Goal: Task Accomplishment & Management: Manage account settings

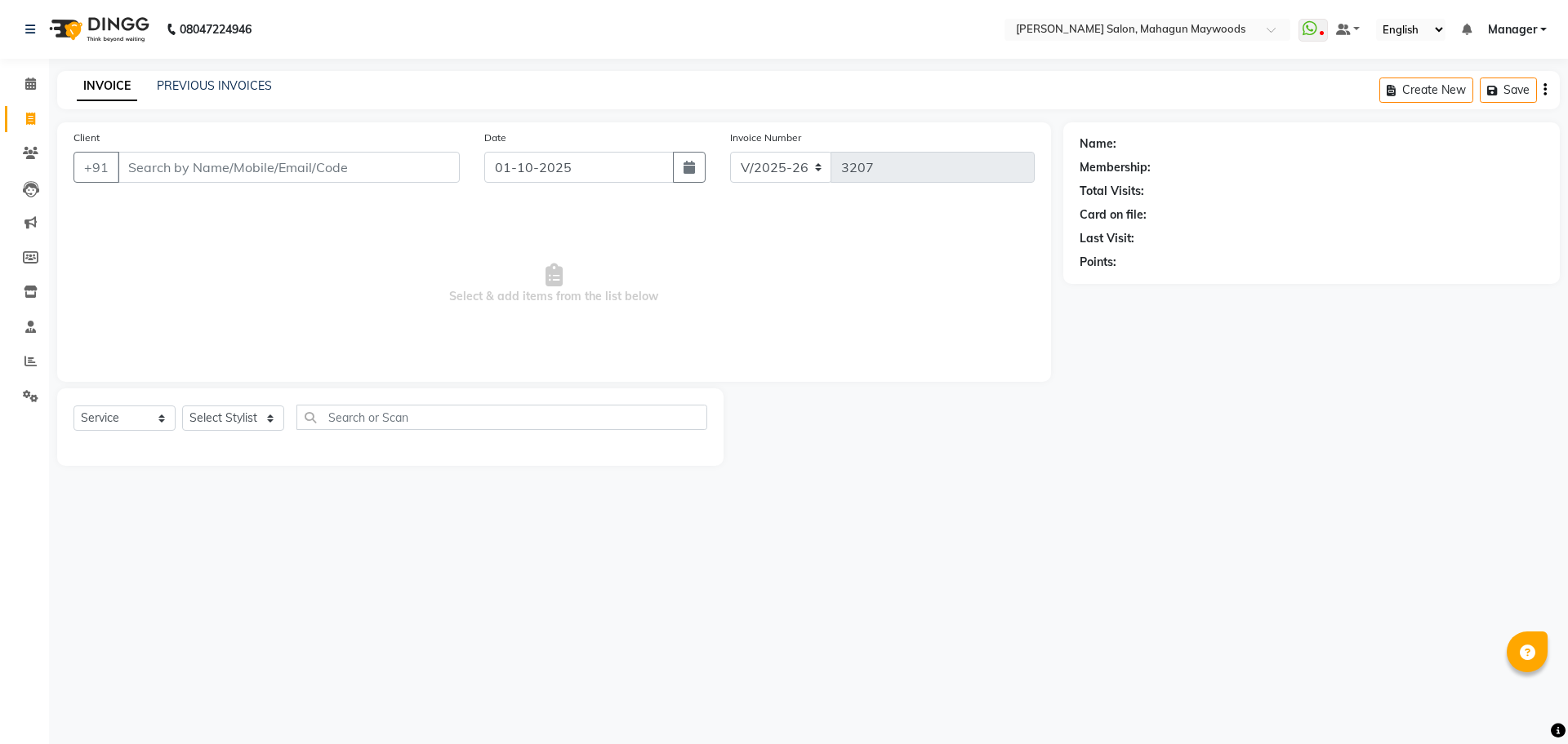
select select "6425"
select select "service"
click at [308, 167] on input "Client" at bounding box center [289, 167] width 342 height 31
click at [305, 159] on input "Client" at bounding box center [289, 167] width 342 height 31
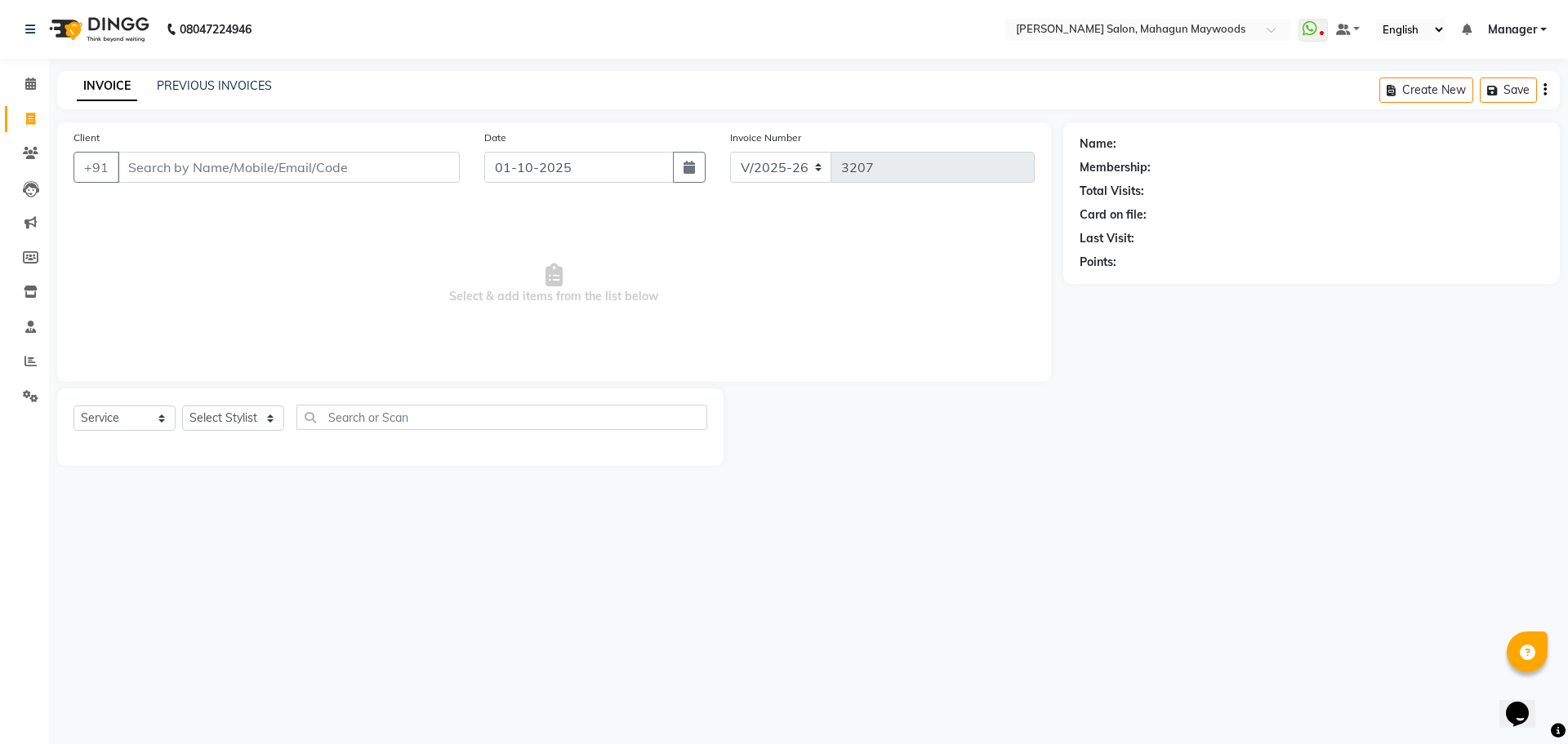
click at [190, 167] on input "Client" at bounding box center [289, 167] width 342 height 31
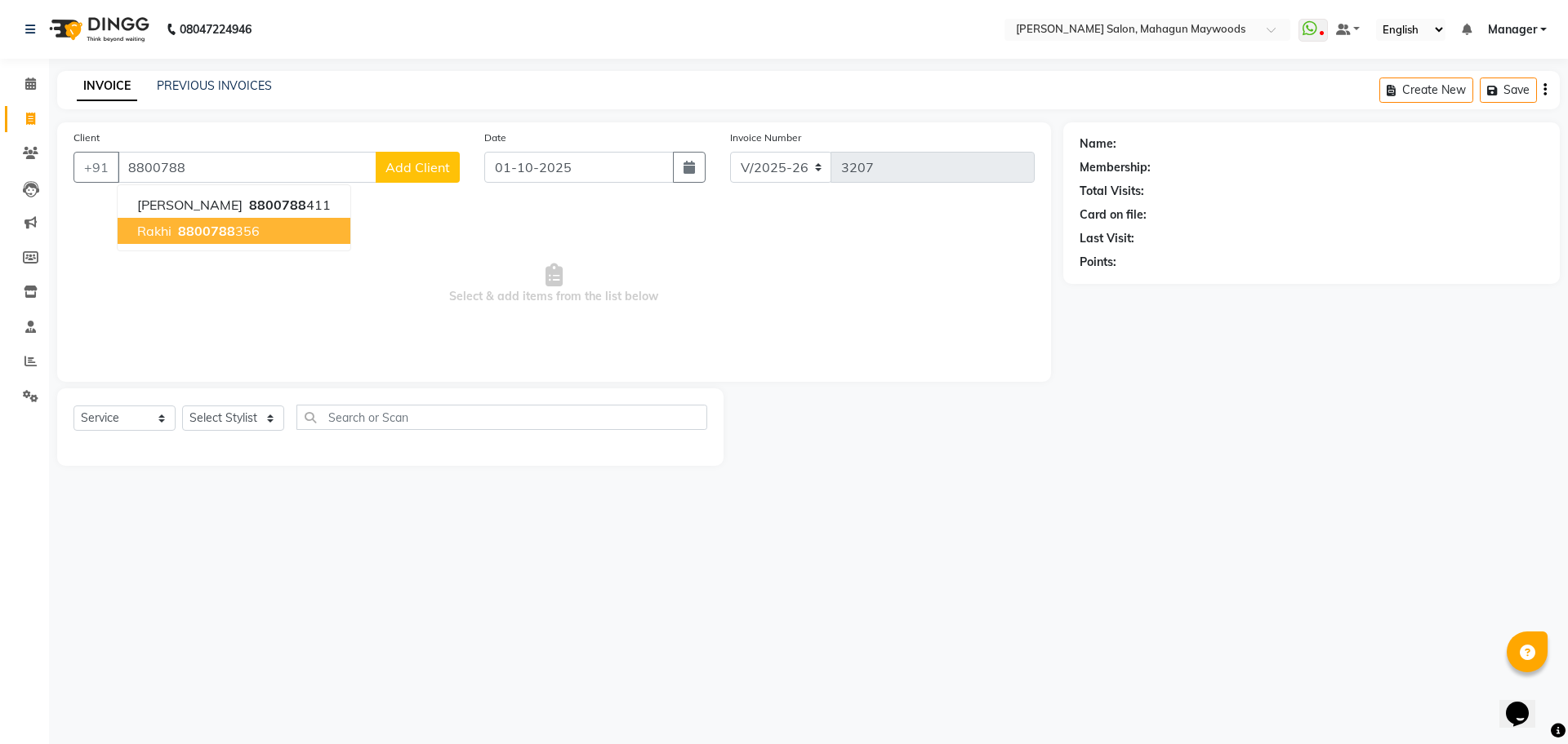
click at [243, 238] on ngb-highlight "8800788 356" at bounding box center [217, 231] width 85 height 17
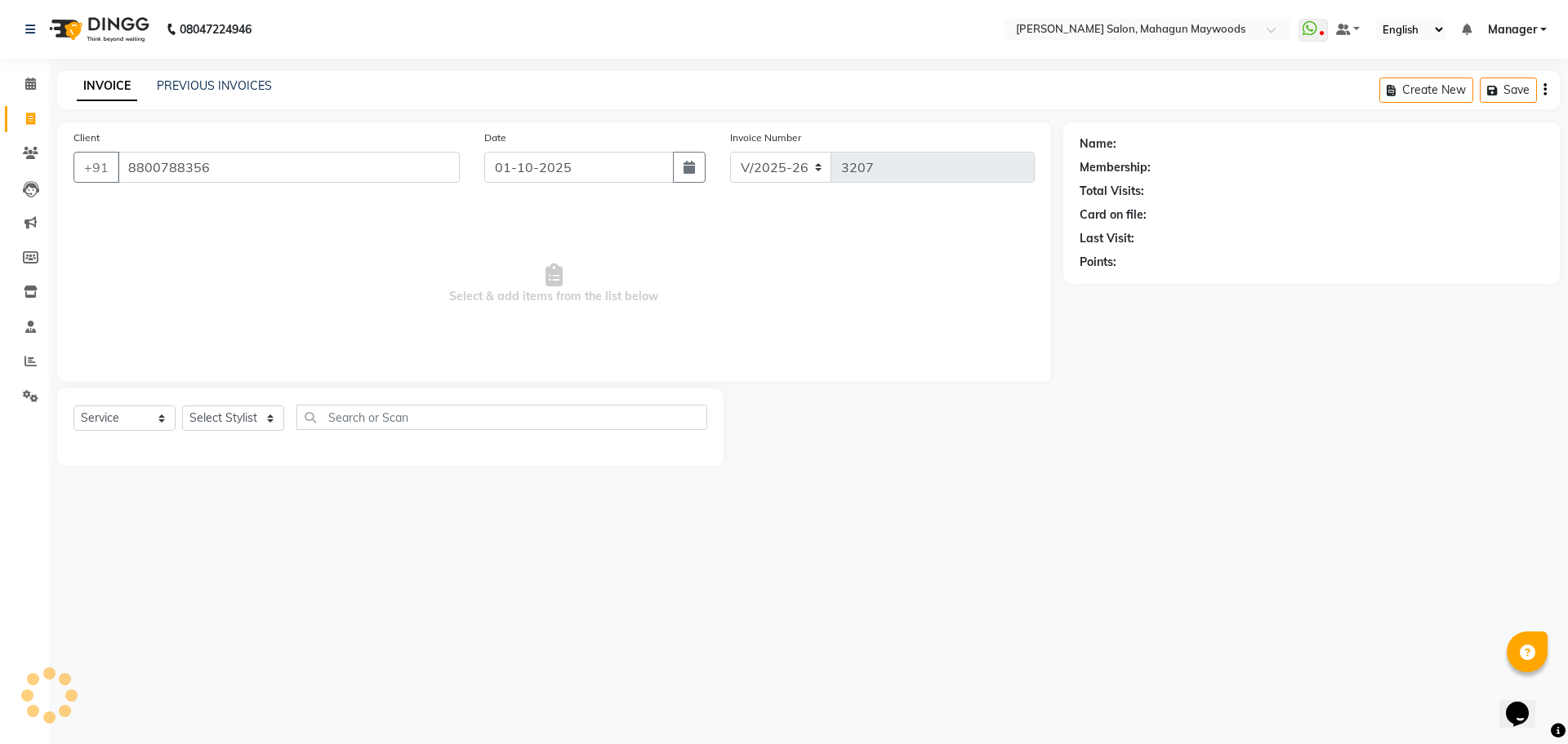
type input "8800788356"
click at [246, 419] on select "Select Stylist Aarti [PERSON_NAME] Manager Pranshant [PERSON_NAME] V Admin" at bounding box center [233, 418] width 102 height 26
click at [314, 366] on div "Client [PHONE_NUMBER] Date [DATE] Invoice Number V/2025 V/[PHONE_NUMBER] Select…" at bounding box center [554, 252] width 994 height 259
click at [235, 411] on select "Select Stylist Aarti [PERSON_NAME] Manager Pranshant [PERSON_NAME] V Admin" at bounding box center [233, 418] width 102 height 26
select select "48633"
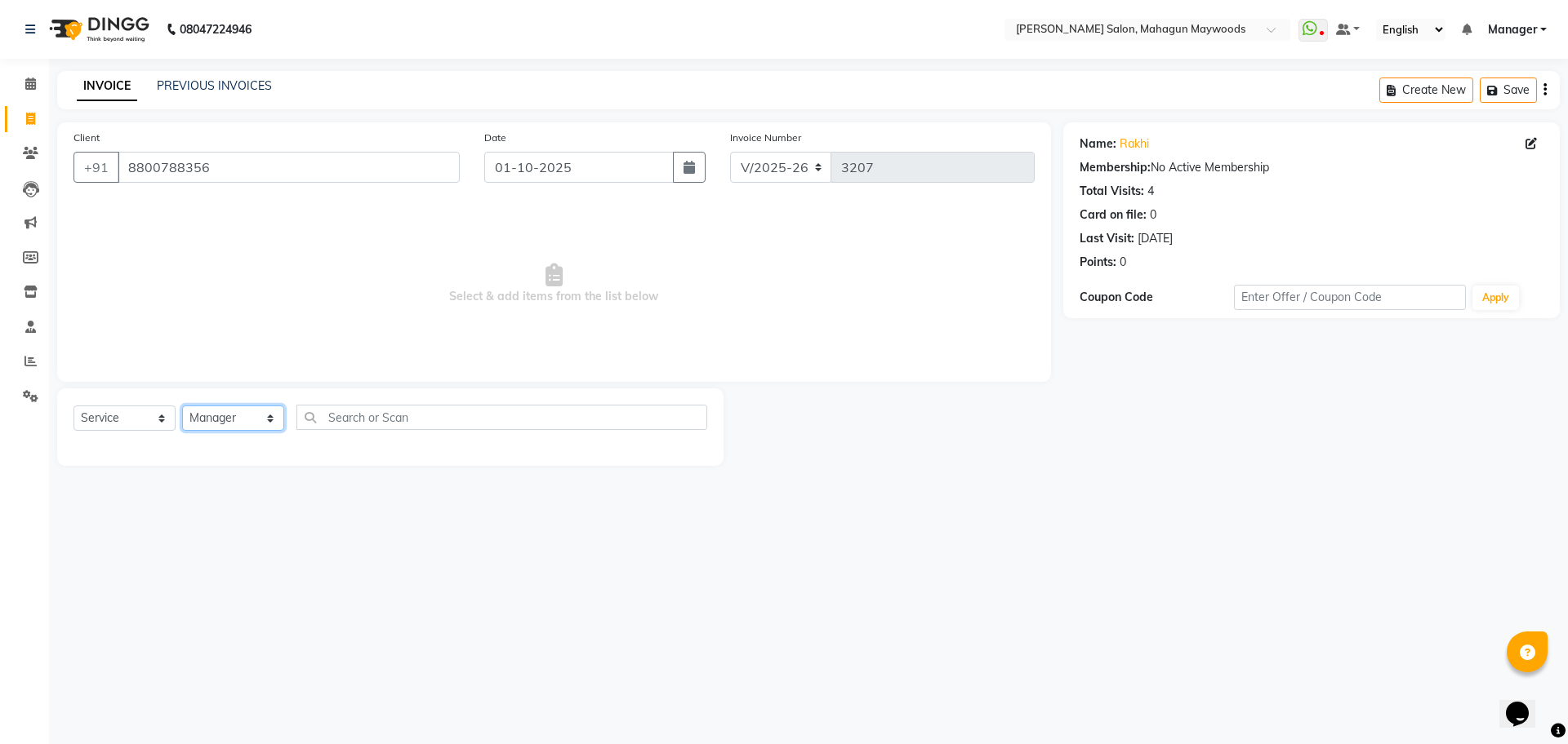
click at [182, 406] on select "Select Stylist Aarti [PERSON_NAME] Manager Pranshant [PERSON_NAME] V Admin" at bounding box center [233, 418] width 102 height 26
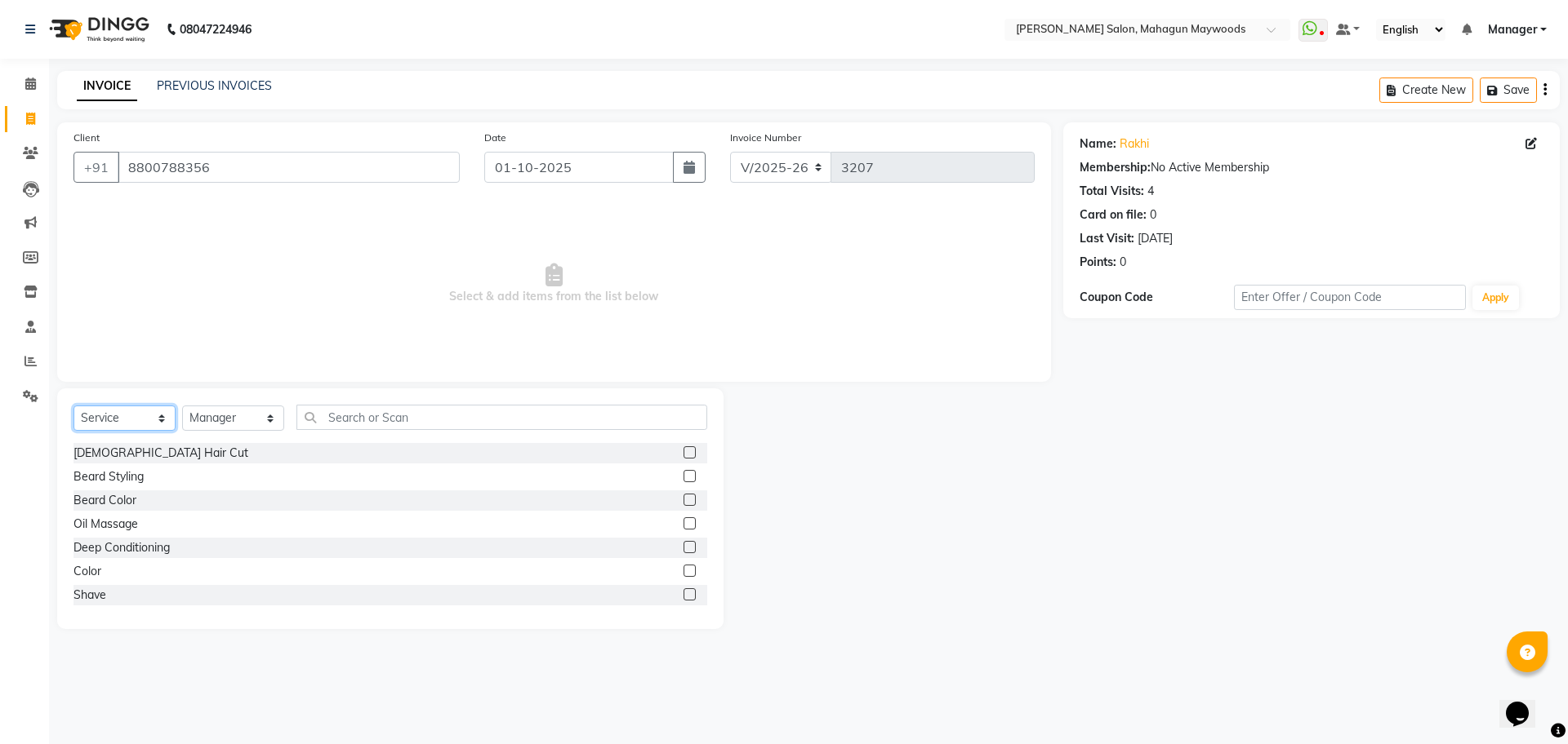
click at [144, 429] on select "Select Service Product Membership Package Voucher Prepaid Gift Card" at bounding box center [124, 418] width 102 height 26
select select "P"
click at [74, 406] on select "Select Service Product Membership Package Voucher Prepaid Gift Card" at bounding box center [124, 418] width 102 height 26
click at [84, 502] on div "5k" at bounding box center [79, 500] width 12 height 17
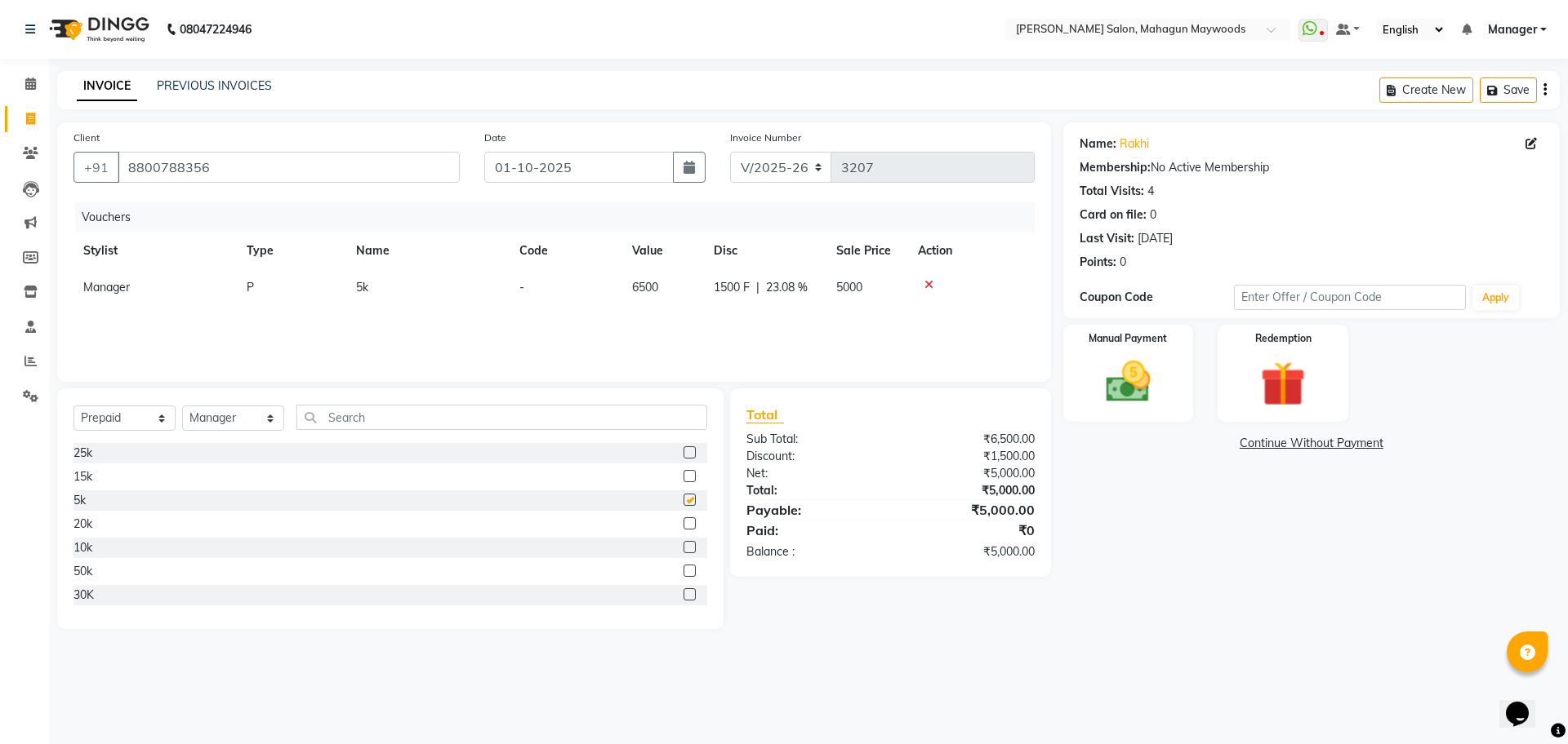
checkbox input "false"
click at [1155, 395] on img at bounding box center [1128, 382] width 76 height 54
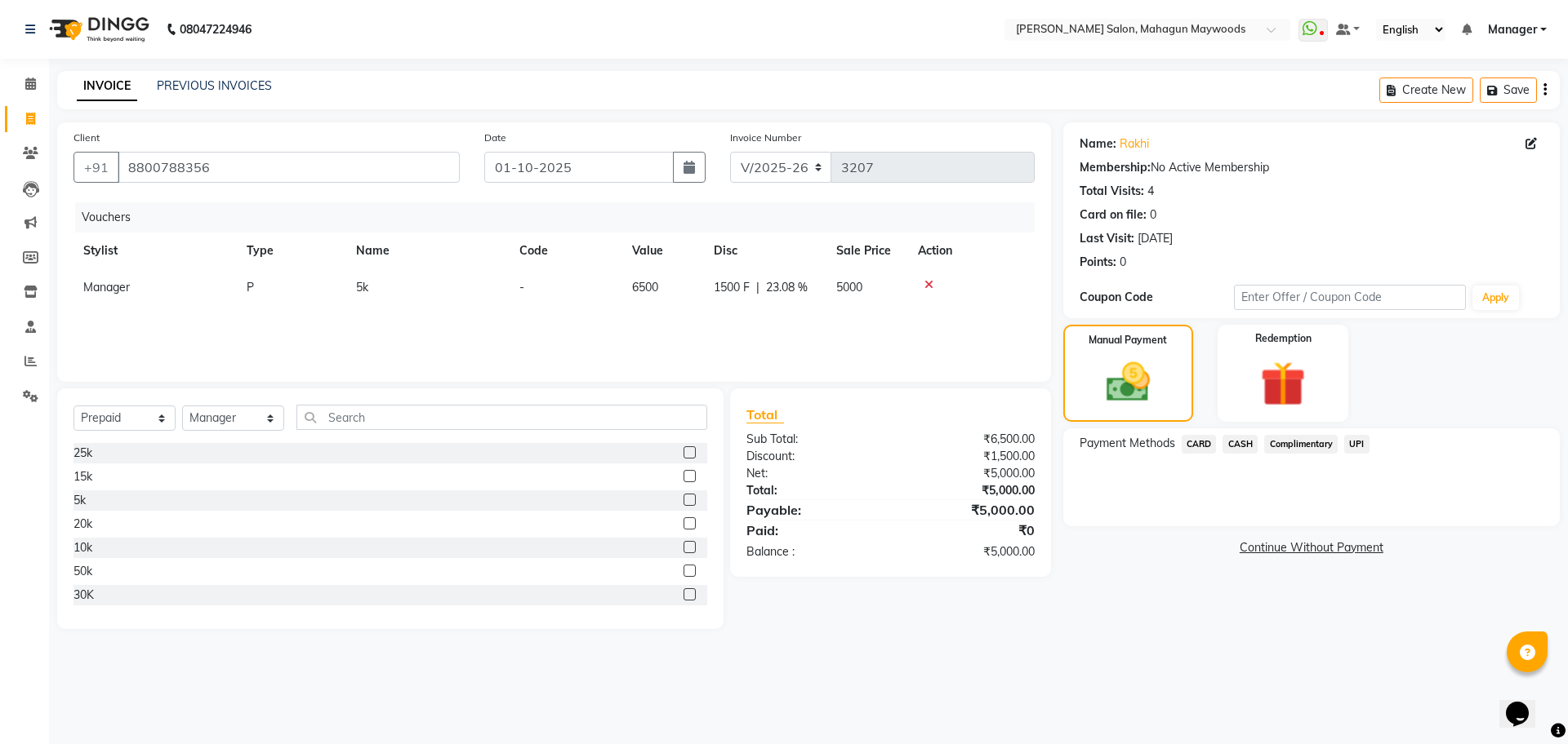
click at [1243, 445] on span "CASH" at bounding box center [1239, 444] width 35 height 18
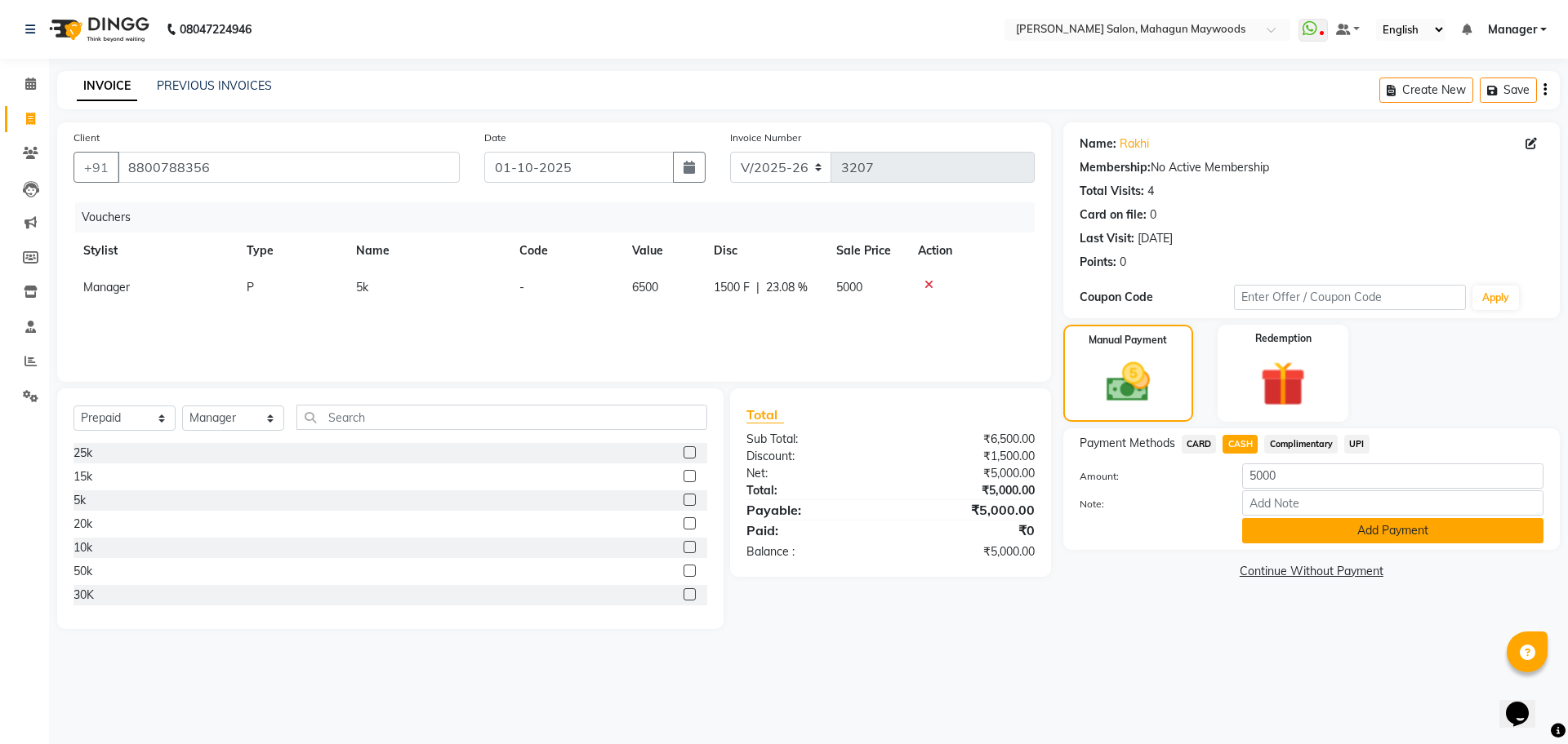
drag, startPoint x: 1243, startPoint y: 445, endPoint x: 1258, endPoint y: 531, distance: 87.3
click at [1258, 531] on button "Add Payment" at bounding box center [1392, 531] width 301 height 26
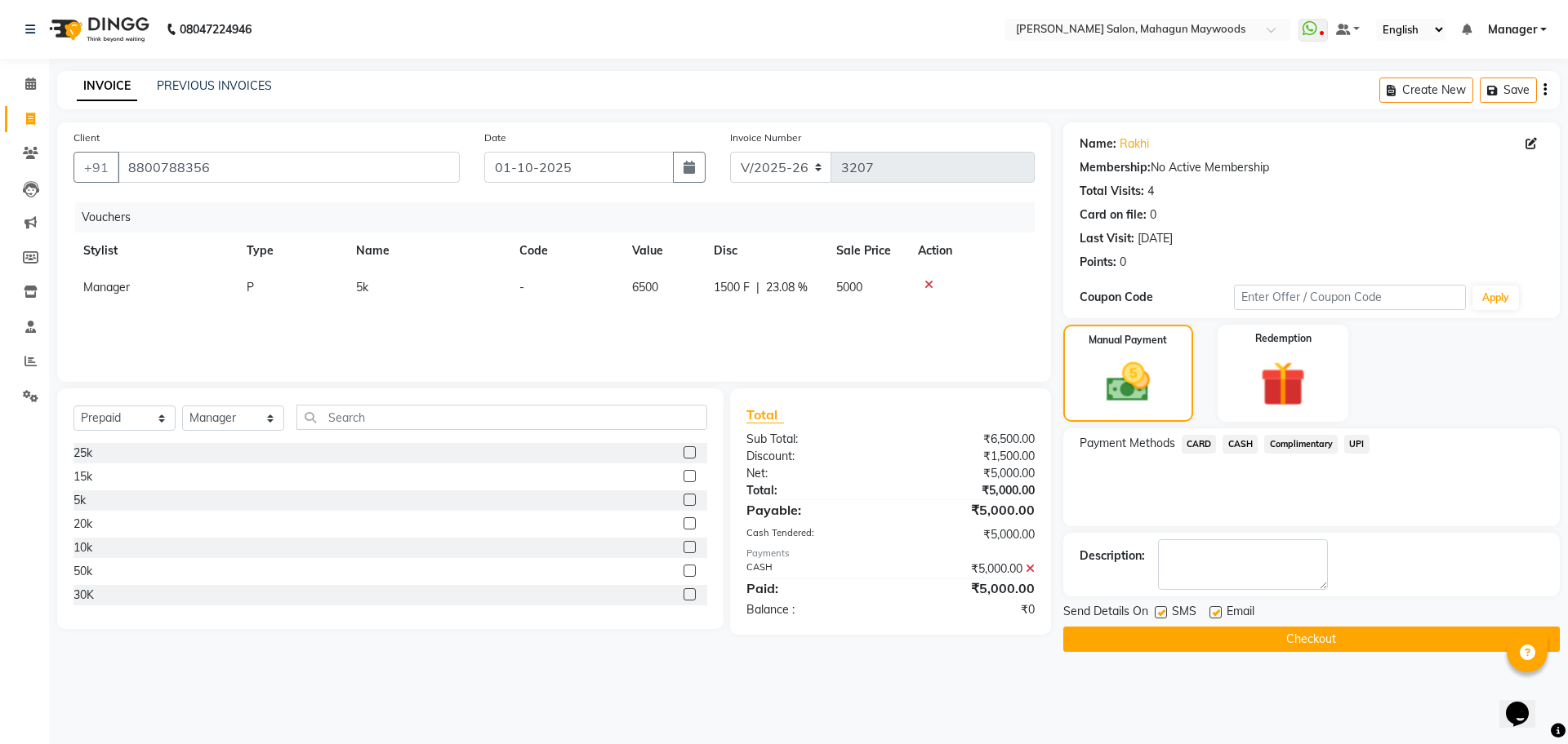
click at [1262, 638] on button "Checkout" at bounding box center [1310, 639] width 496 height 26
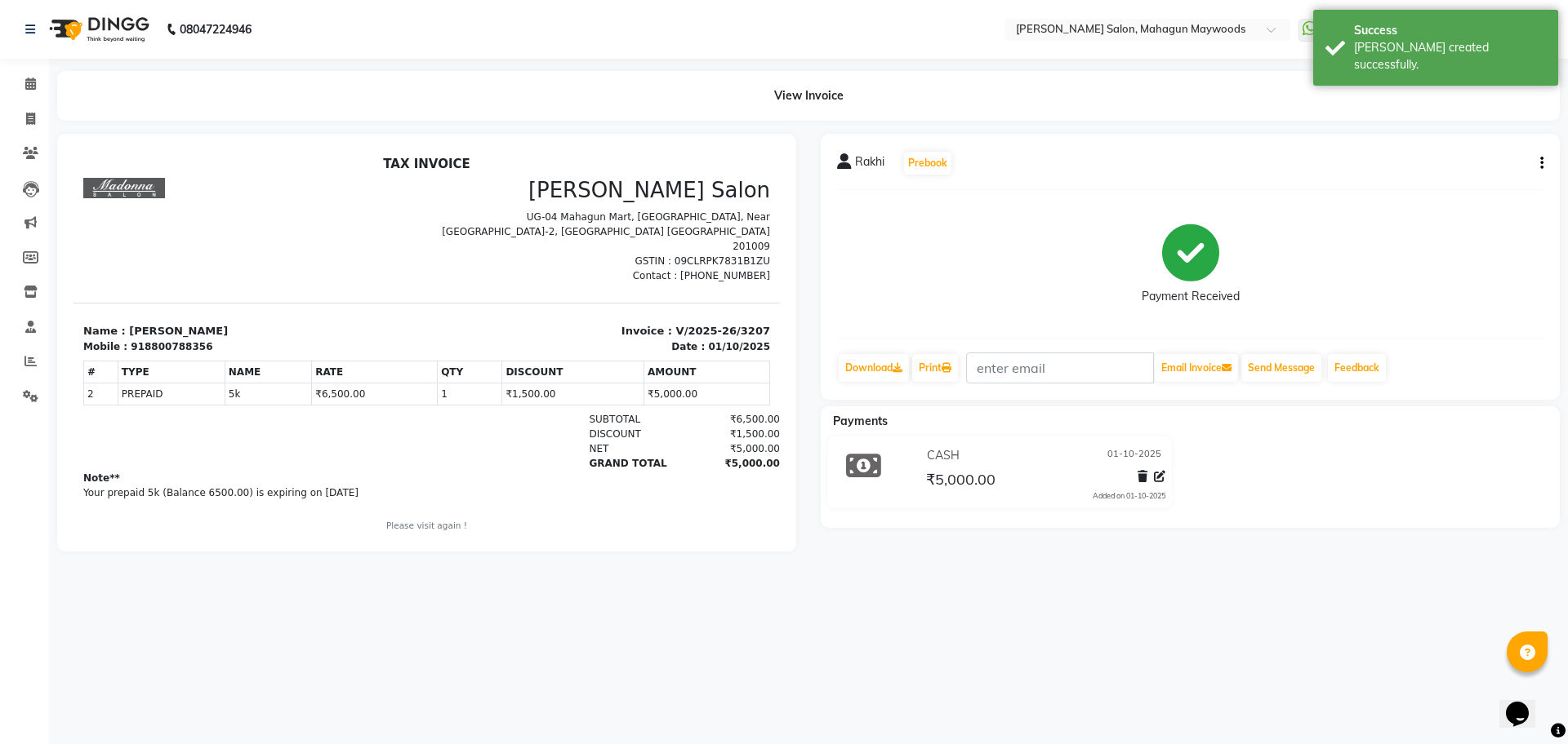
click at [161, 339] on div "918800788356" at bounding box center [171, 347] width 82 height 15
copy div "918800788356"
click at [33, 124] on icon at bounding box center [30, 118] width 9 height 12
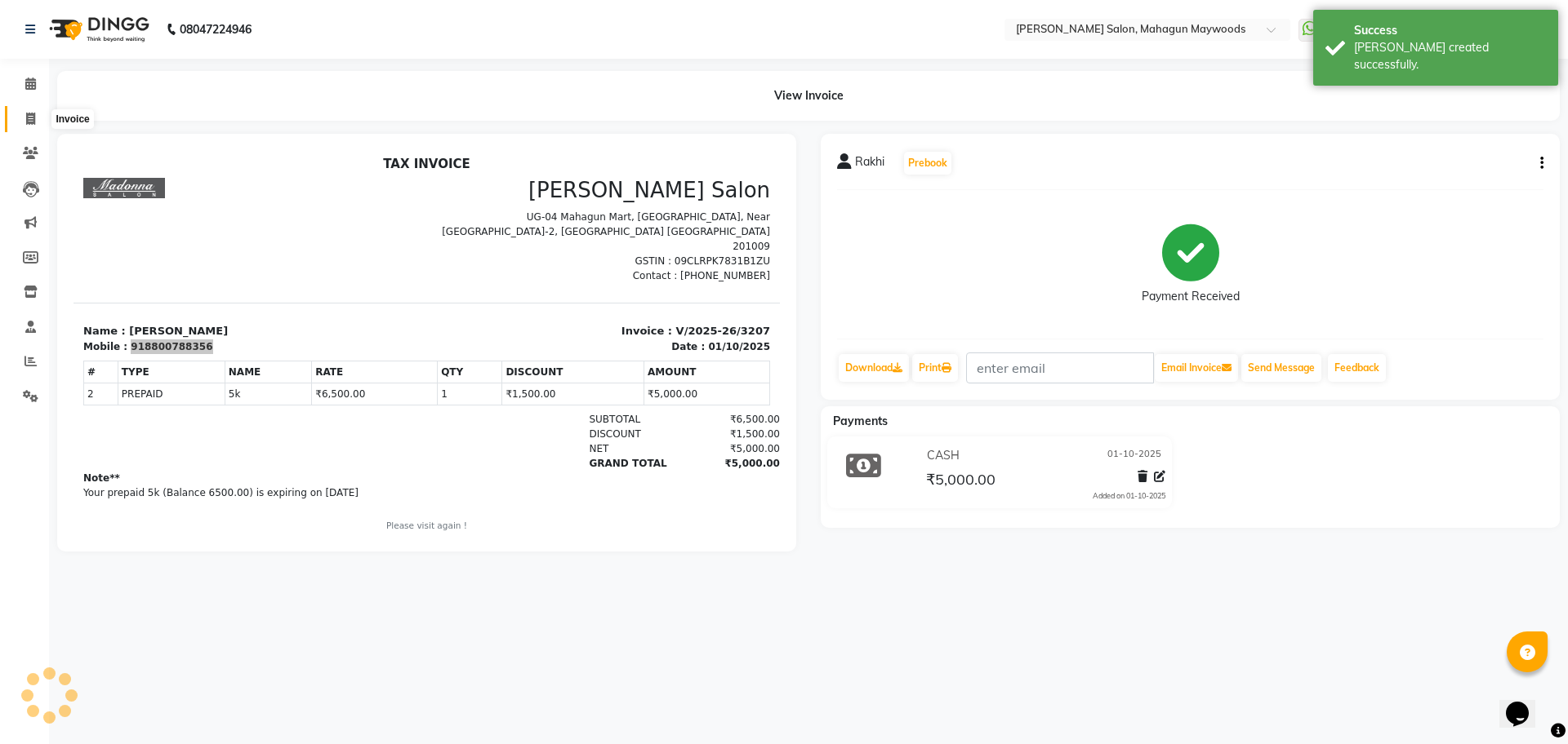
select select "service"
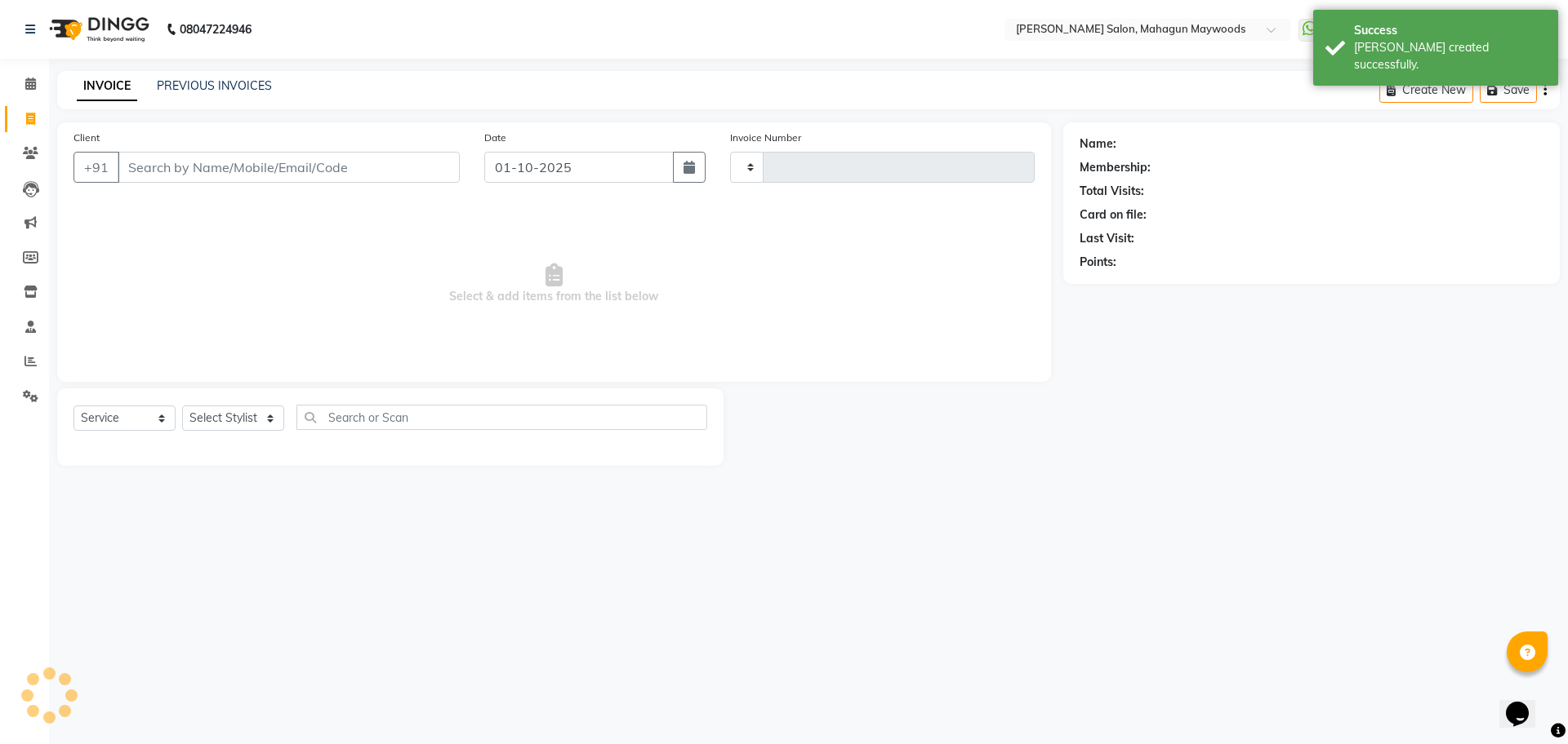
click at [294, 167] on input "Client" at bounding box center [289, 167] width 342 height 31
select select "6425"
type input "3208"
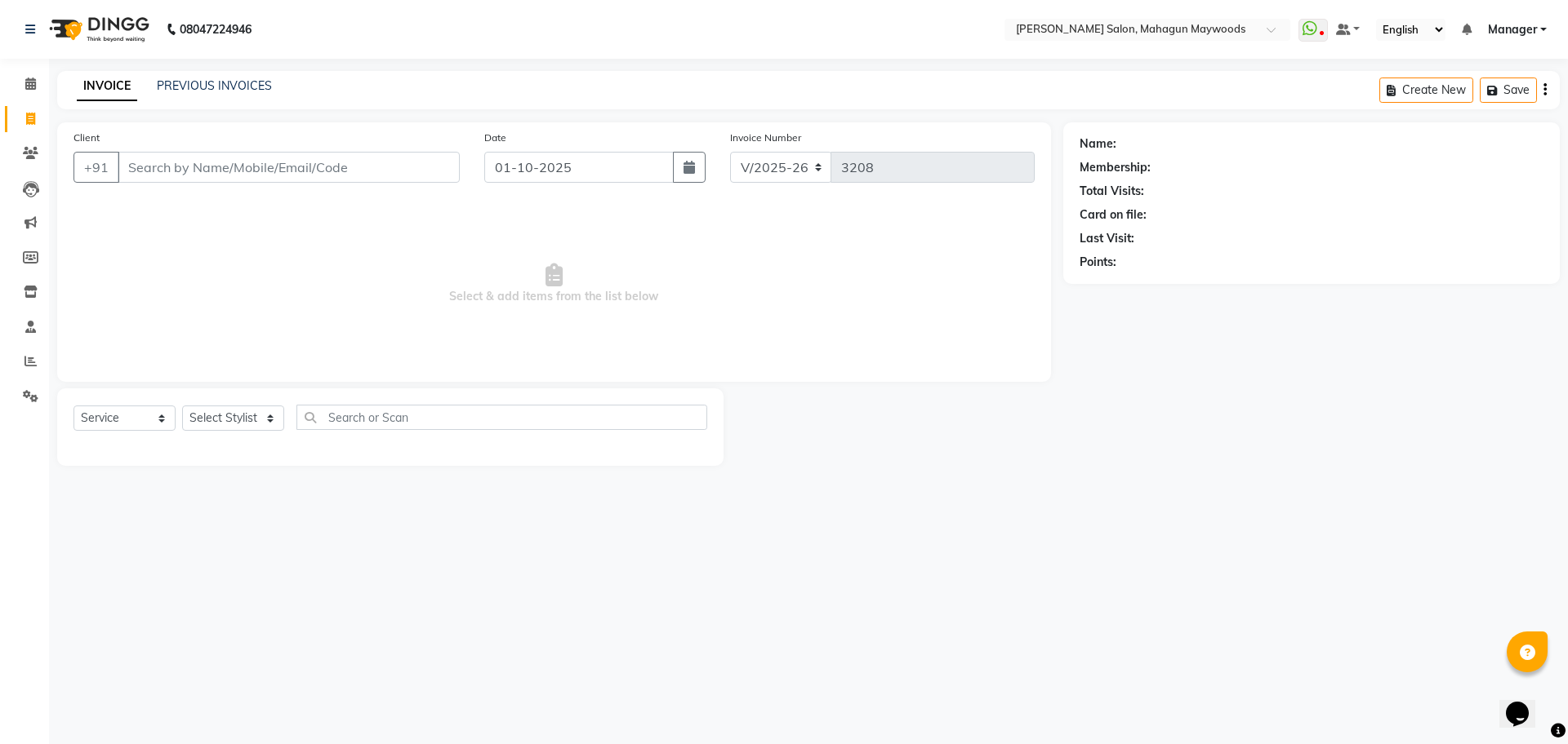
click at [290, 161] on input "Client" at bounding box center [289, 167] width 342 height 31
type input "918800788356"
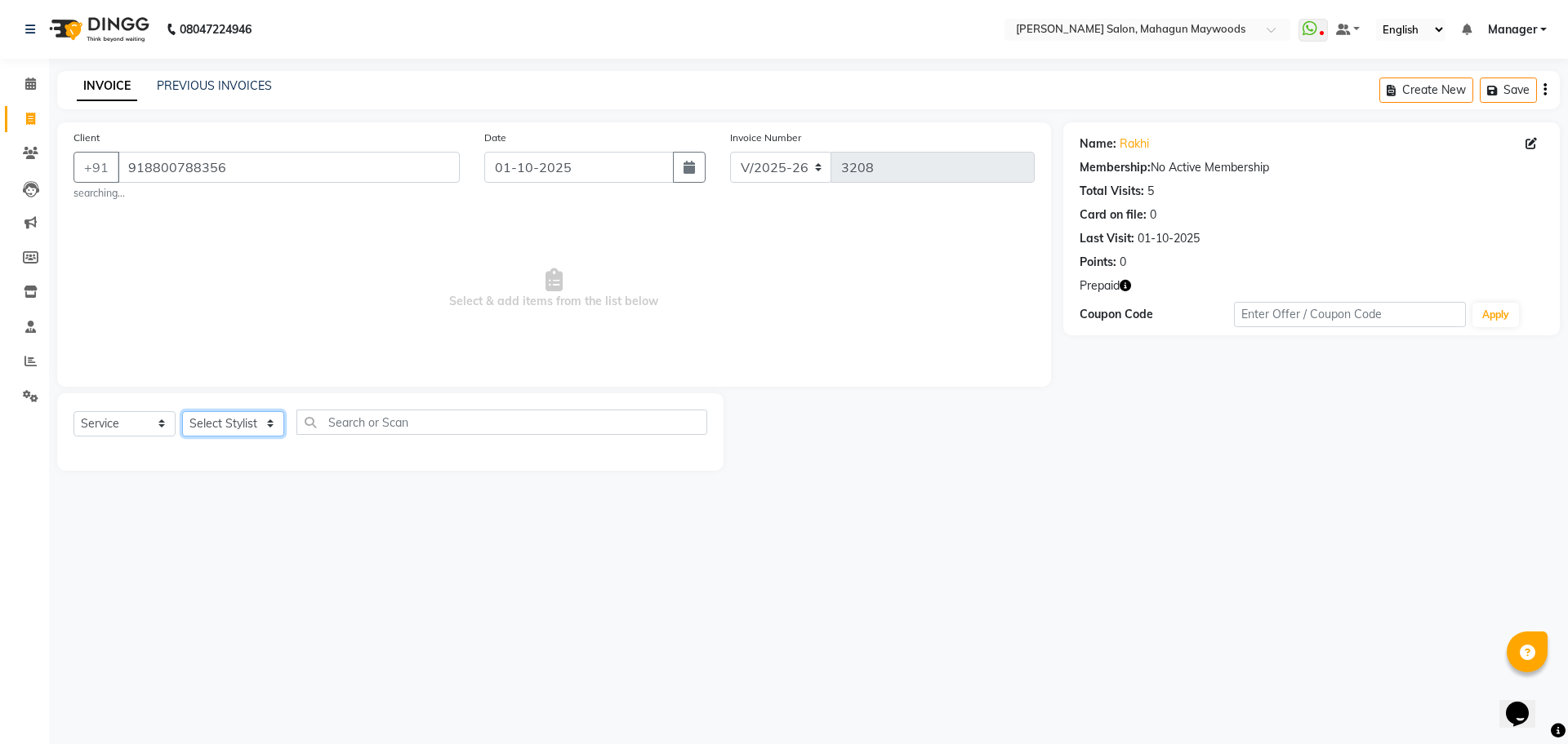
click at [258, 419] on select "Select Stylist Aarti [PERSON_NAME] Manager Pranshant [PERSON_NAME] V Admin" at bounding box center [233, 424] width 102 height 26
select select "48625"
click at [182, 411] on select "Select Stylist Aarti [PERSON_NAME] Manager Pranshant [PERSON_NAME] V Admin" at bounding box center [233, 424] width 102 height 26
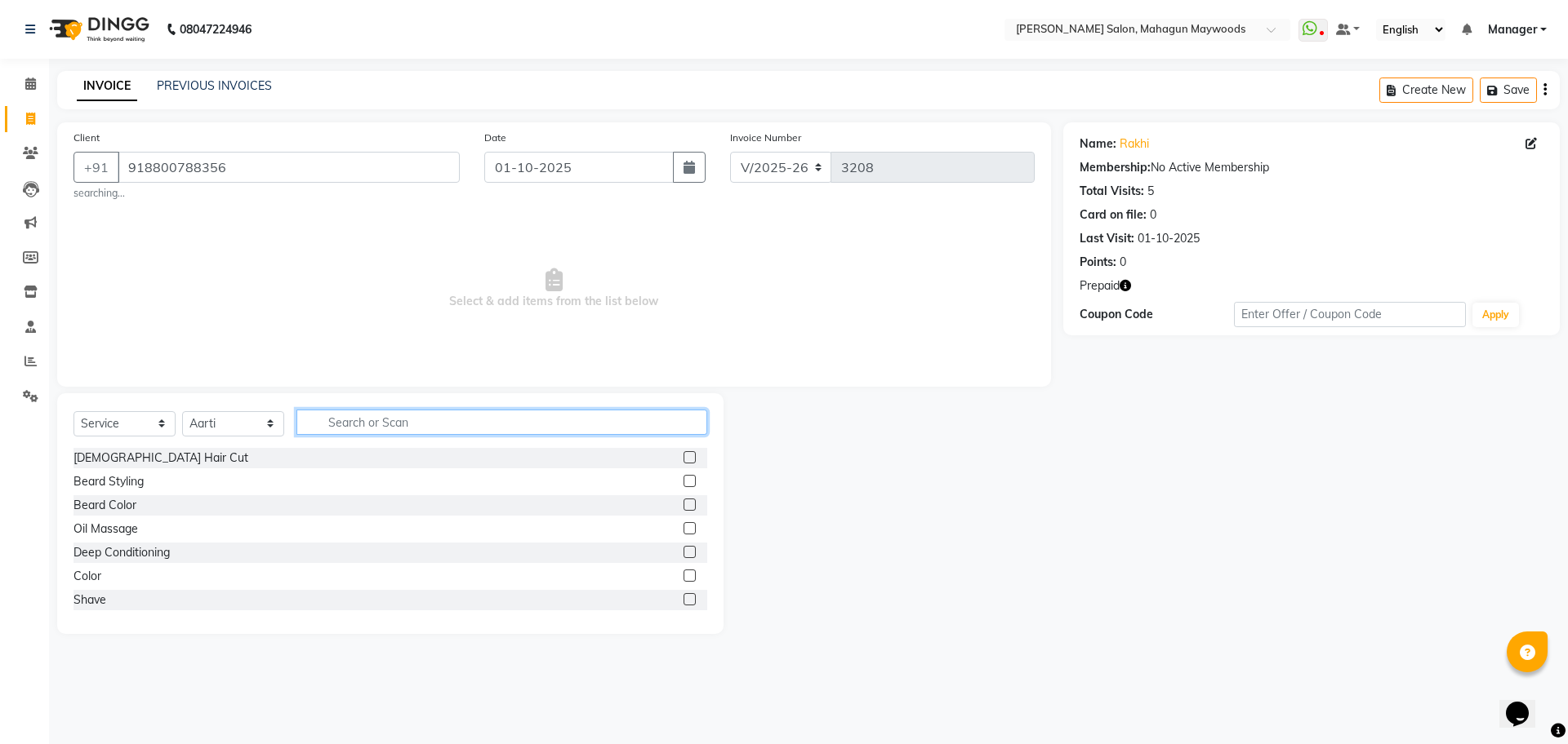
click at [336, 420] on input "text" at bounding box center [502, 422] width 410 height 26
type input "FACE"
click at [120, 504] on div "Full Face Wax" at bounding box center [110, 505] width 75 height 17
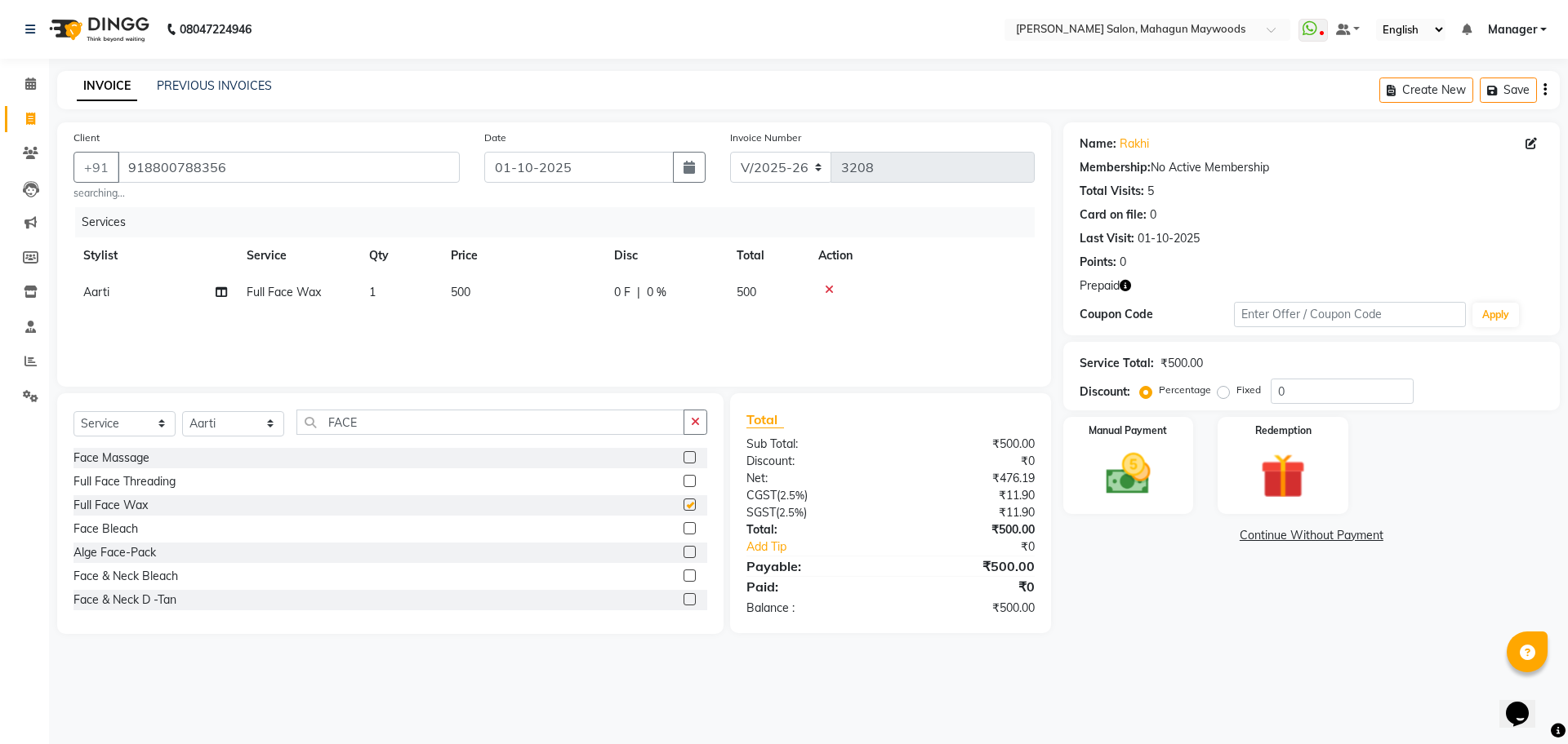
checkbox input "false"
click at [424, 429] on input "FACE" at bounding box center [490, 422] width 387 height 26
type input "F"
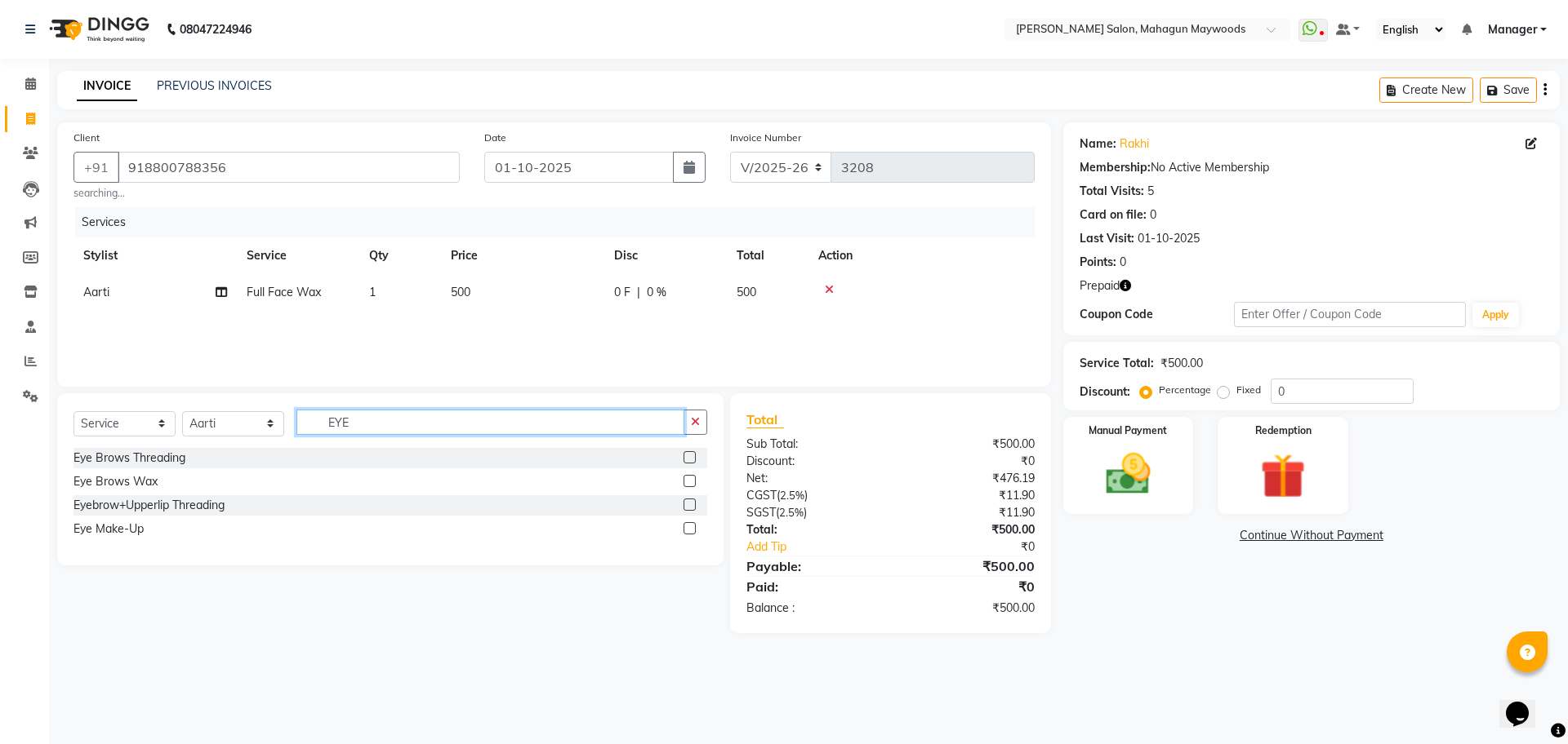
type input "EYE"
click at [142, 452] on div "Eye Brows Threading" at bounding box center [130, 458] width 112 height 17
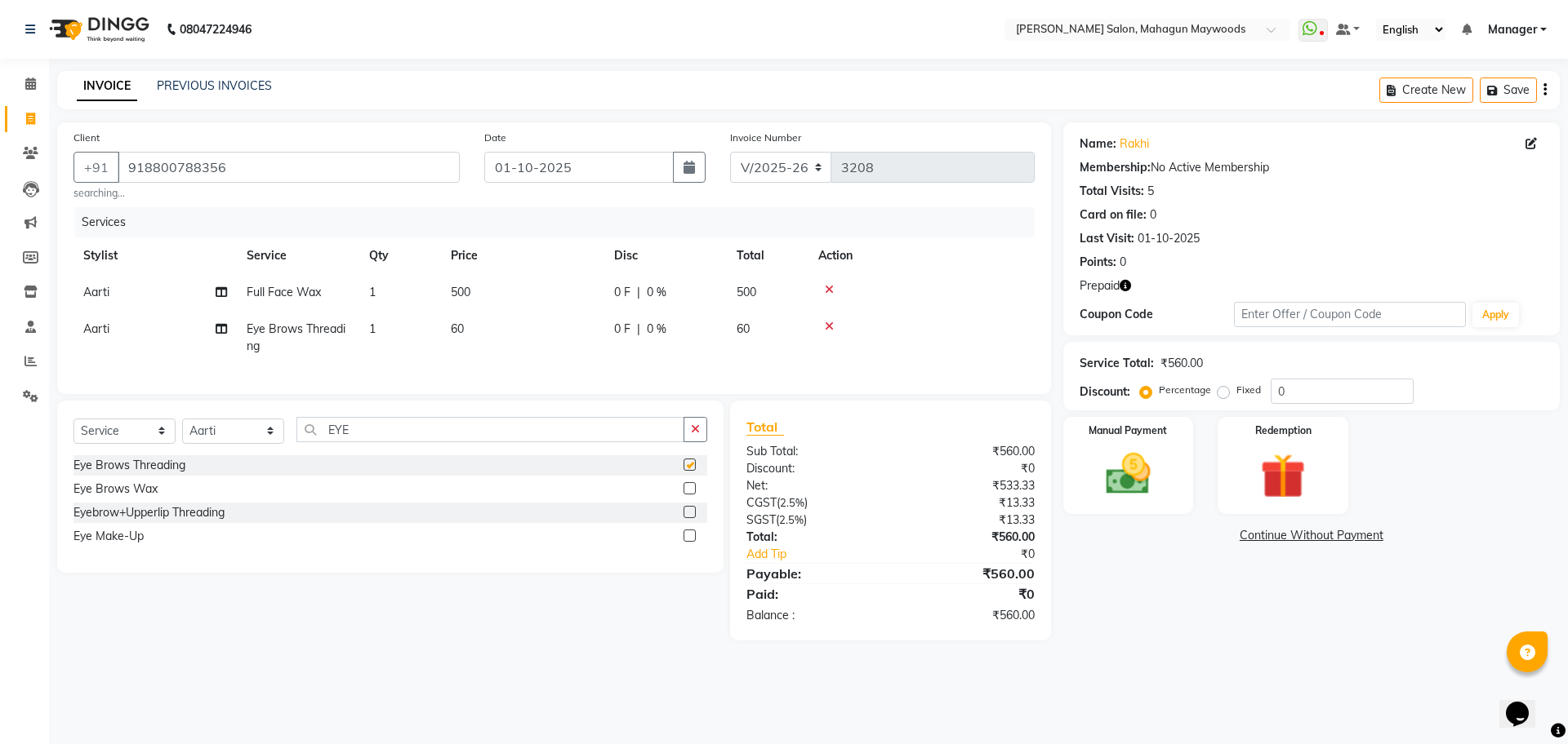
checkbox input "false"
click at [380, 442] on input "EYE" at bounding box center [490, 429] width 387 height 26
type input "E"
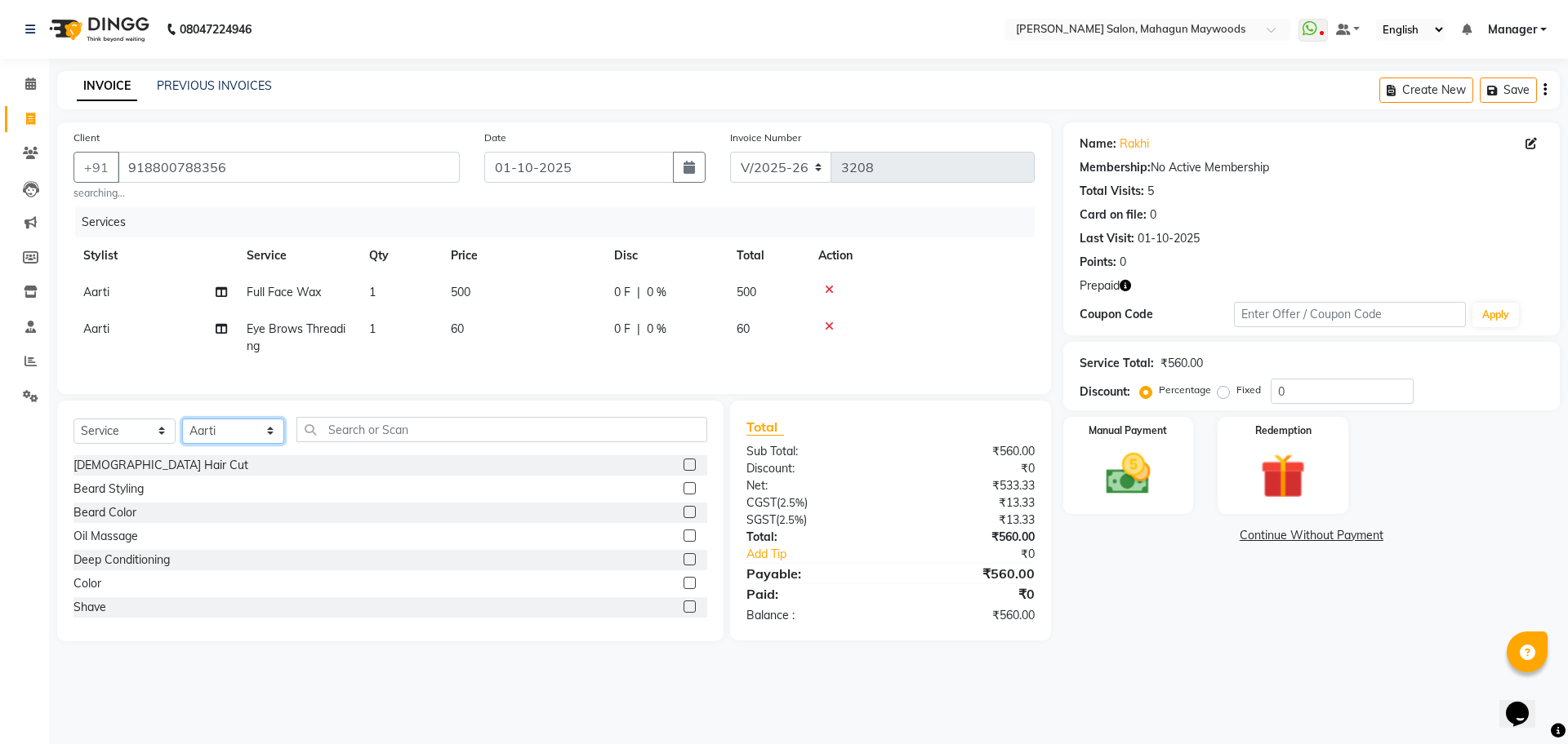
click at [242, 444] on select "Select Stylist Aarti [PERSON_NAME] Manager Pranshant [PERSON_NAME] V Admin" at bounding box center [233, 431] width 102 height 26
select select "48623"
click at [182, 433] on select "Select Stylist Aarti [PERSON_NAME] Manager Pranshant [PERSON_NAME] V Admin" at bounding box center [233, 431] width 102 height 26
click at [361, 442] on input "text" at bounding box center [502, 429] width 410 height 26
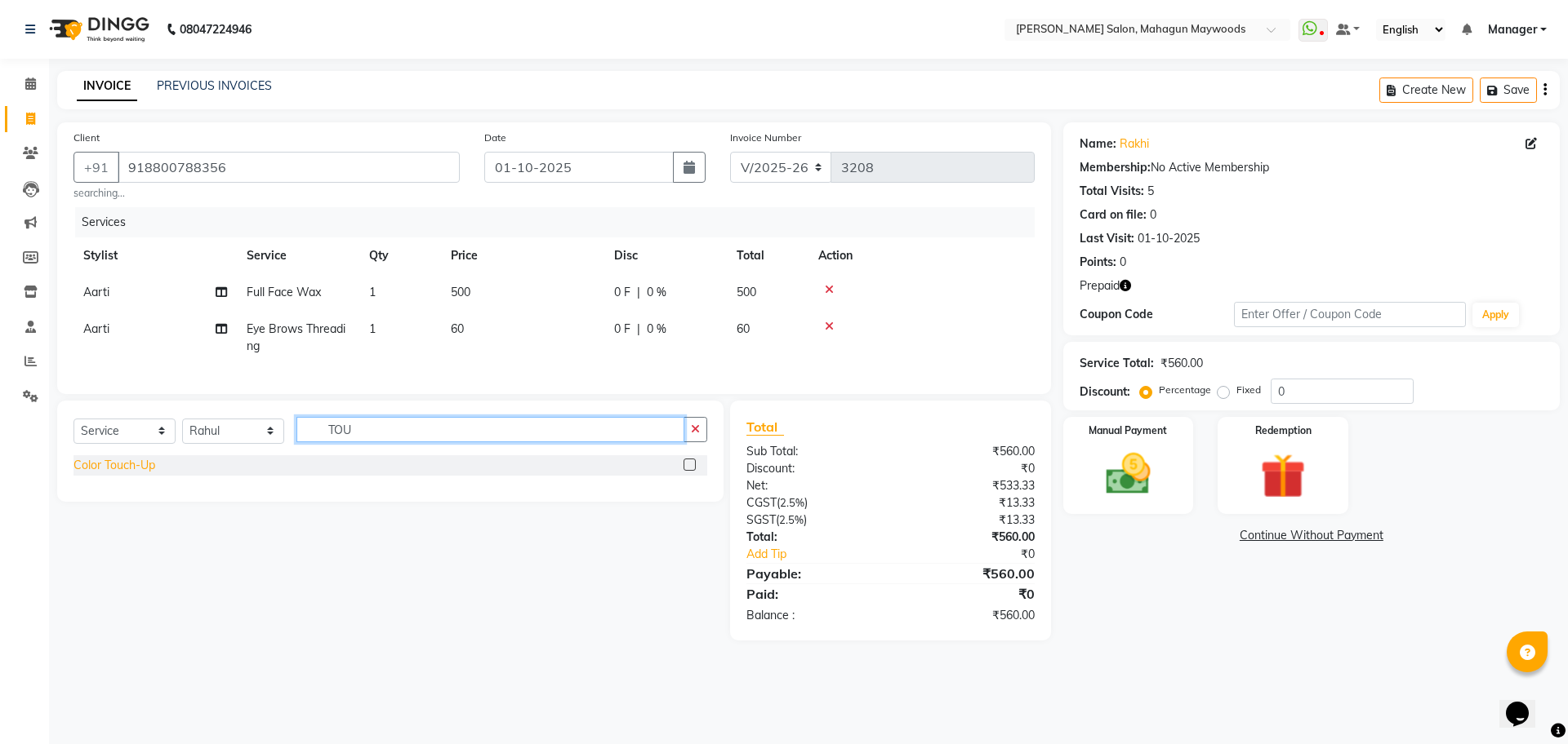
type input "TOU"
click at [131, 475] on div "Color Touch-Up" at bounding box center [114, 465] width 82 height 17
checkbox input "false"
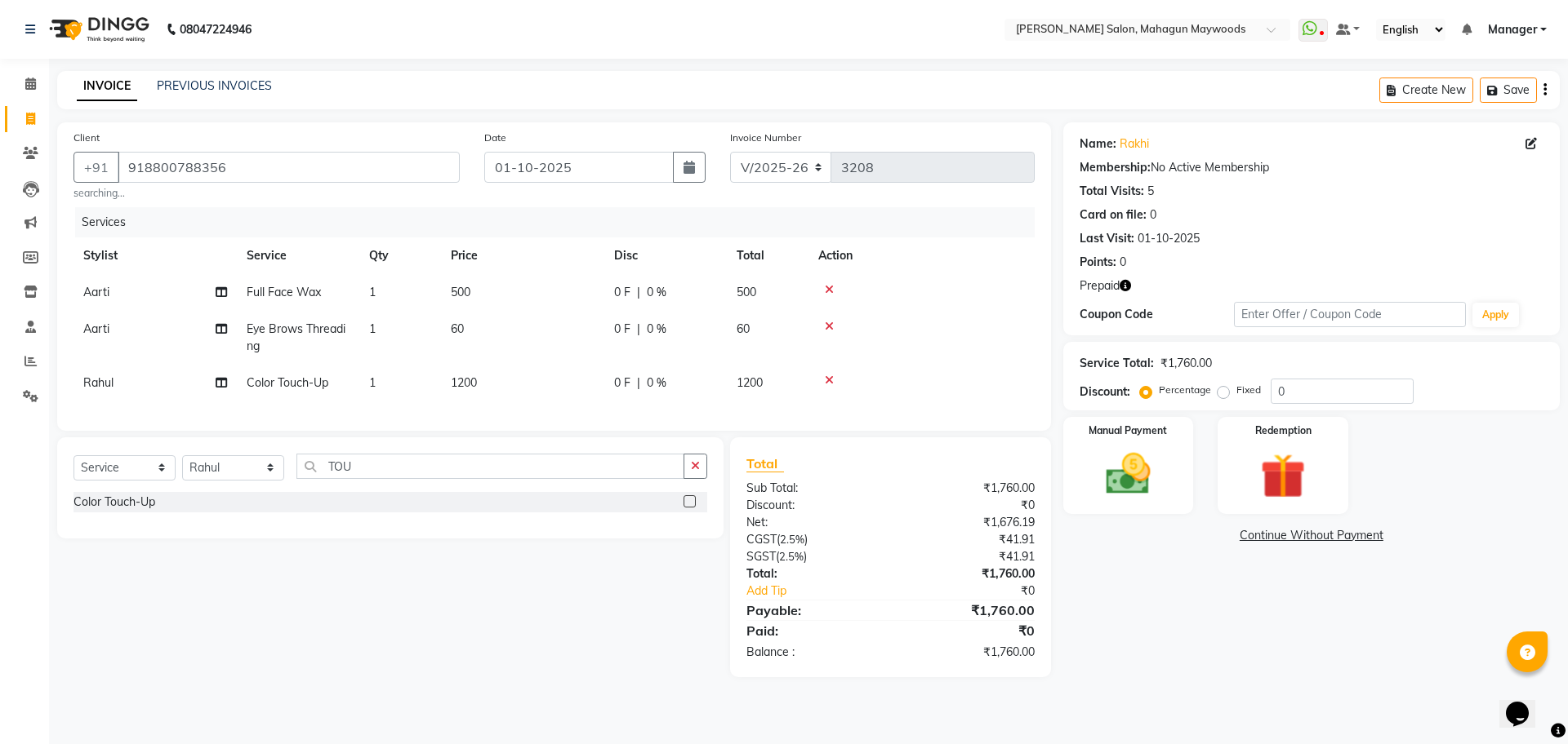
click at [456, 375] on span "1200" at bounding box center [464, 383] width 26 height 15
select select "48623"
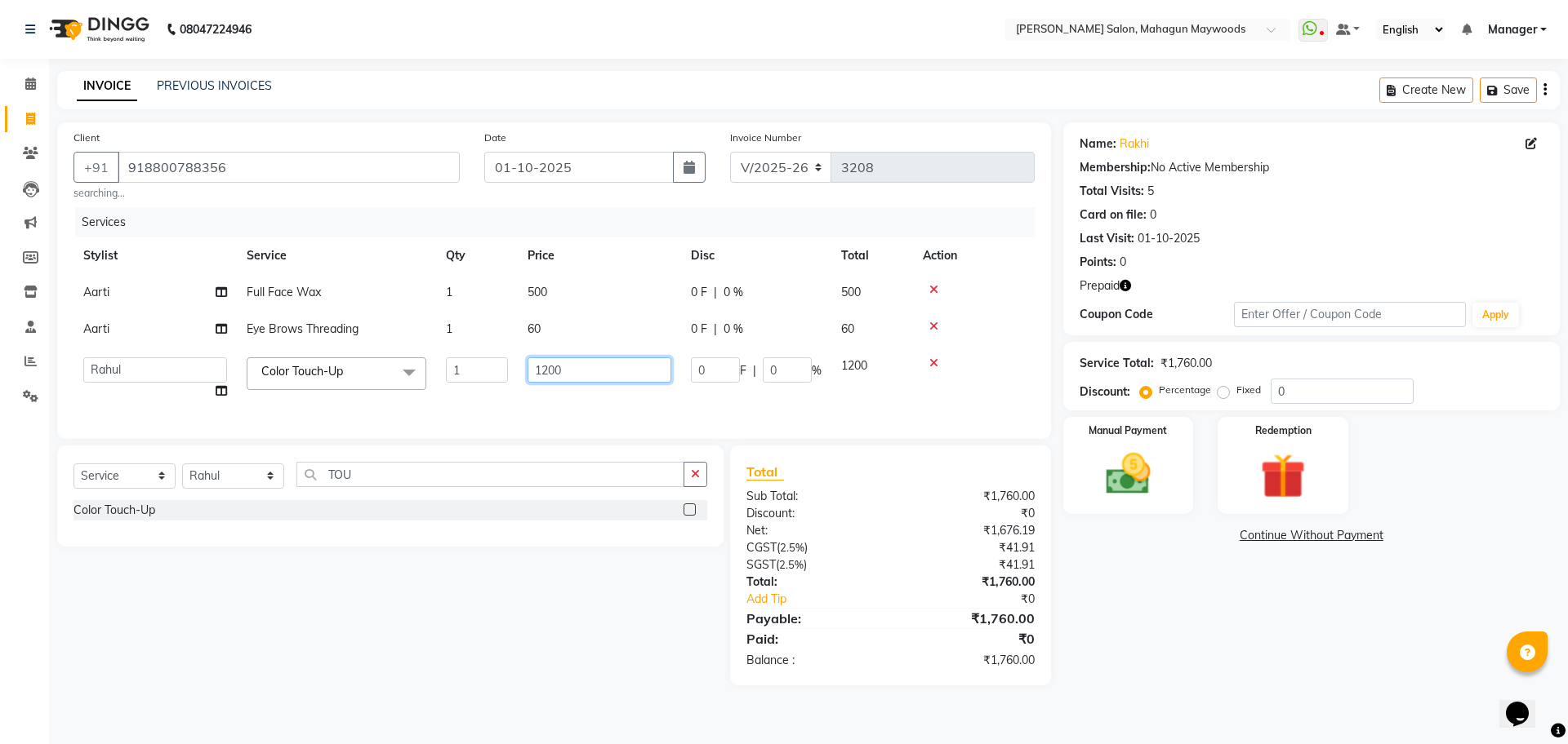
click at [540, 368] on input "1200" at bounding box center [599, 371] width 144 height 26
type input "1300"
click at [1127, 566] on div "Name: Rakhi Membership: No Active Membership Total Visits: 5 Card on file: 0 La…" at bounding box center [1317, 404] width 509 height 563
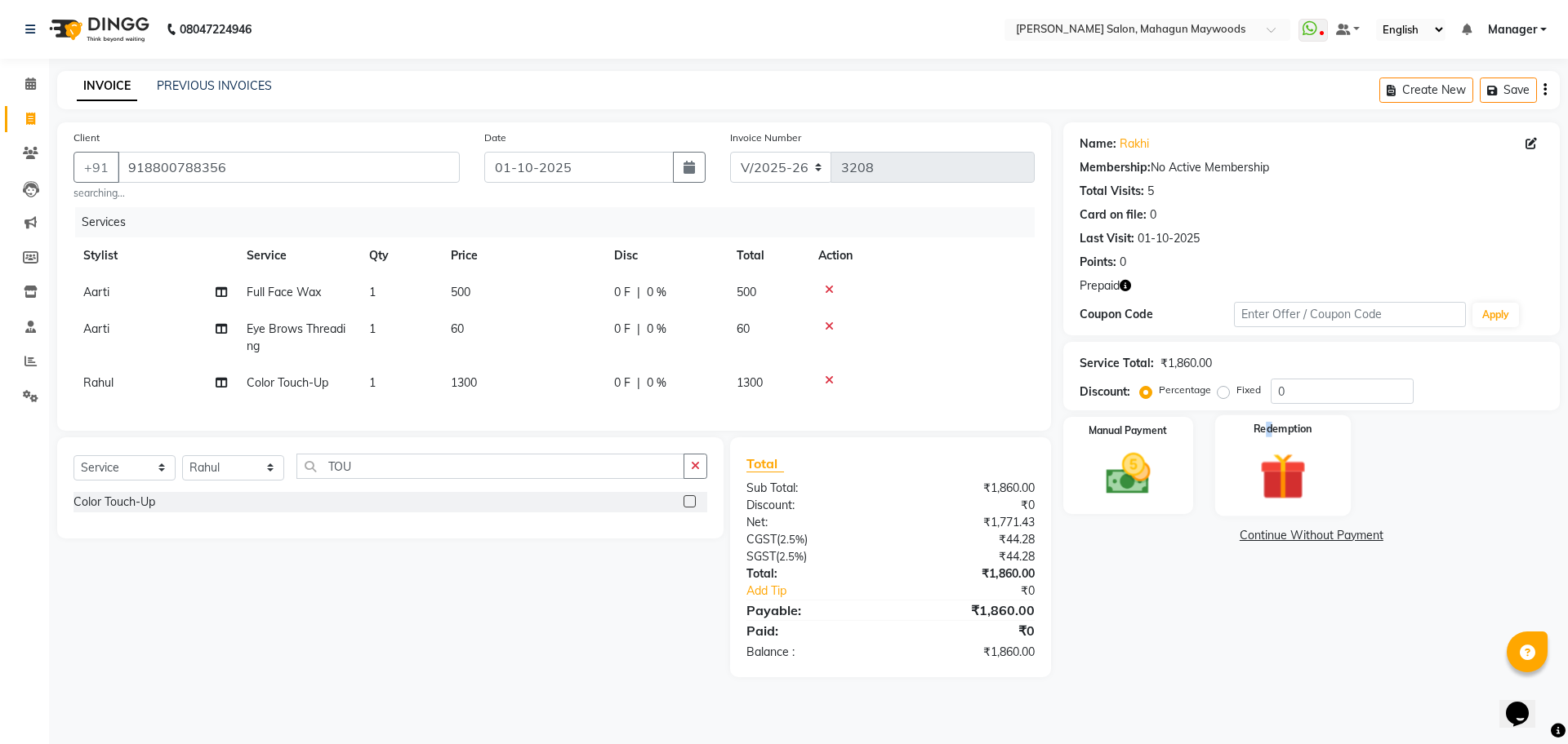
drag, startPoint x: 1269, startPoint y: 437, endPoint x: 1254, endPoint y: 475, distance: 40.9
click at [1270, 436] on label "Redemption" at bounding box center [1283, 429] width 59 height 16
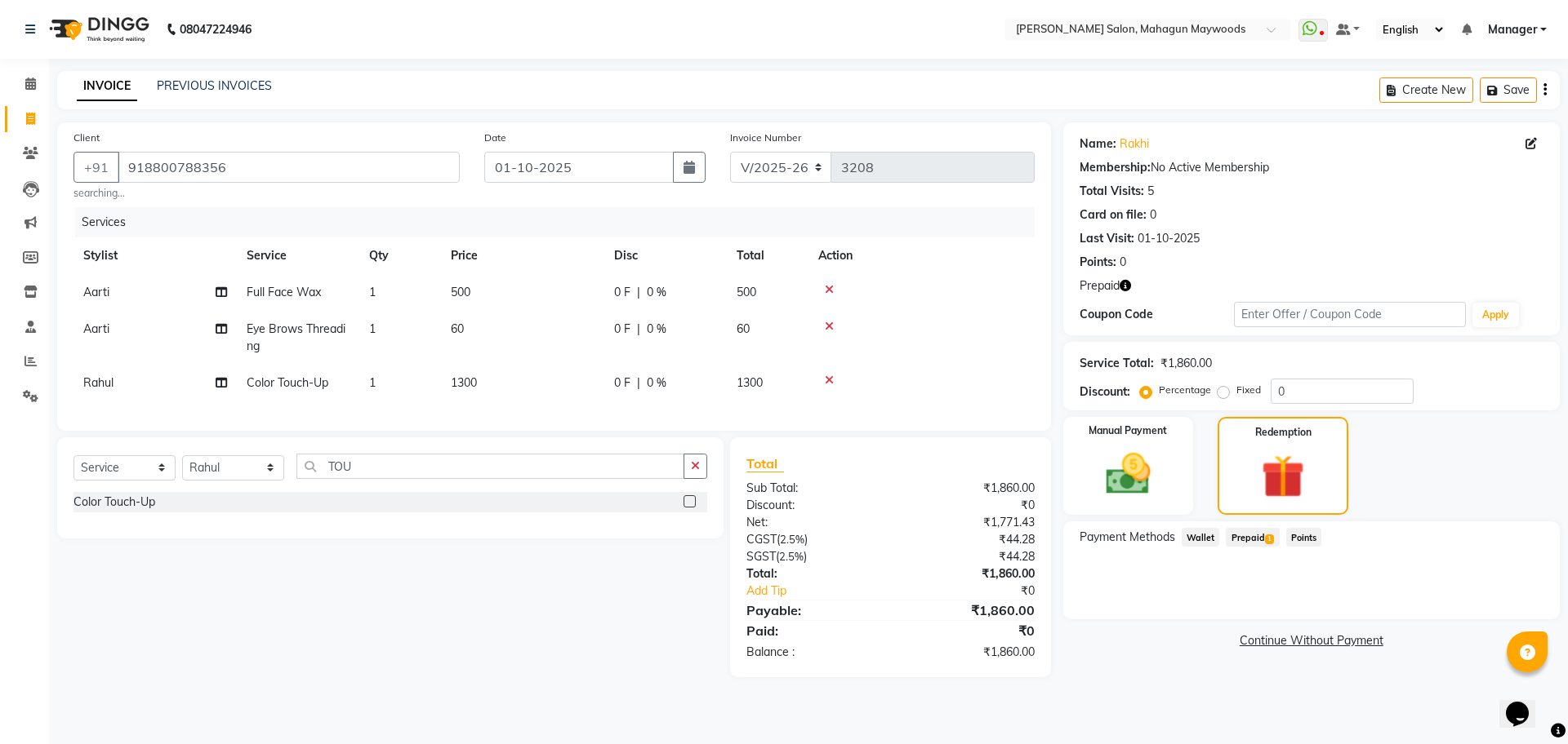
click at [1243, 525] on div "Payment Methods Wallet Prepaid 1 Points" at bounding box center [1310, 570] width 496 height 97
click at [1243, 532] on span "Prepaid 1" at bounding box center [1252, 537] width 53 height 18
click at [1490, 595] on button "Add" at bounding box center [1505, 603] width 60 height 28
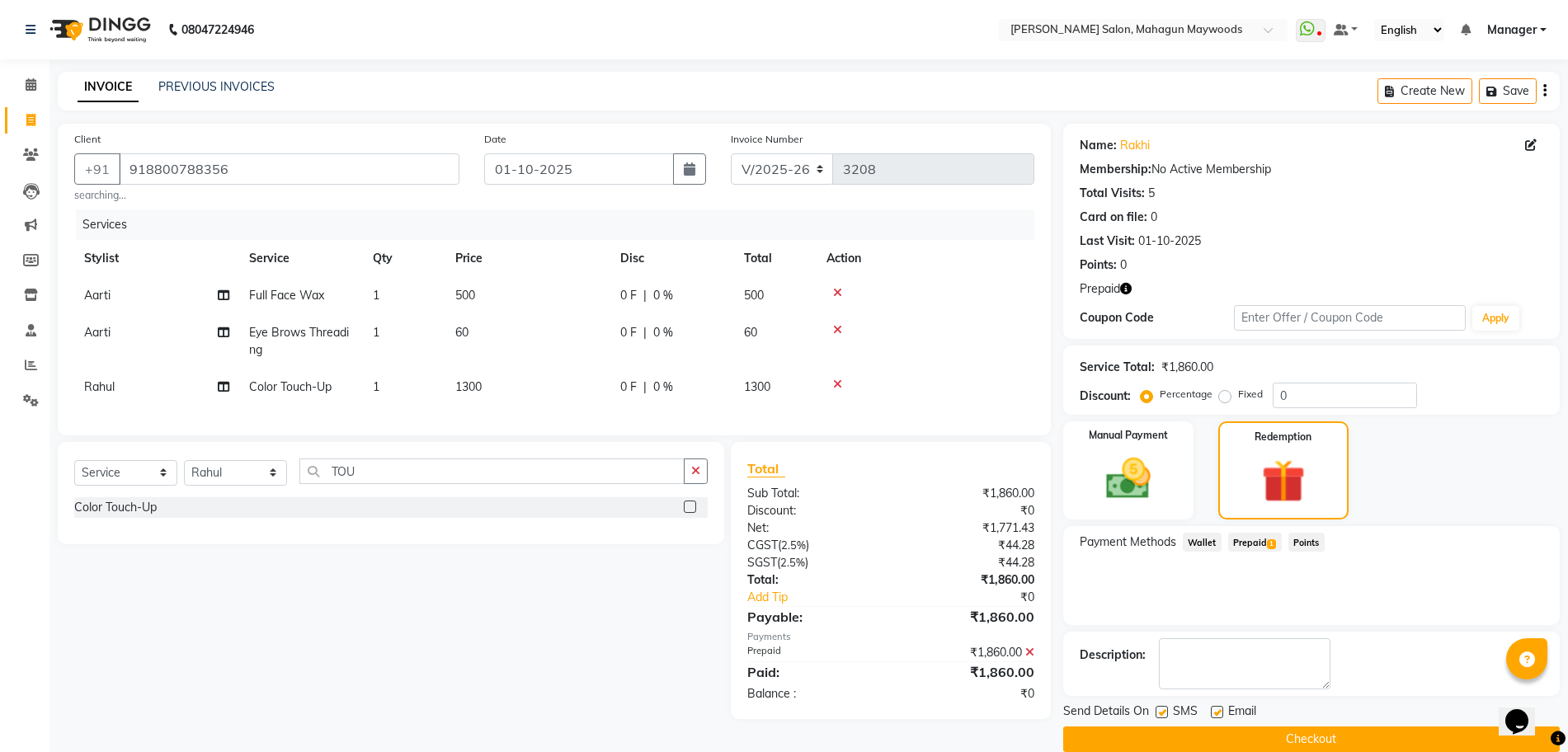
drag, startPoint x: 1322, startPoint y: 736, endPoint x: 943, endPoint y: 697, distance: 381.0
click at [1321, 737] on button "Checkout" at bounding box center [1311, 740] width 496 height 26
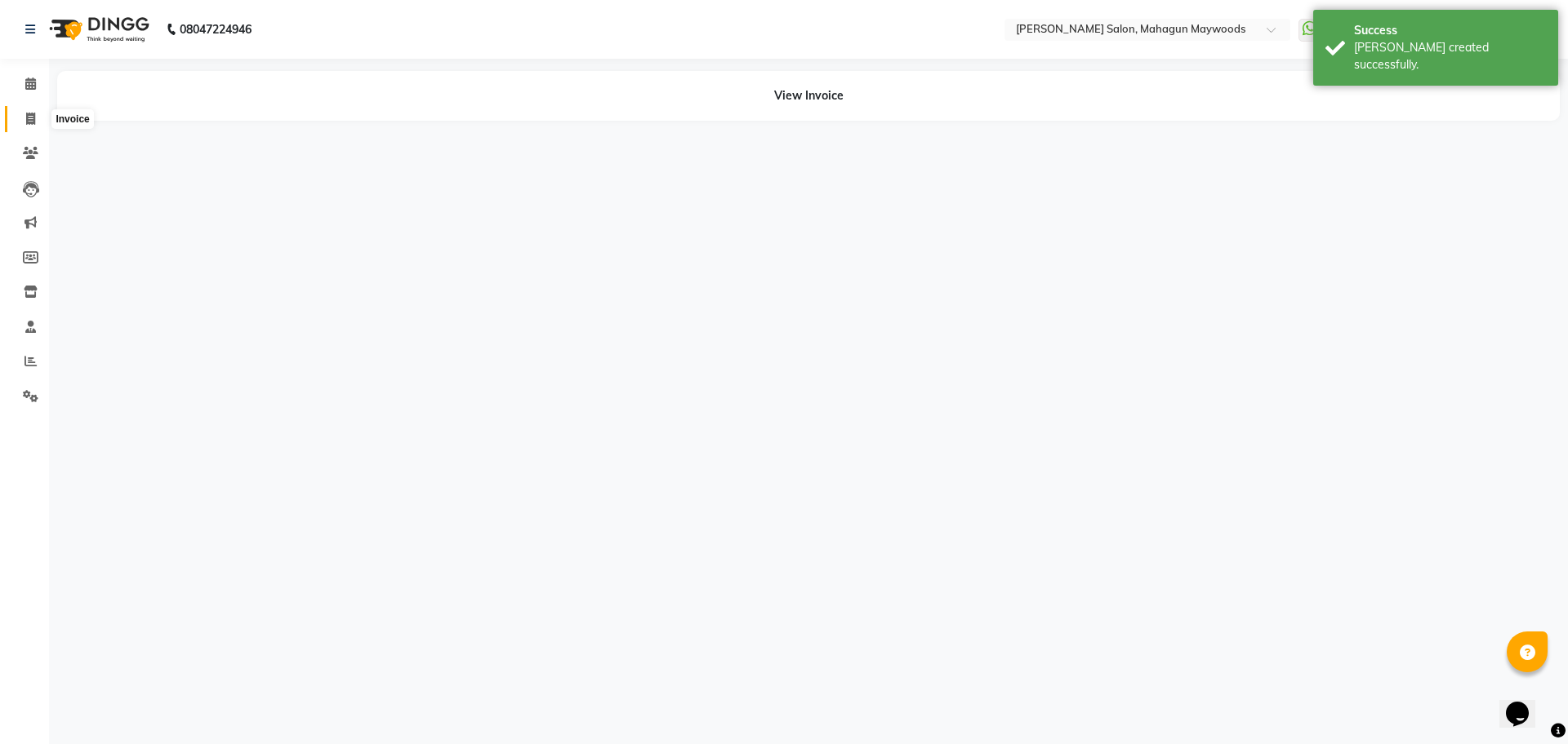
click at [17, 119] on span at bounding box center [30, 120] width 29 height 18
select select "service"
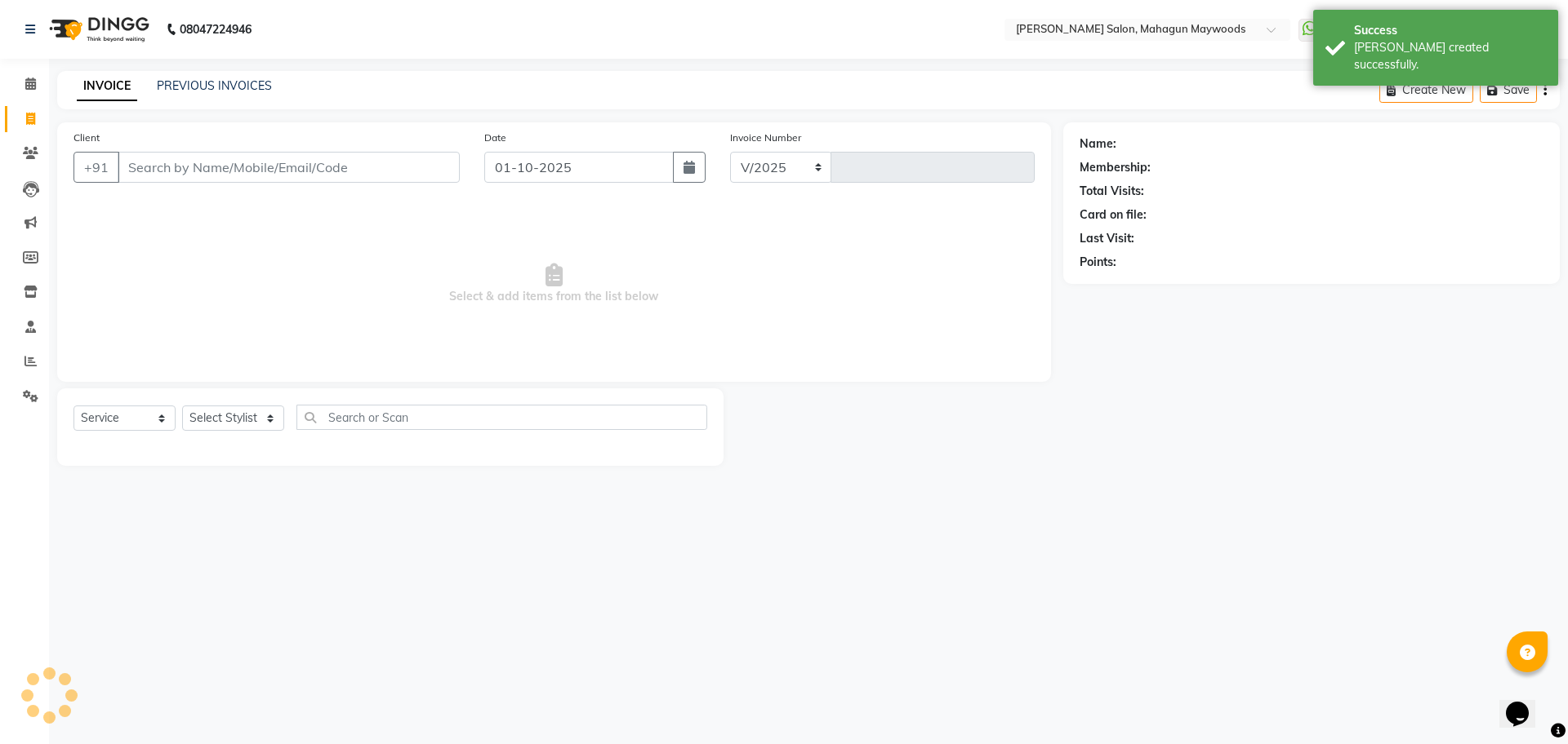
click at [257, 170] on input "Client" at bounding box center [289, 167] width 342 height 31
select select "6425"
type input "3209"
click at [257, 170] on input "Client" at bounding box center [289, 167] width 342 height 31
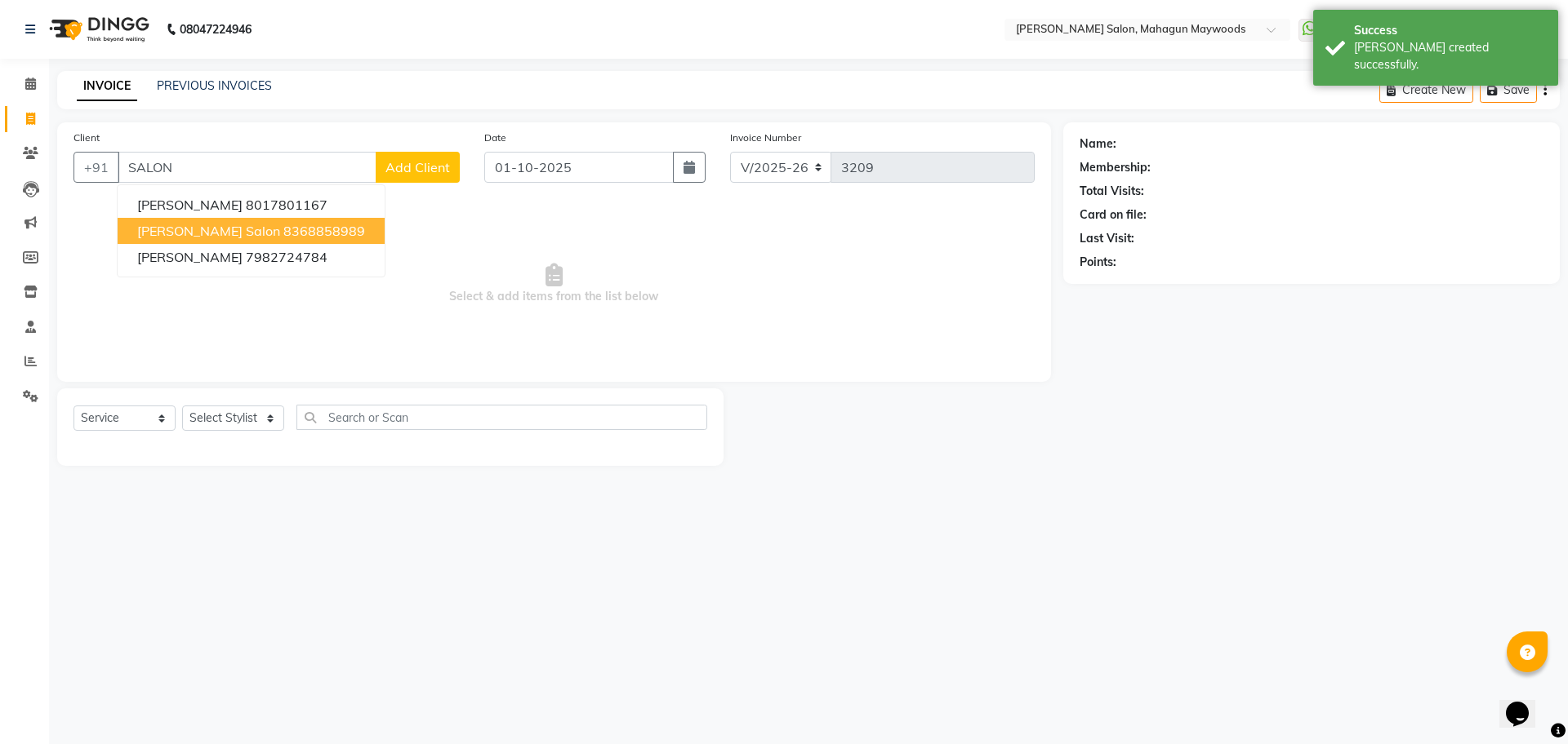
click at [234, 225] on button "[PERSON_NAME] salon 8368858989" at bounding box center [251, 231] width 267 height 26
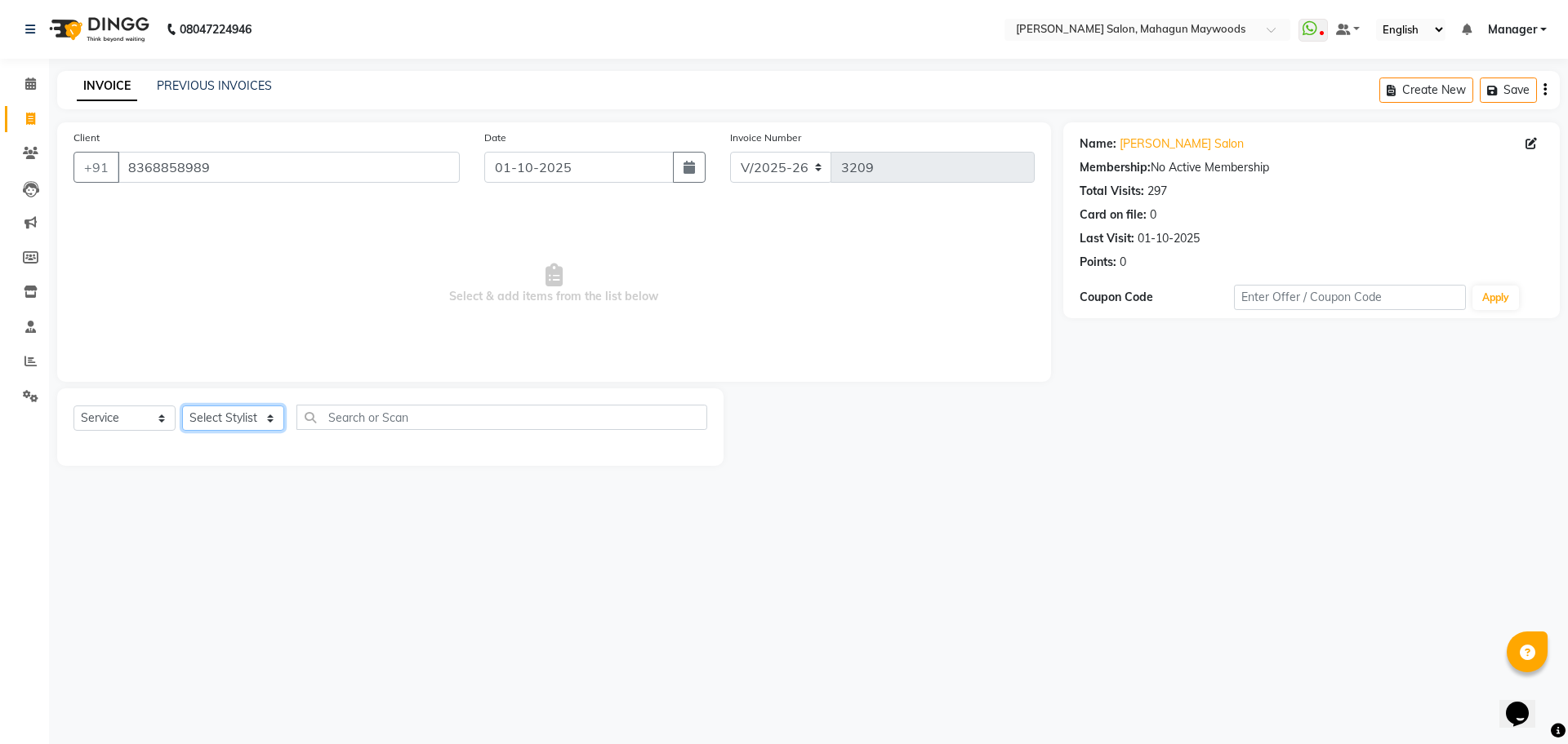
click at [225, 424] on select "Select Stylist Aarti [PERSON_NAME] Manager Pranshant [PERSON_NAME] V Admin" at bounding box center [233, 418] width 102 height 26
click at [393, 169] on input "8368858989" at bounding box center [289, 167] width 342 height 31
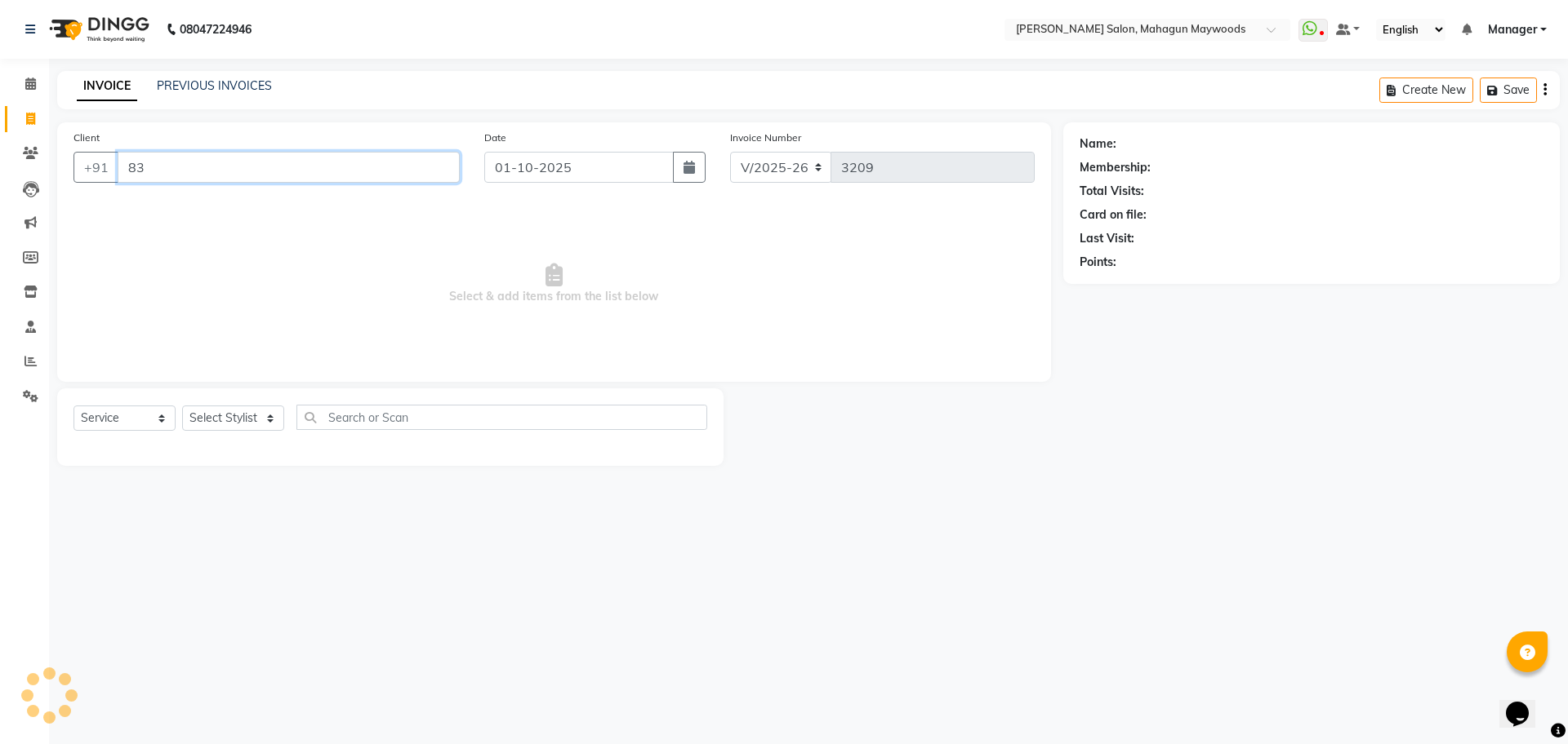
type input "8"
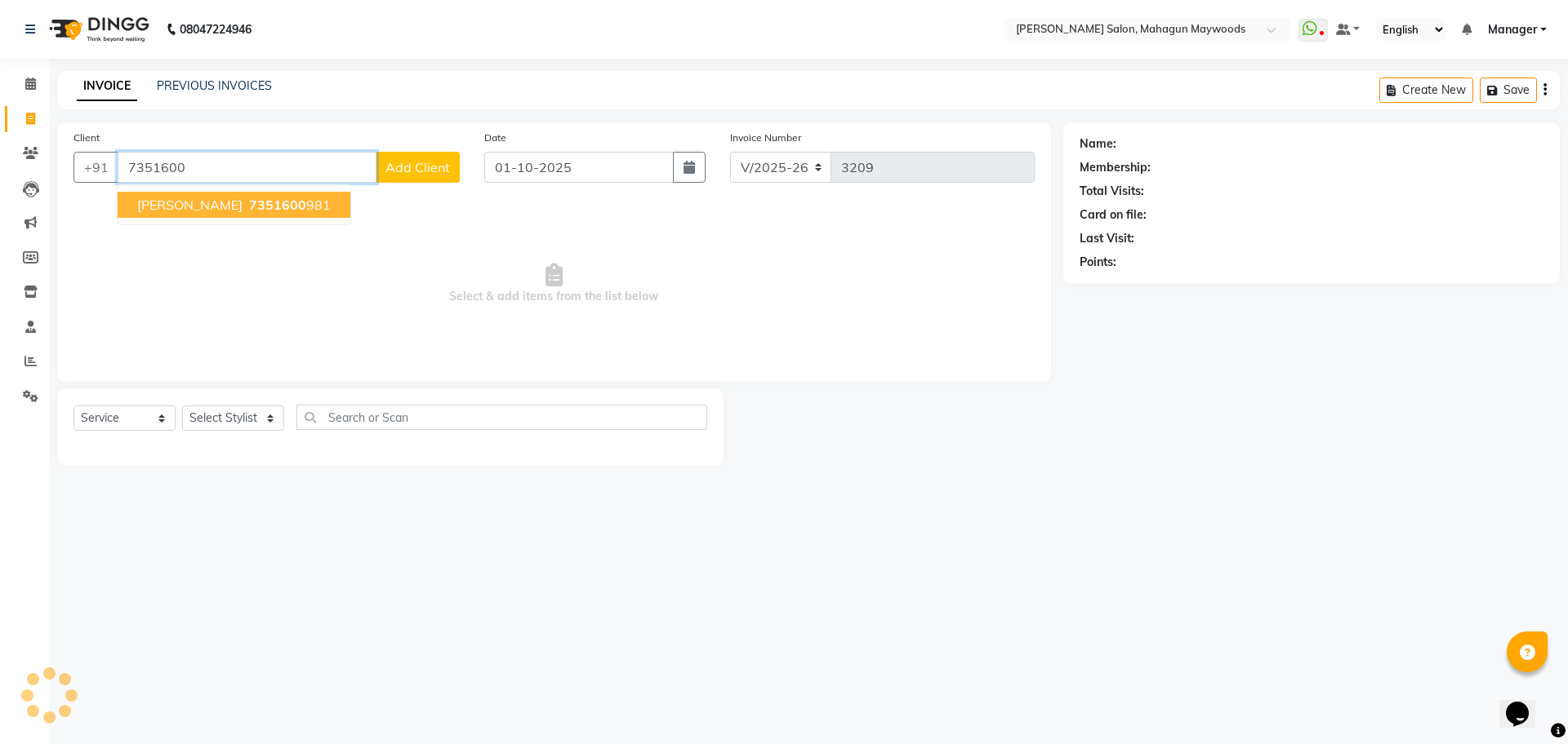
click at [233, 189] on ngb-typeahead-window "[PERSON_NAME] 7351600 981" at bounding box center [234, 205] width 235 height 40
click at [249, 209] on span "7351600" at bounding box center [278, 205] width 57 height 17
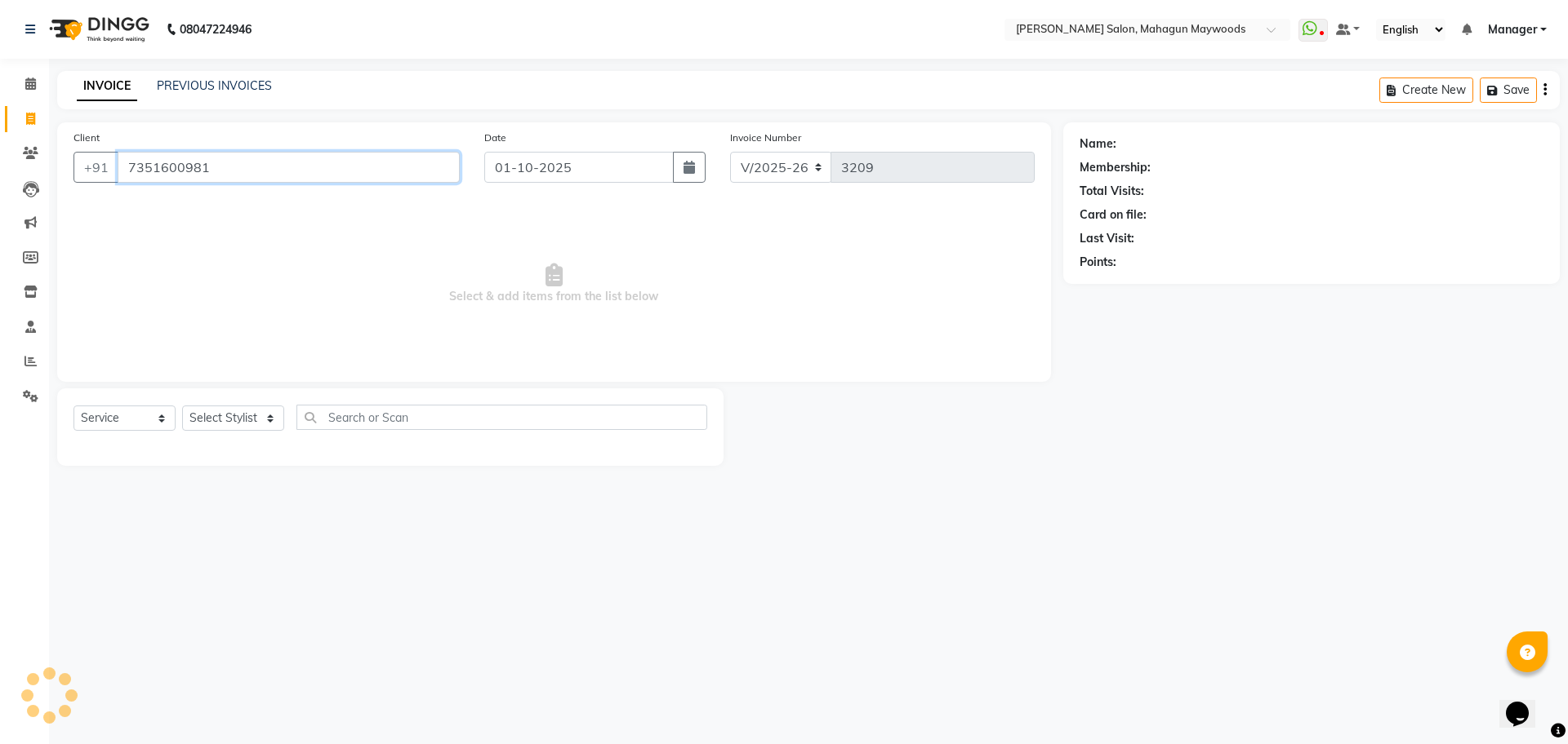
type input "7351600981"
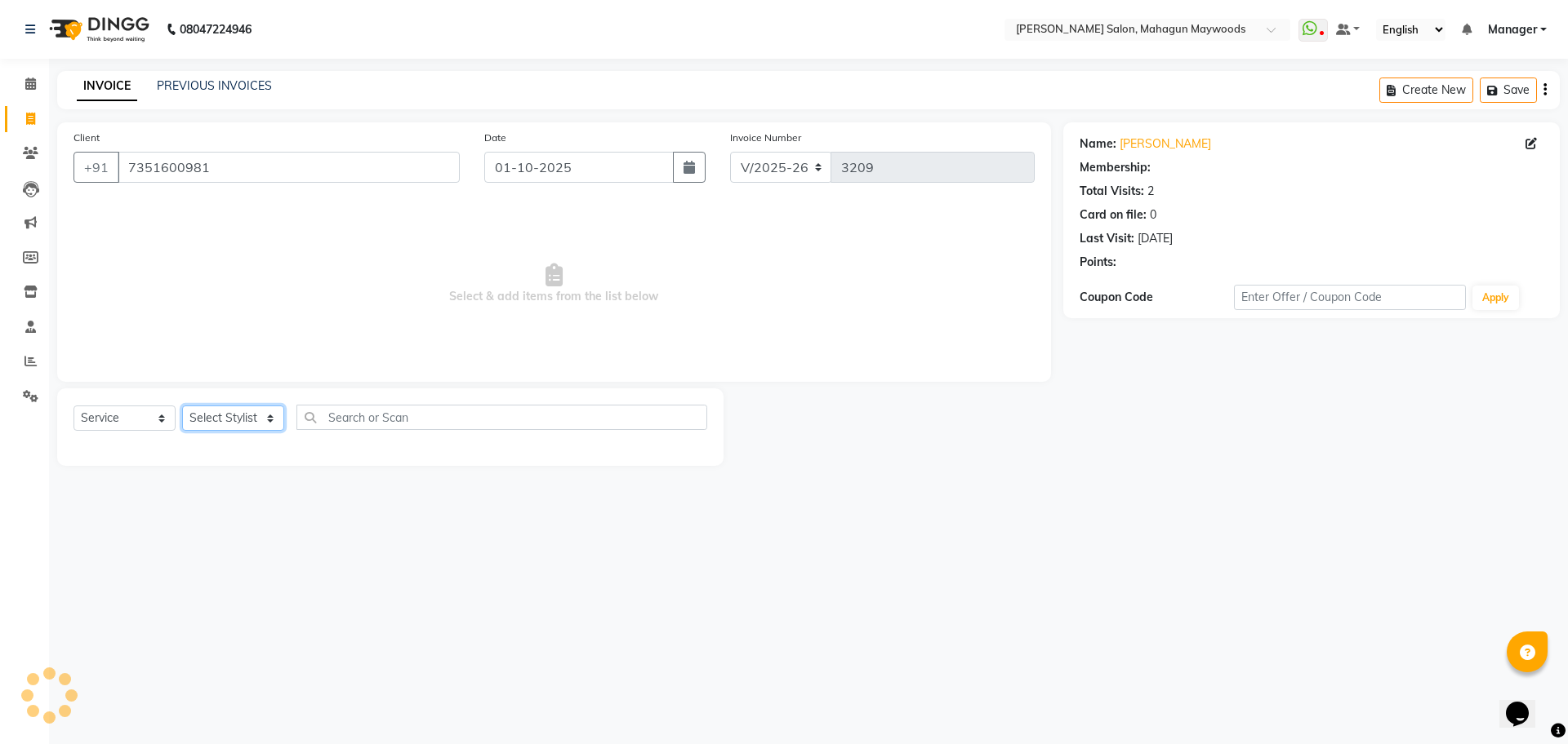
click at [224, 418] on select "Select Stylist Aarti [PERSON_NAME] Manager Pranshant [PERSON_NAME] V Admin" at bounding box center [233, 418] width 102 height 26
click at [182, 406] on select "Select Stylist Aarti [PERSON_NAME] Manager Pranshant [PERSON_NAME] V Admin" at bounding box center [233, 418] width 102 height 26
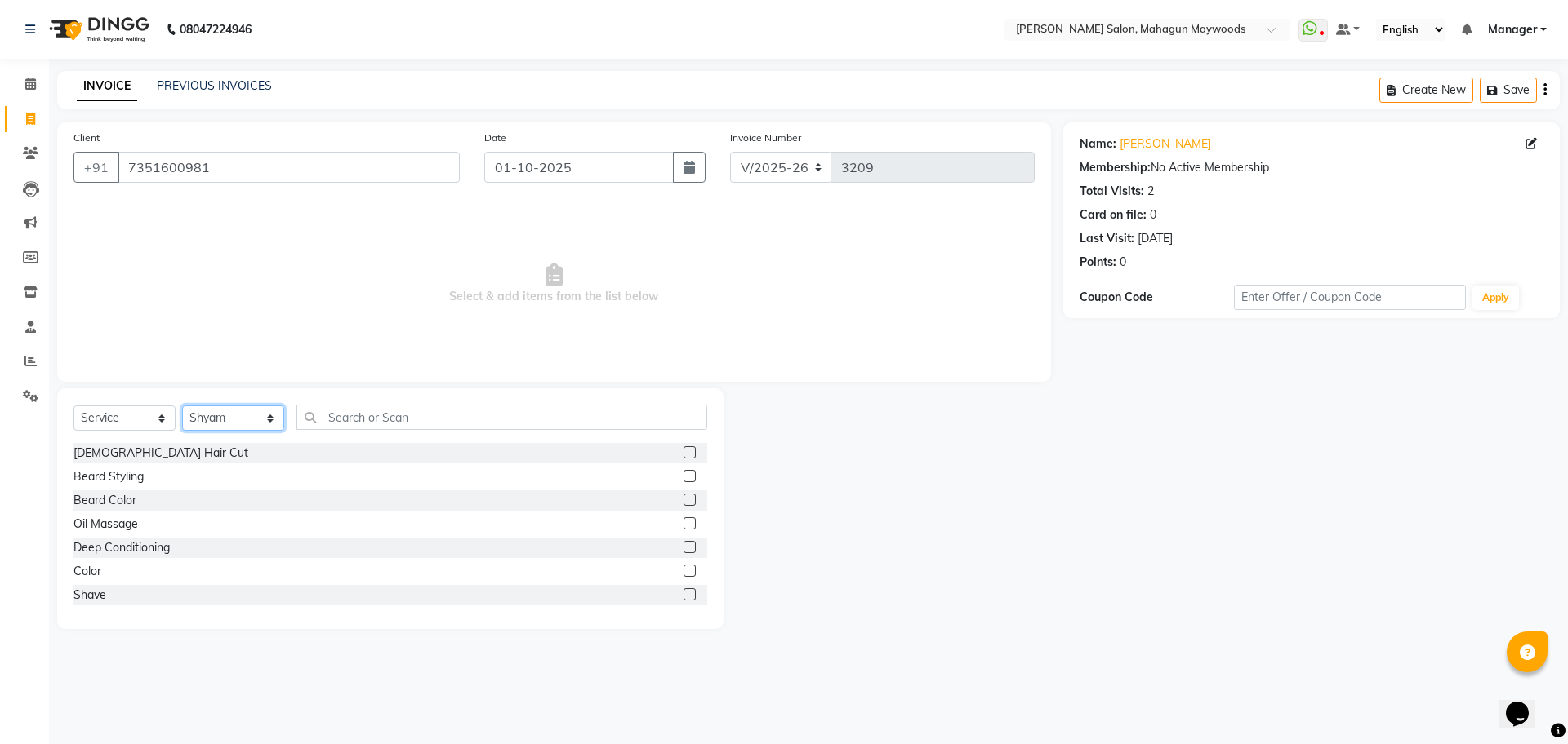
click at [252, 424] on select "Select Stylist Aarti [PERSON_NAME] Manager Pranshant [PERSON_NAME] V Admin" at bounding box center [233, 418] width 102 height 26
select select "75081"
click at [182, 406] on select "Select Stylist Aarti [PERSON_NAME] Manager Pranshant [PERSON_NAME] V Admin" at bounding box center [233, 418] width 102 height 26
click at [352, 425] on input "text" at bounding box center [502, 418] width 410 height 26
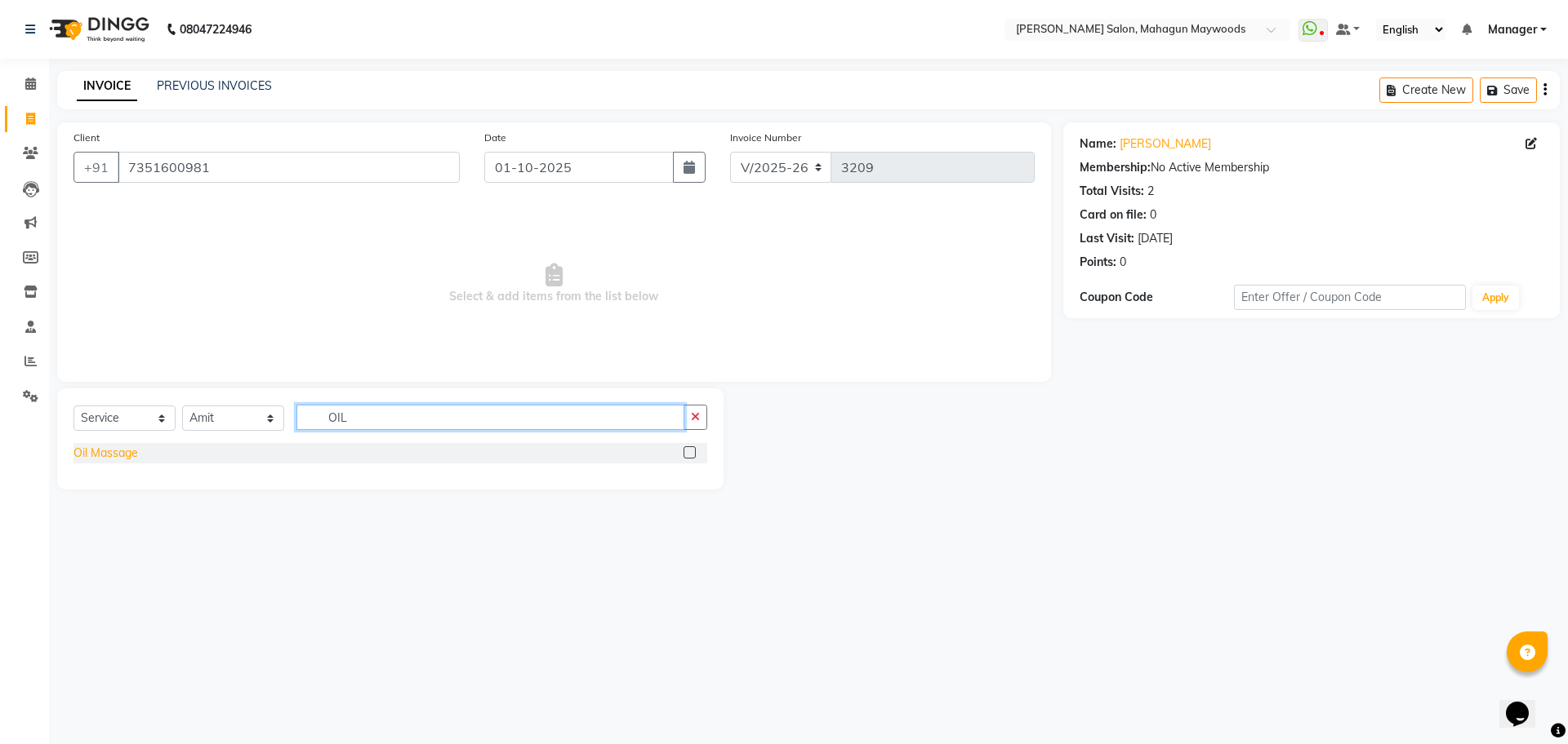
type input "OIL"
click at [125, 450] on div "Oil Massage" at bounding box center [106, 453] width 64 height 17
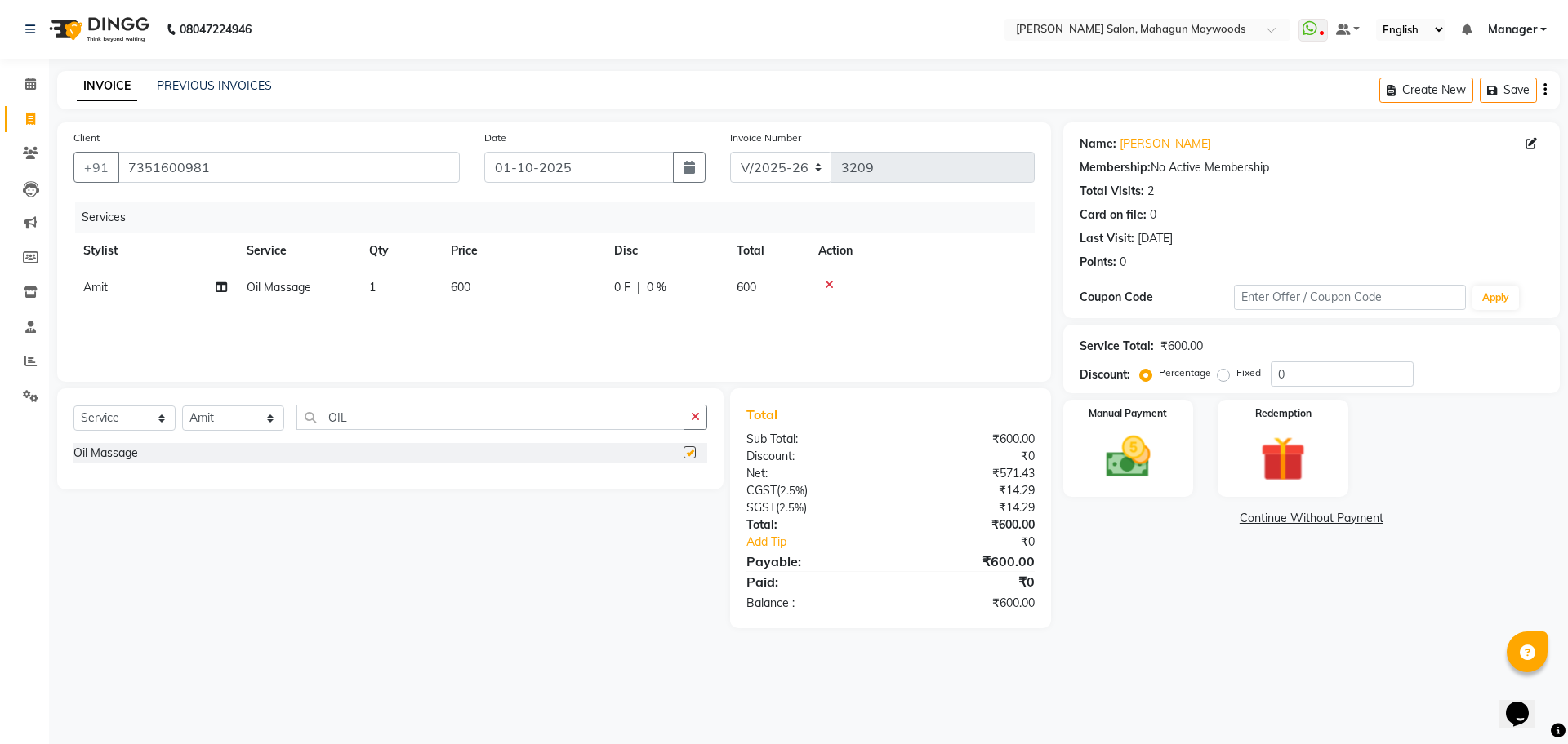
checkbox input "false"
click at [366, 410] on input "OIL" at bounding box center [490, 418] width 387 height 26
type input "O"
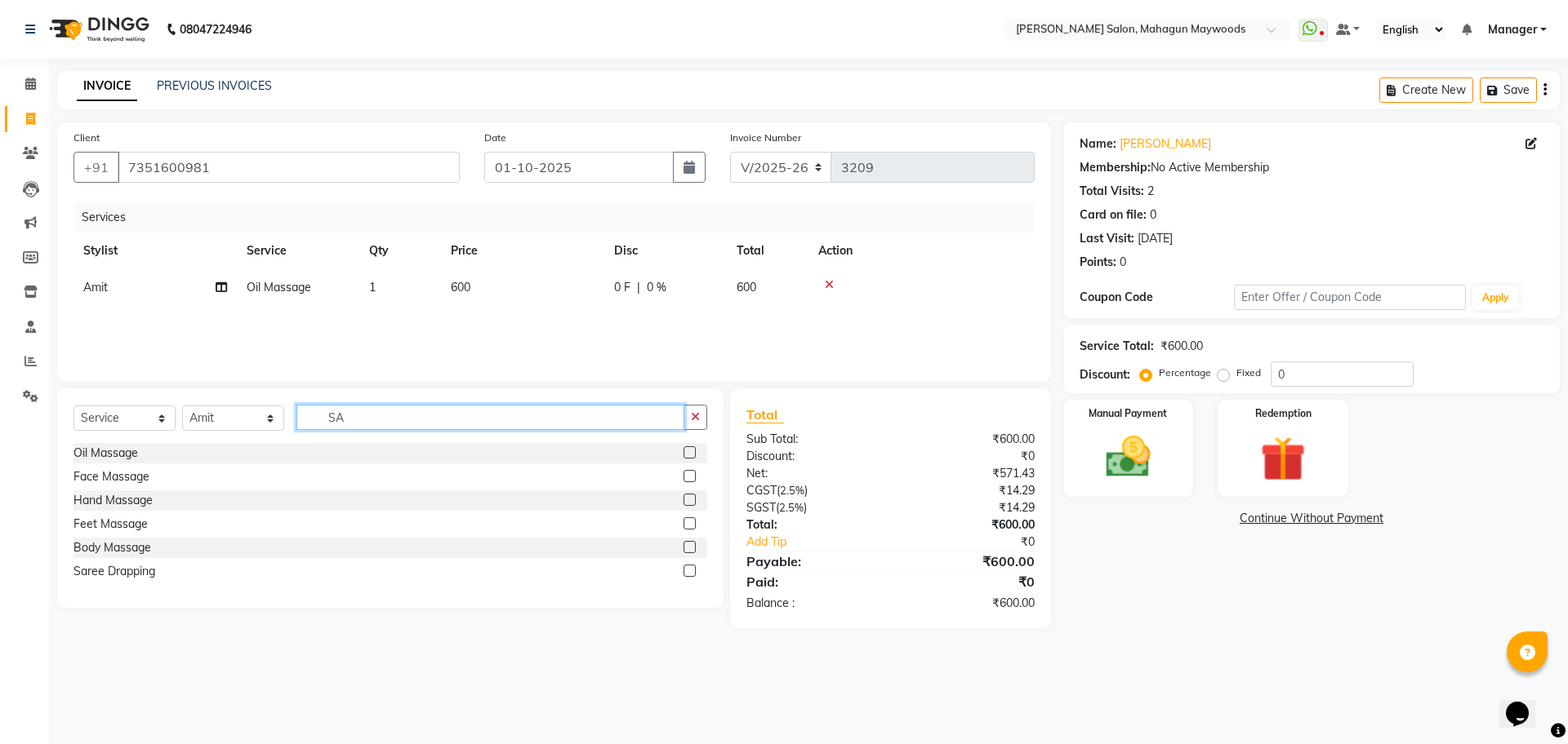
type input "S"
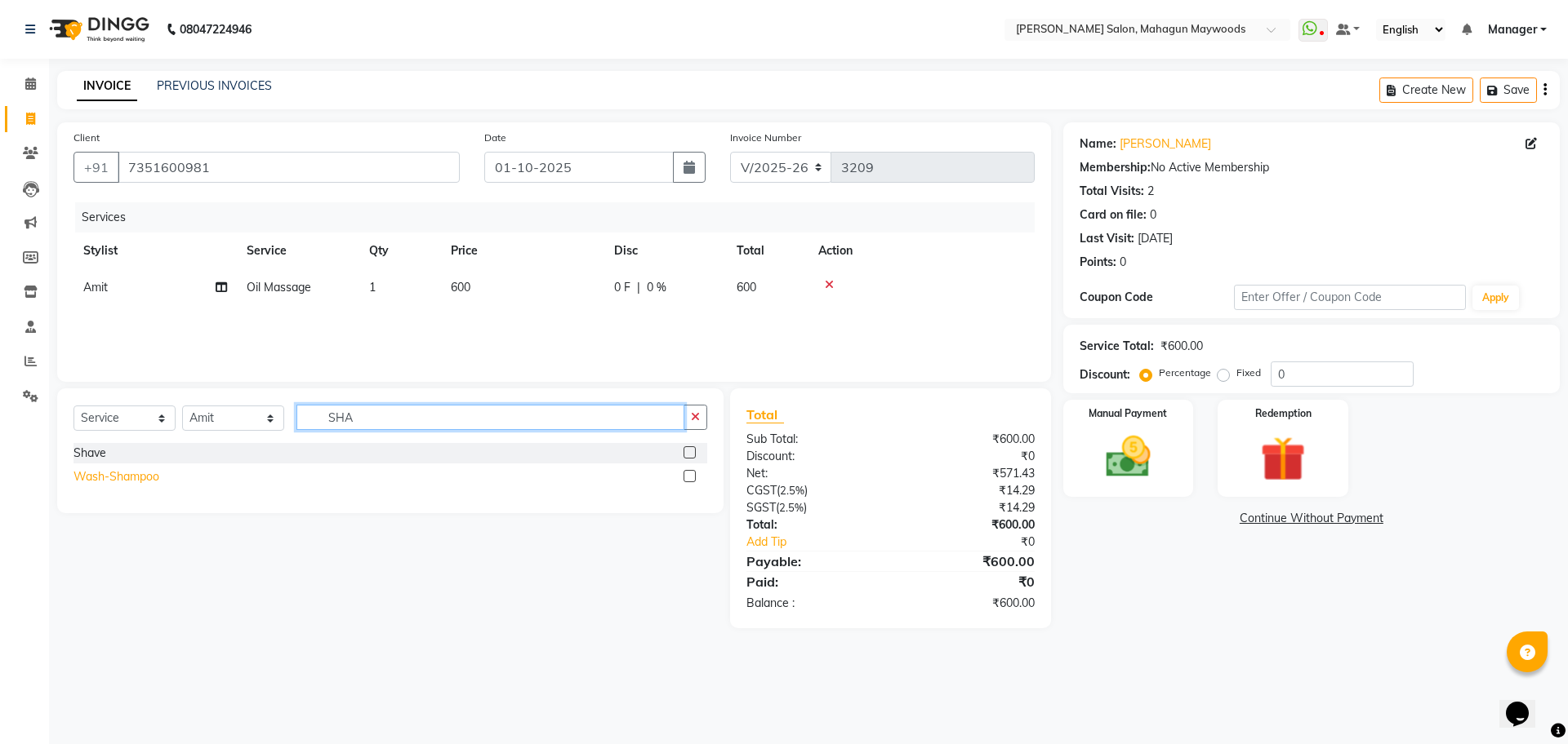
type input "SHA"
click at [153, 476] on div "Wash-Shampoo" at bounding box center [116, 476] width 86 height 17
checkbox input "false"
click at [477, 332] on td "150" at bounding box center [522, 325] width 163 height 37
select select "75081"
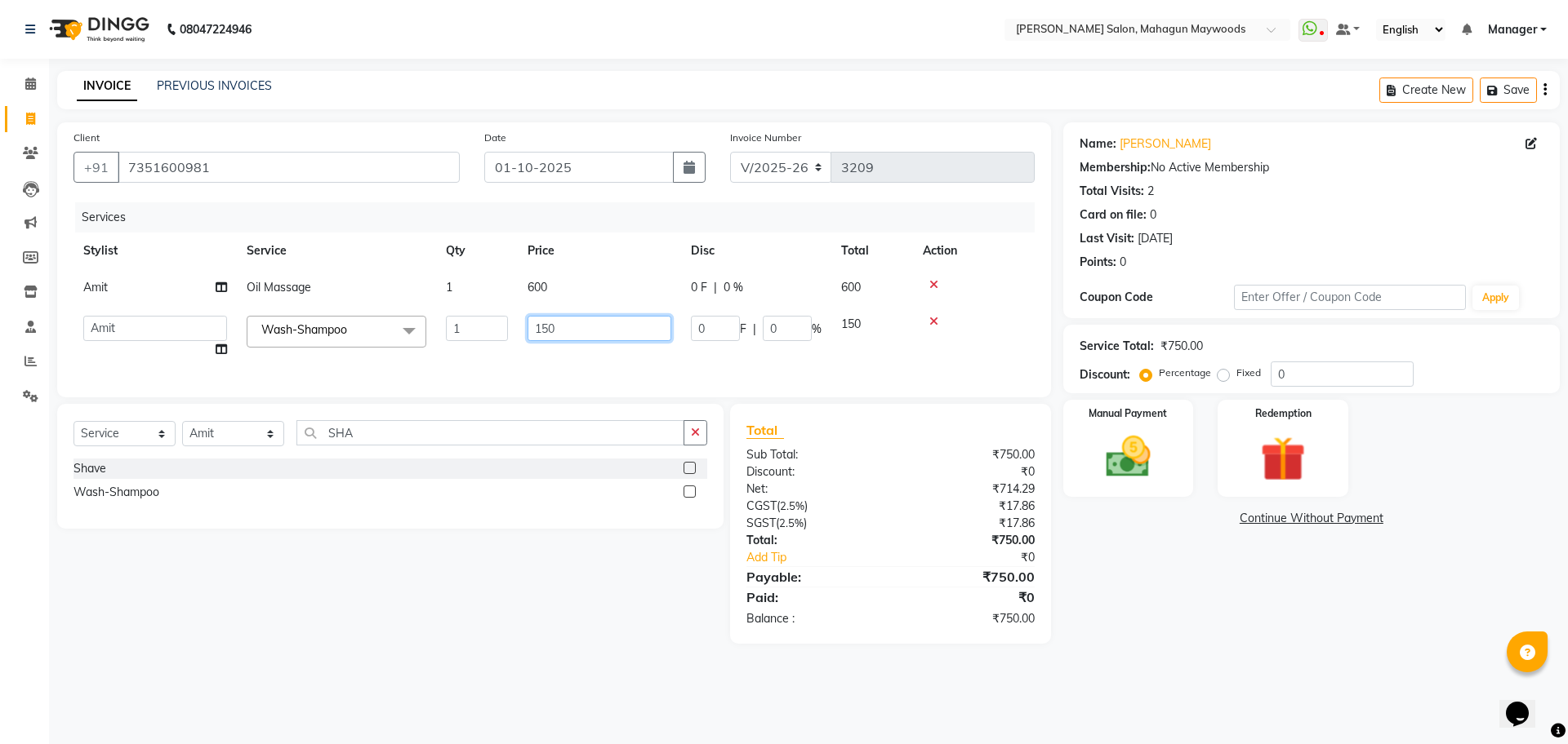
click at [582, 320] on input "150" at bounding box center [599, 328] width 144 height 26
type input "1"
type input "200"
click at [426, 441] on div "Select Service Product Membership Package Voucher Prepaid Gift Card Select Styl…" at bounding box center [390, 440] width 634 height 39
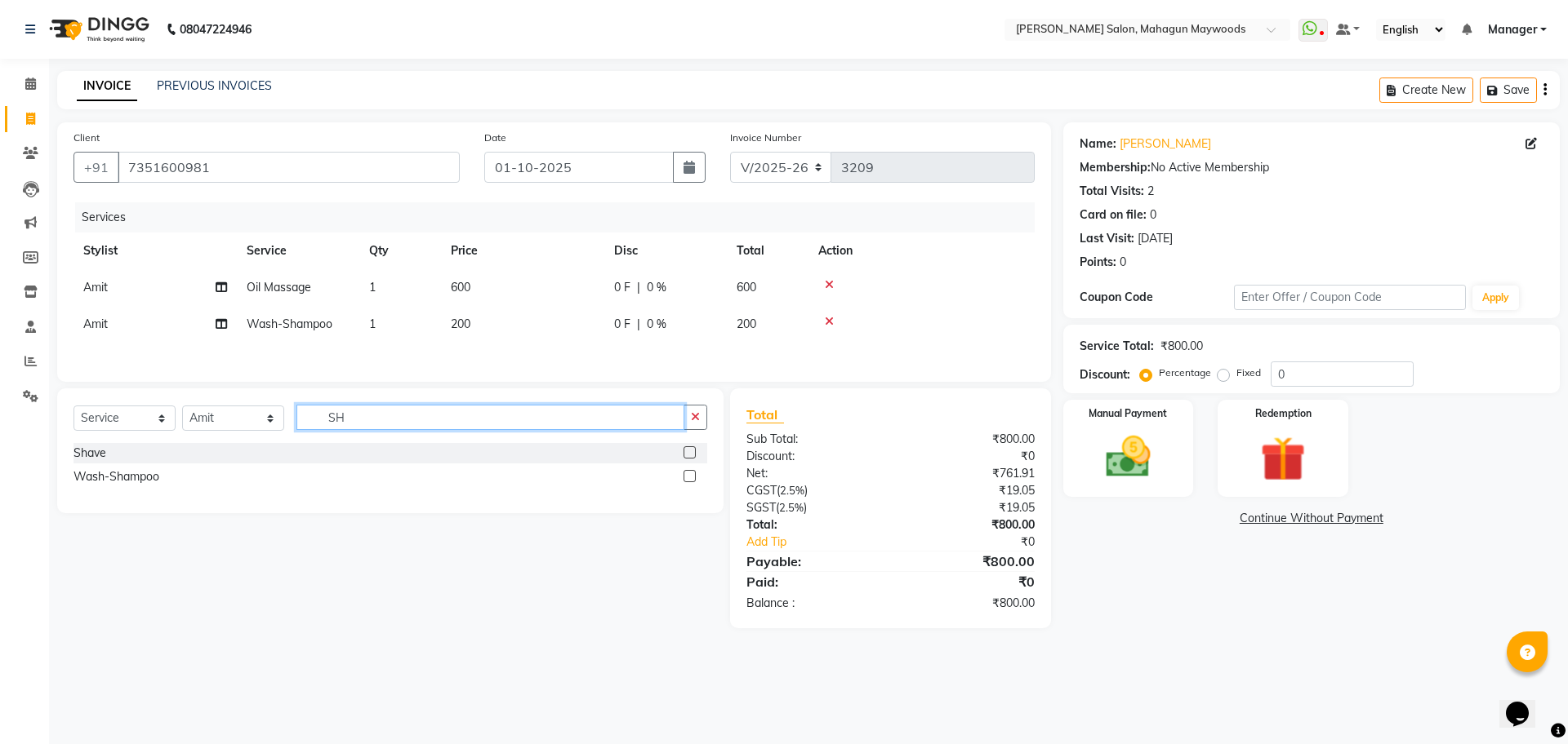
type input "S"
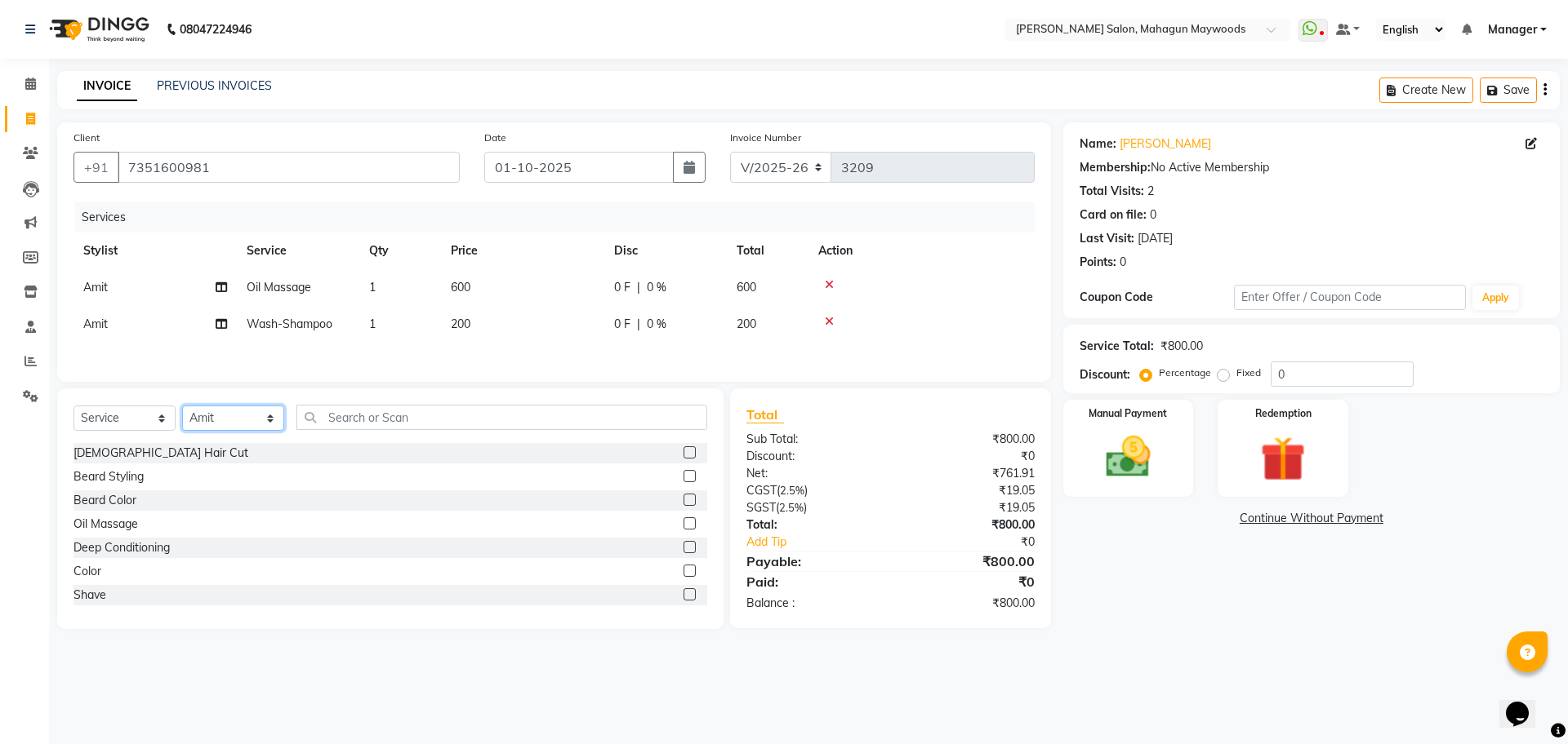
drag, startPoint x: 202, startPoint y: 416, endPoint x: 203, endPoint y: 432, distance: 16.0
click at [202, 416] on select "Select Stylist Aarti [PERSON_NAME] Manager Pranshant [PERSON_NAME] V Admin" at bounding box center [233, 418] width 102 height 26
select select "48623"
click at [182, 411] on select "Select Stylist Aarti [PERSON_NAME] Manager Pranshant [PERSON_NAME] V Admin" at bounding box center [233, 418] width 102 height 26
click at [358, 424] on input "text" at bounding box center [502, 418] width 410 height 26
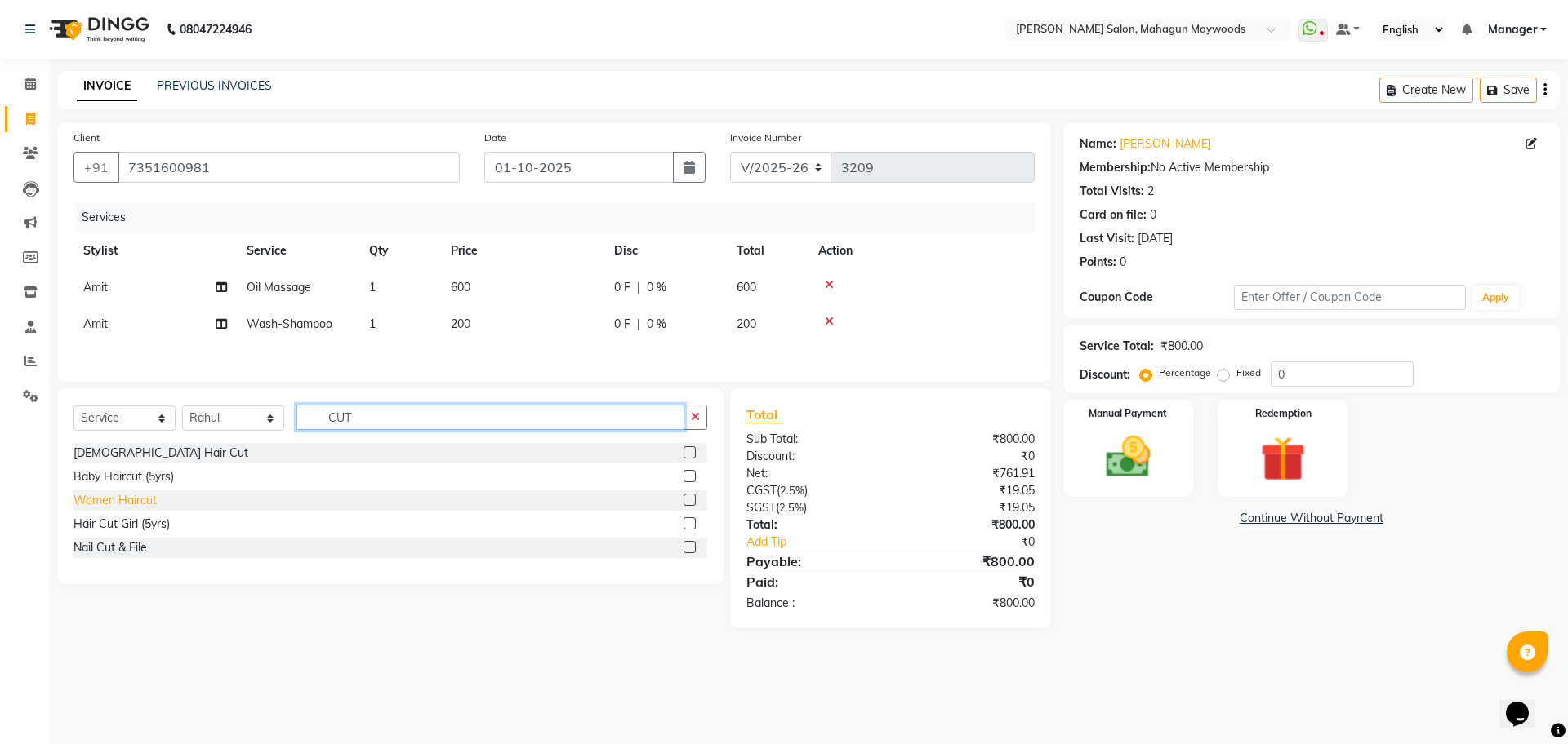
type input "CUT"
click at [137, 509] on div "Women Haircut" at bounding box center [115, 500] width 84 height 17
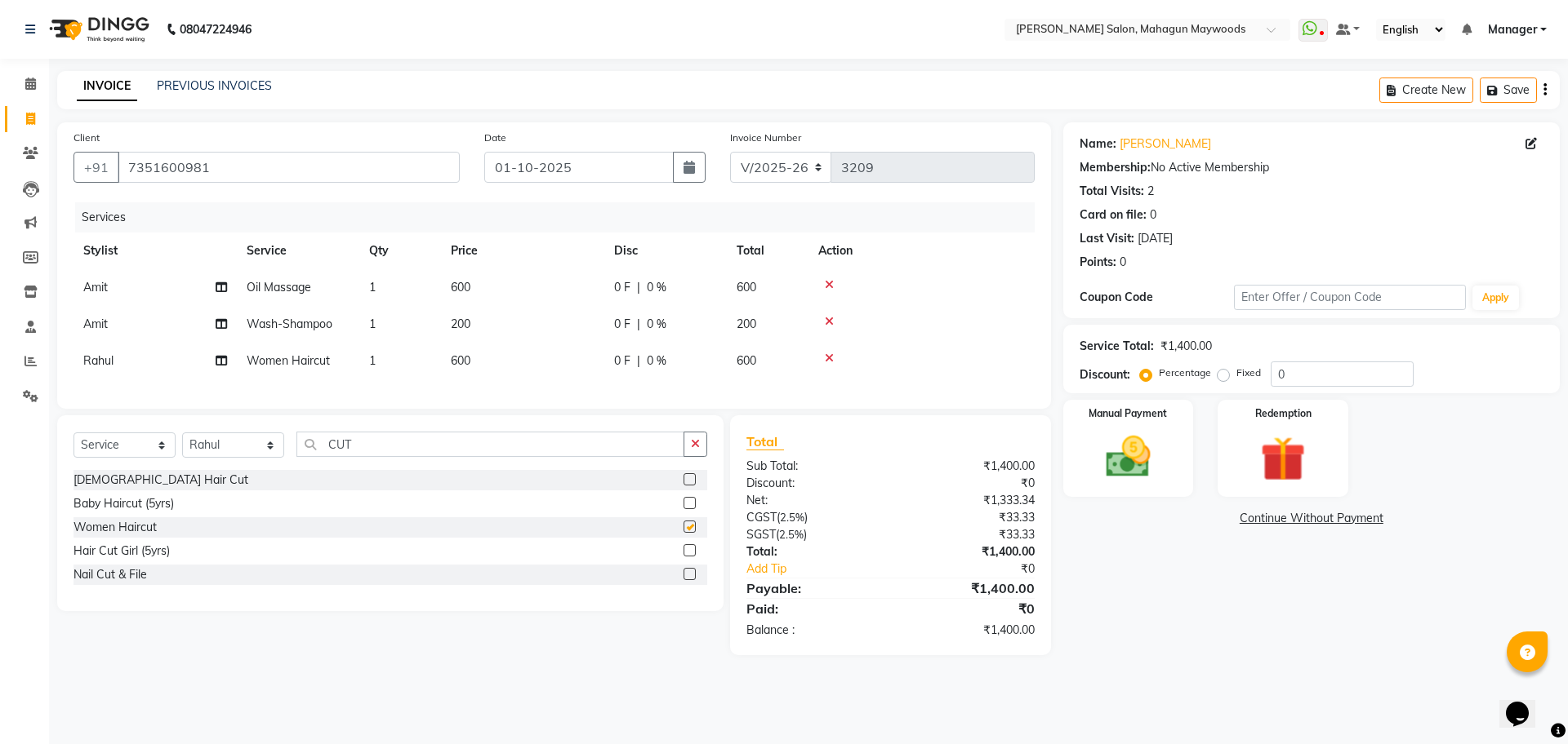
checkbox input "false"
click at [1170, 469] on div "Manual Payment" at bounding box center [1127, 448] width 135 height 100
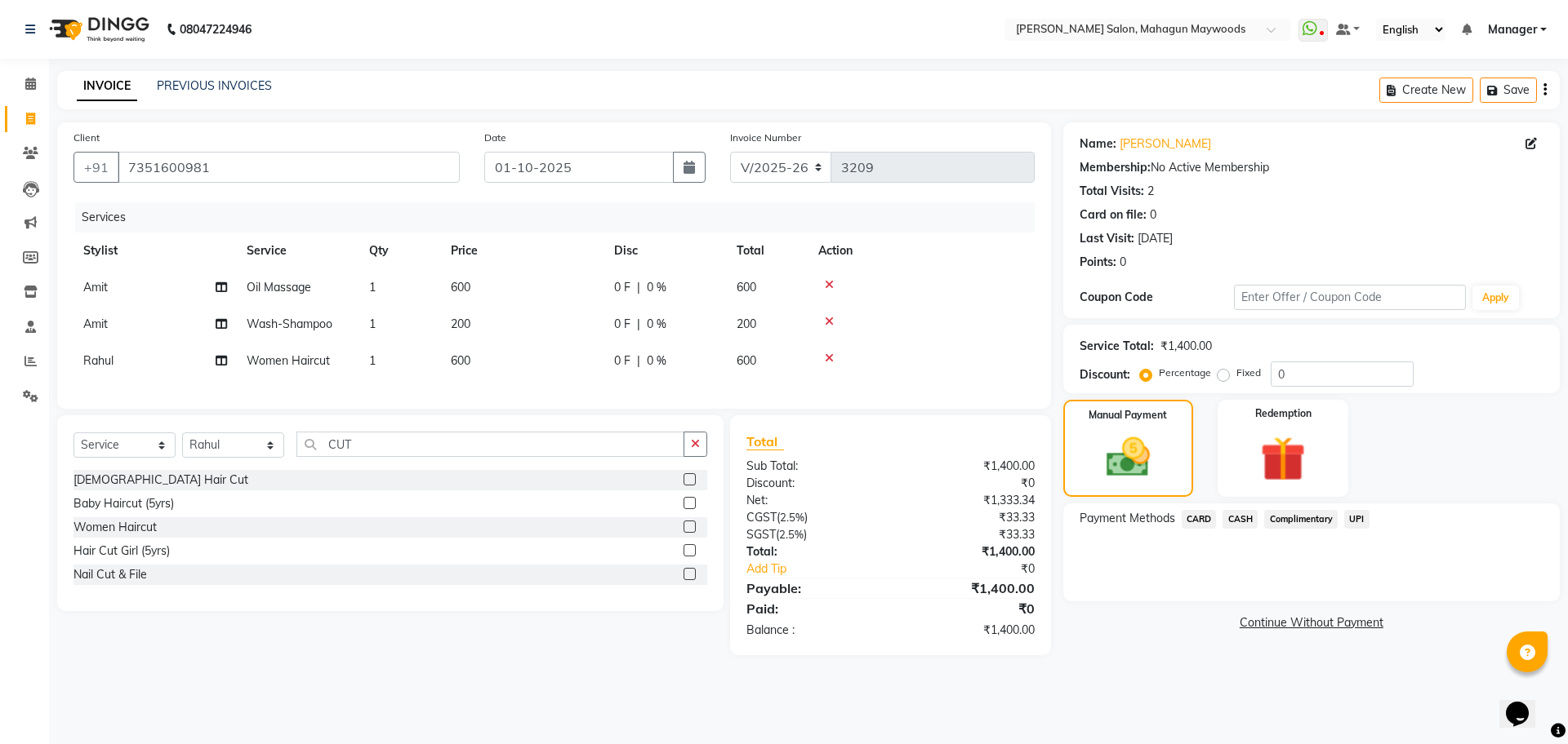
click at [1354, 511] on span "UPI" at bounding box center [1357, 520] width 26 height 18
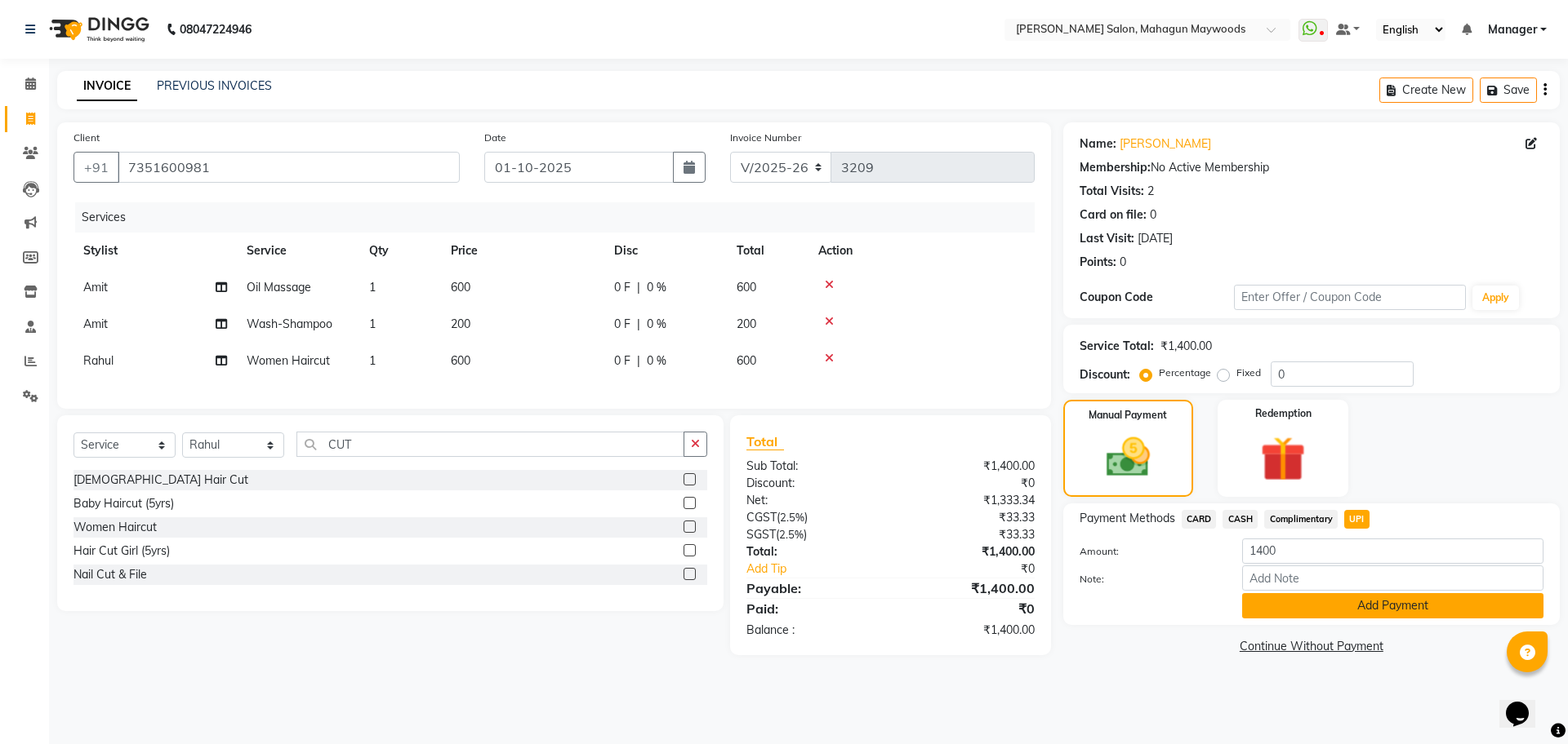
click at [1371, 601] on button "Add Payment" at bounding box center [1392, 606] width 301 height 26
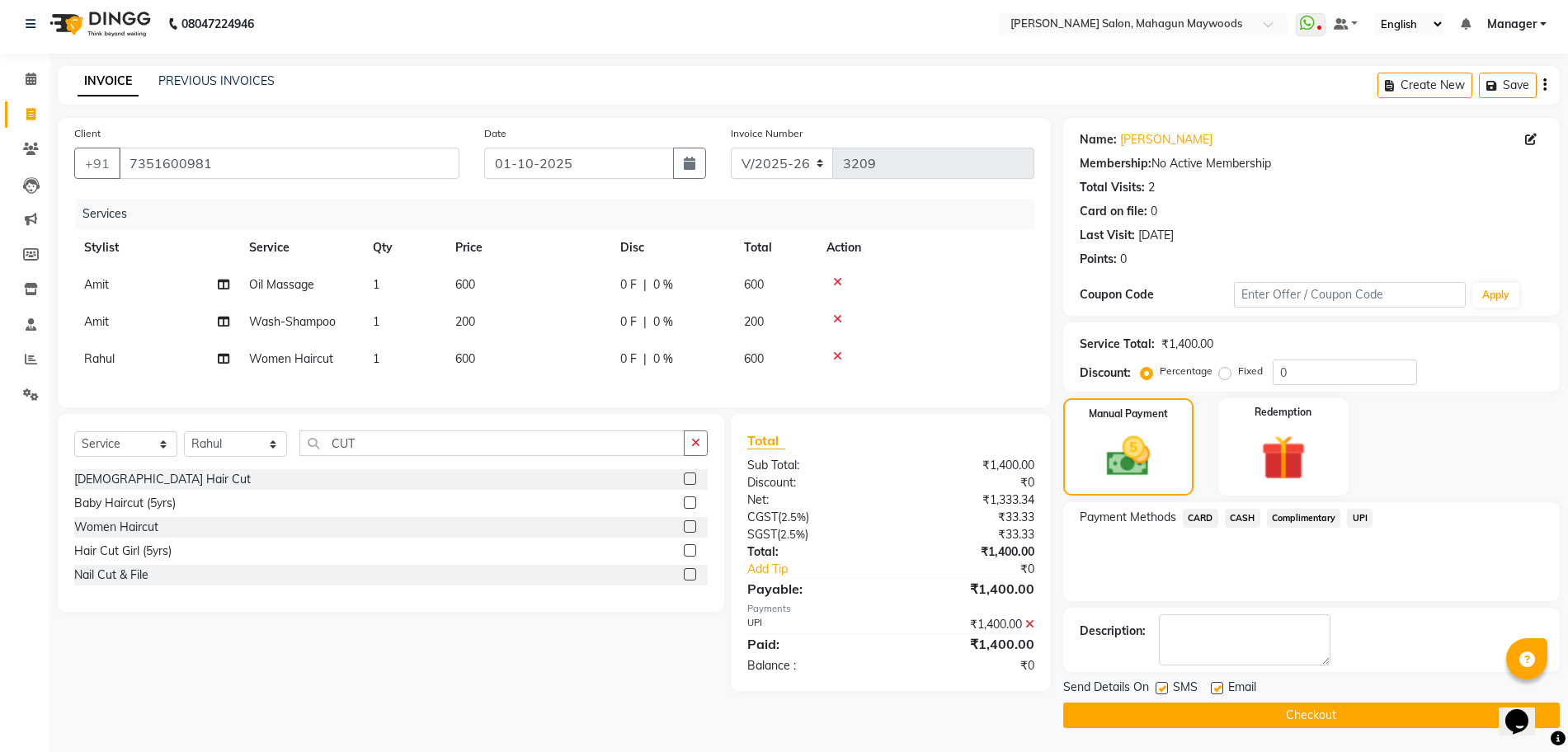
scroll to position [7, 0]
click at [1277, 708] on button "Checkout" at bounding box center [1311, 715] width 496 height 26
click at [1277, 708] on div "Checkout" at bounding box center [1311, 715] width 496 height 26
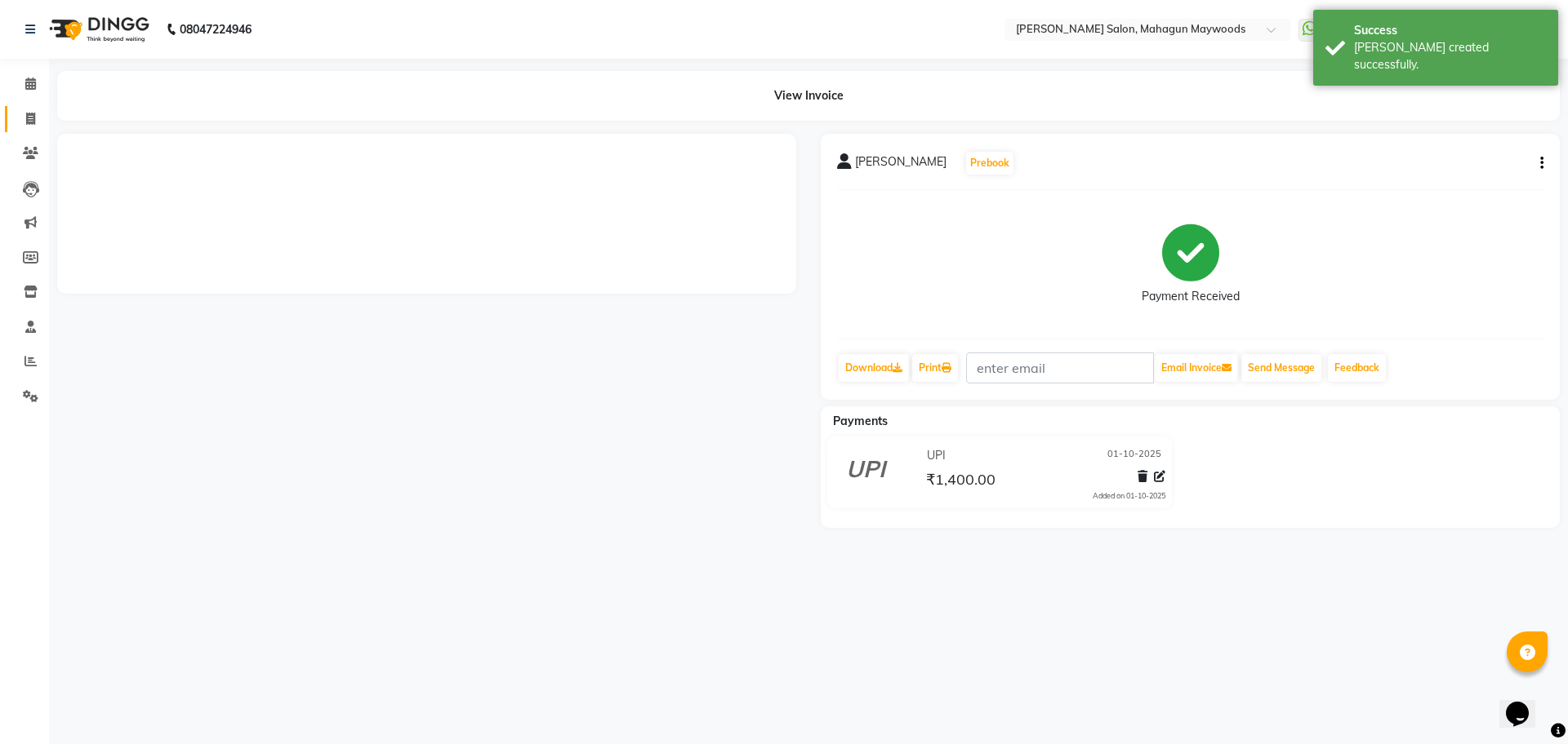
click at [20, 124] on span at bounding box center [30, 120] width 29 height 18
select select "service"
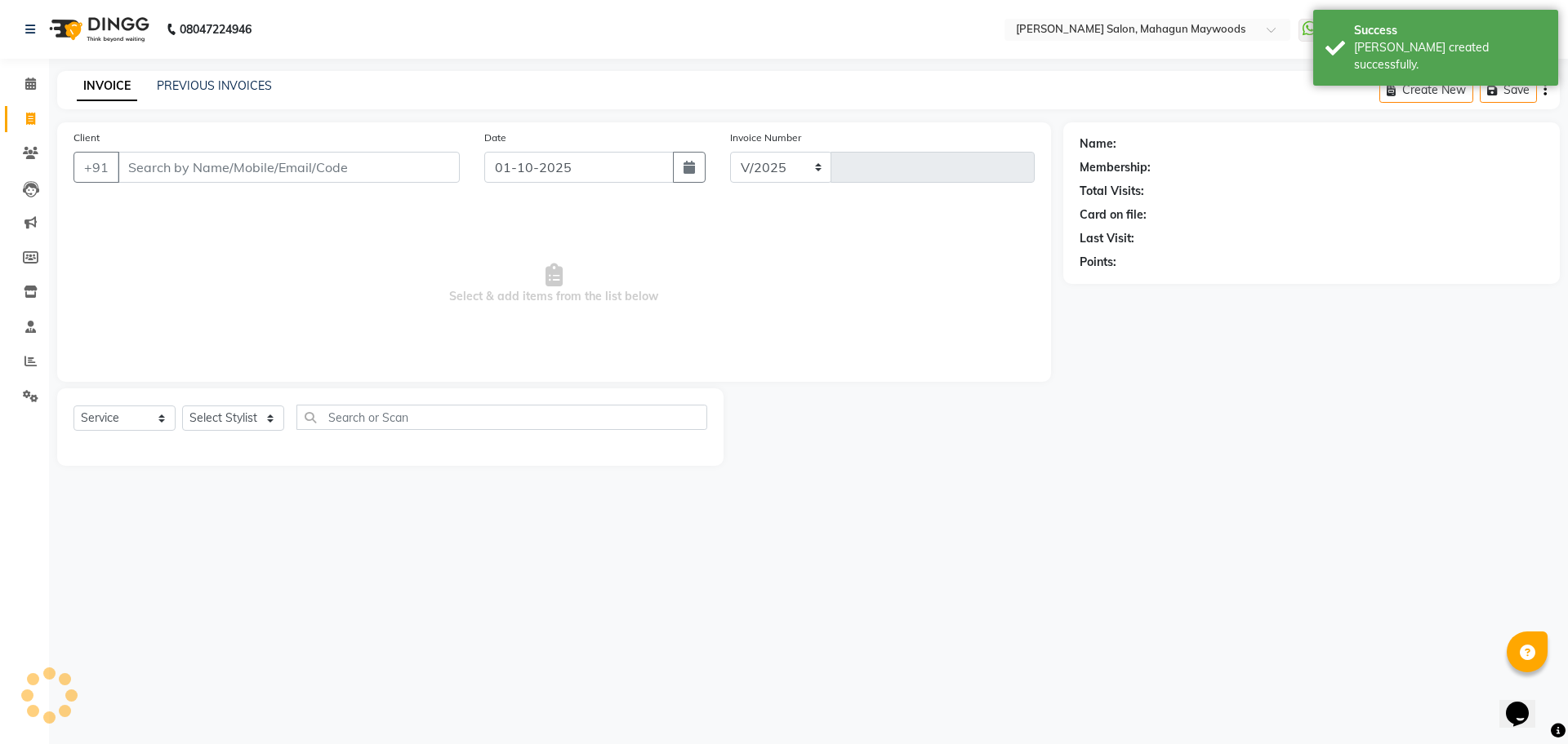
select select "6425"
type input "3210"
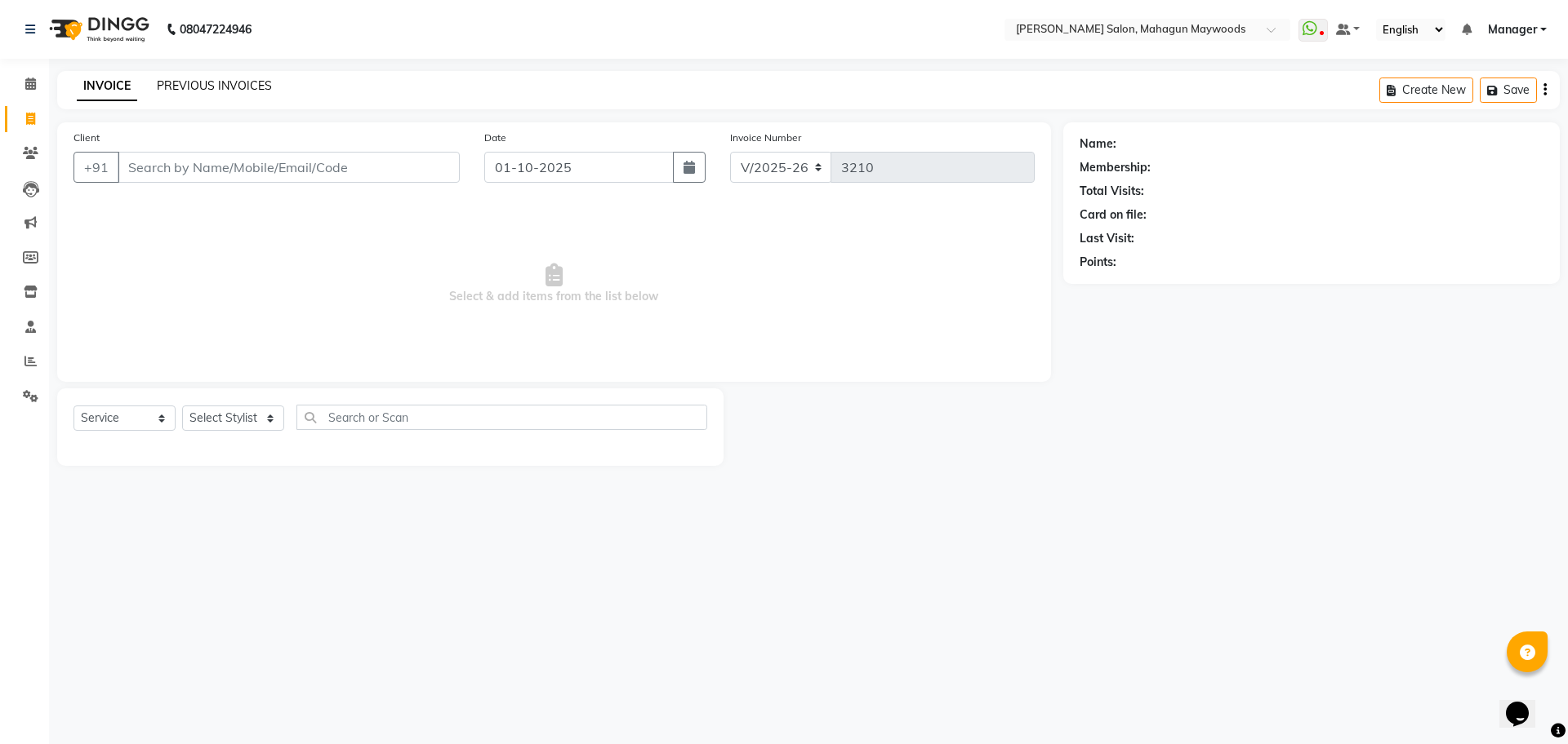
click at [209, 86] on link "PREVIOUS INVOICES" at bounding box center [213, 86] width 115 height 15
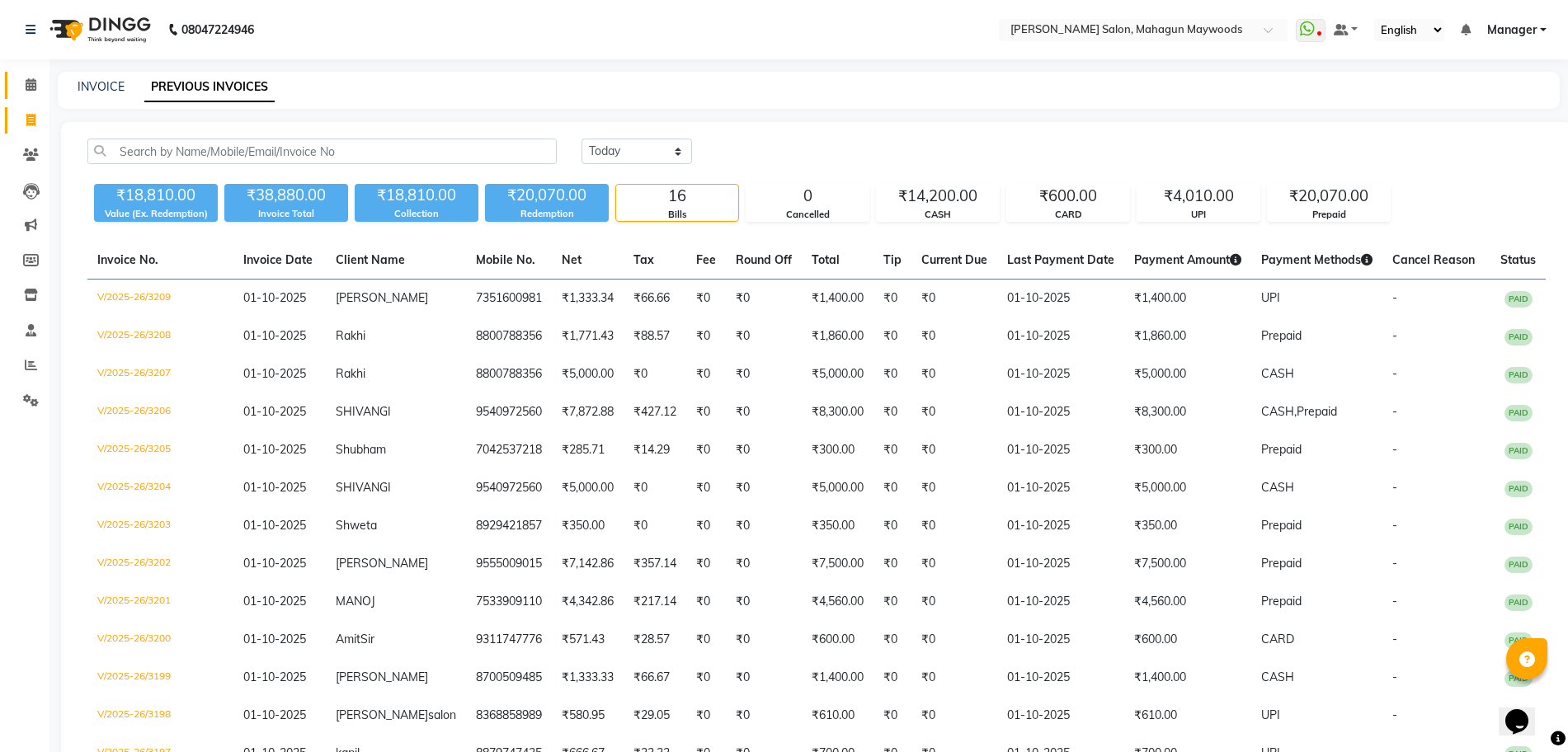
click at [31, 95] on link "Calendar" at bounding box center [24, 85] width 40 height 27
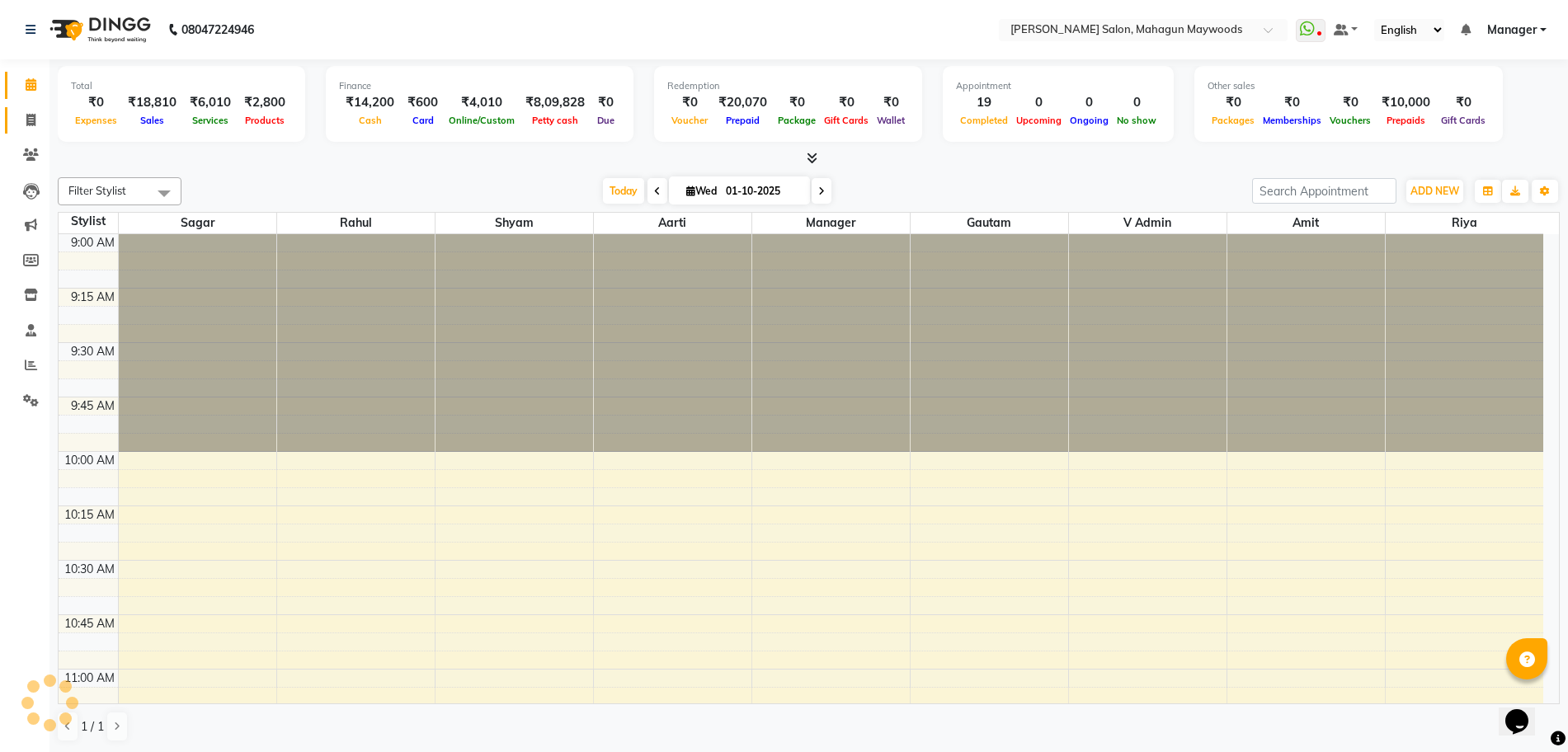
click at [10, 114] on link "Invoice" at bounding box center [24, 120] width 40 height 27
select select "service"
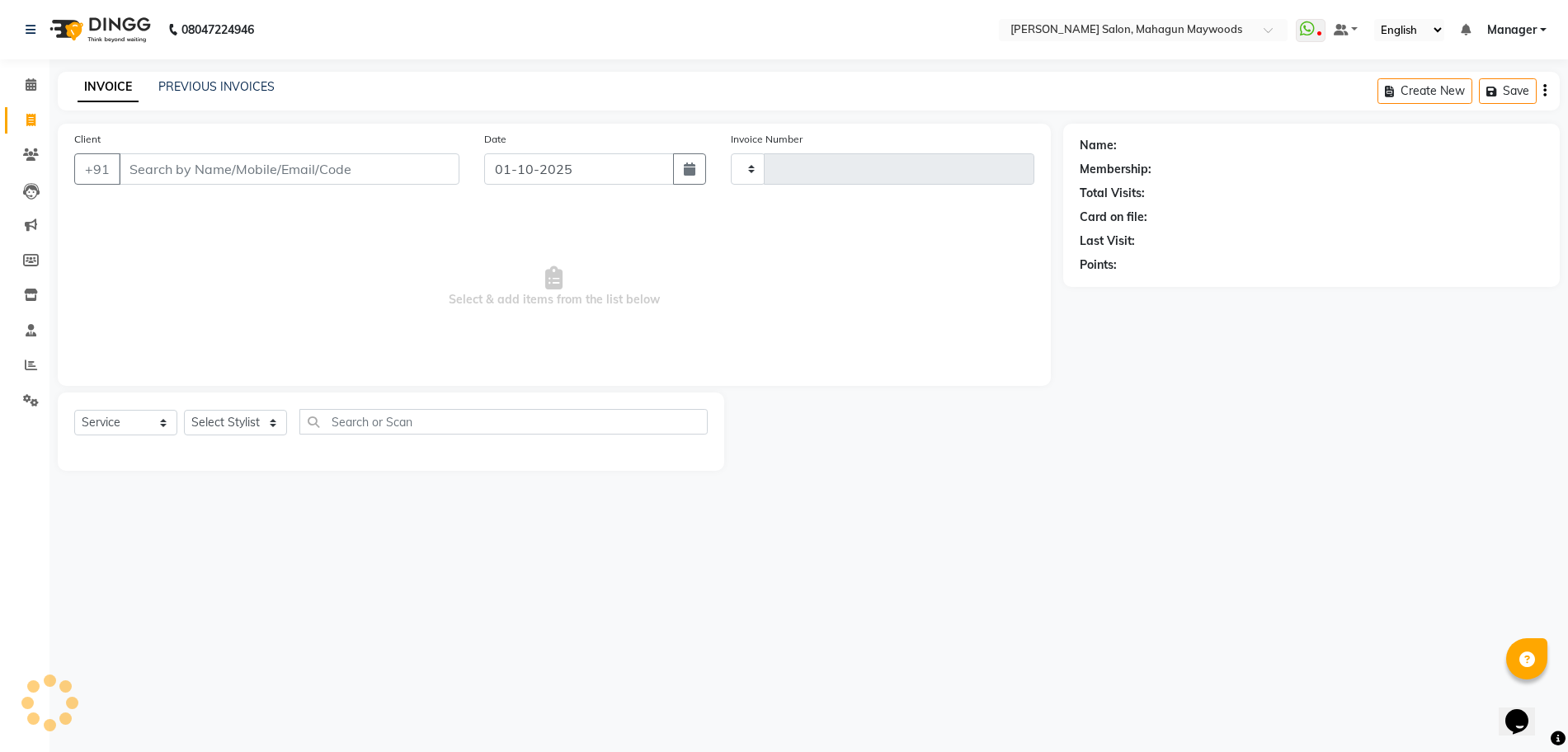
click at [188, 176] on input "Client" at bounding box center [289, 169] width 340 height 32
type input "78"
type input "3210"
select select "6425"
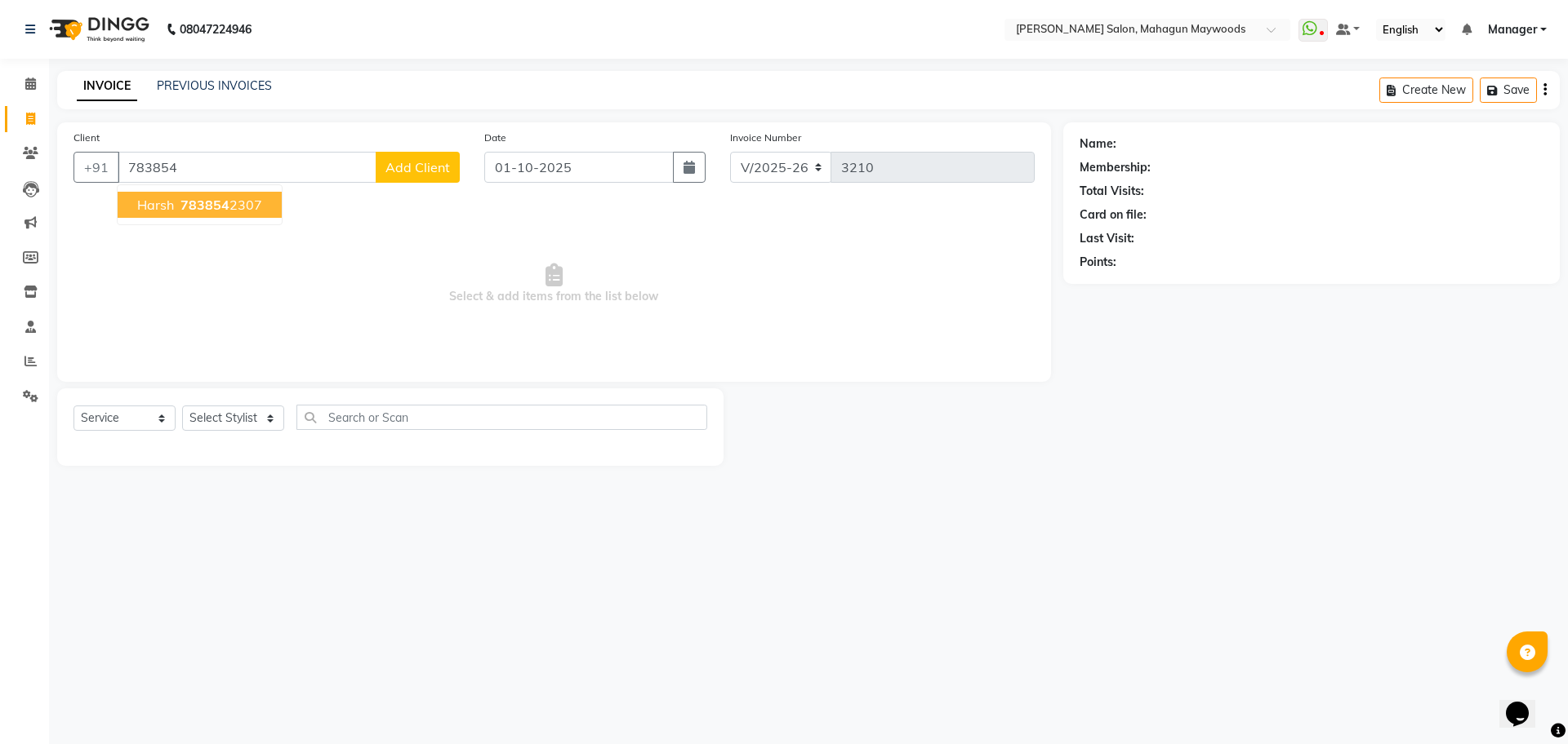
click at [182, 207] on span "783854" at bounding box center [204, 205] width 49 height 17
type input "7838542307"
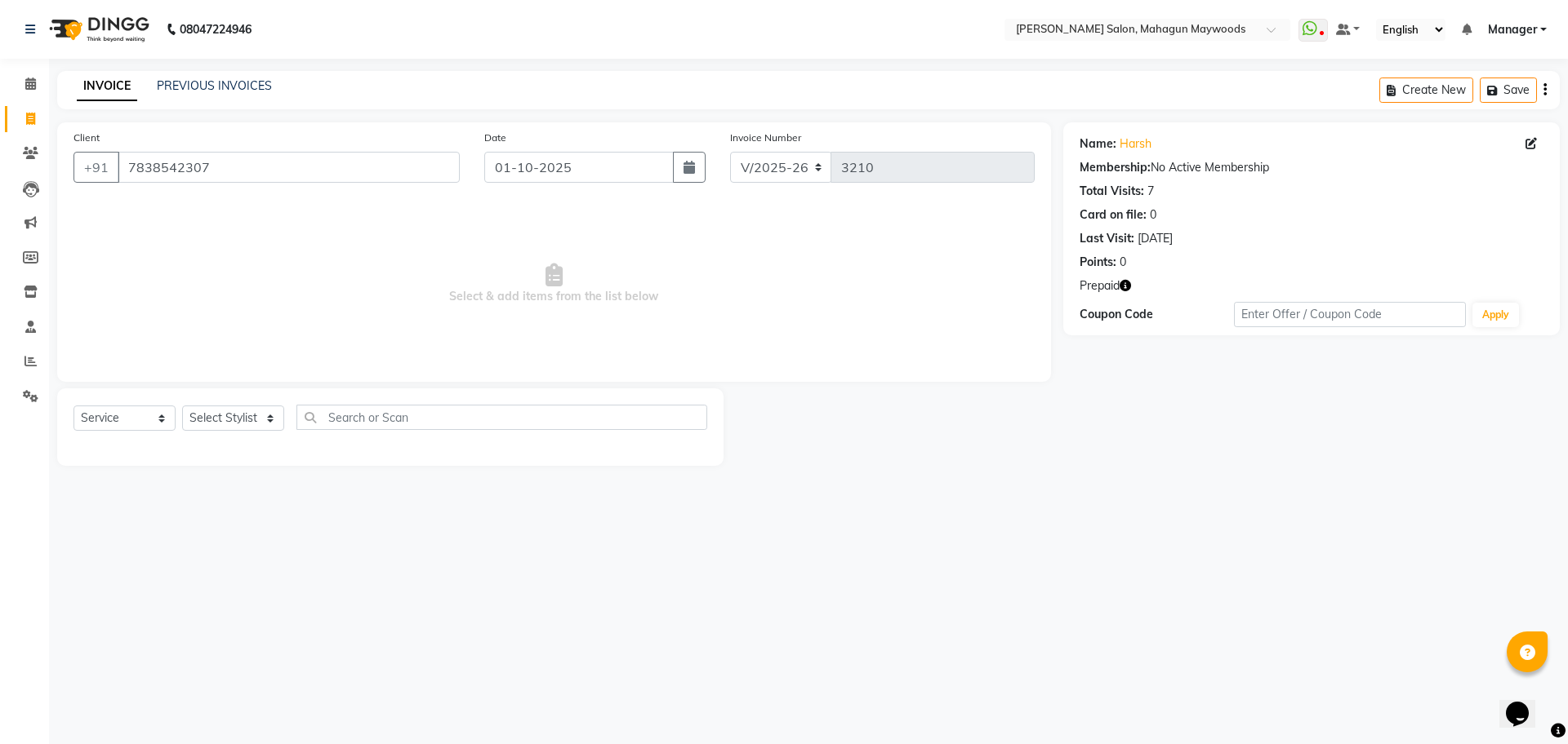
click at [1127, 288] on icon "button" at bounding box center [1125, 285] width 11 height 11
click at [1139, 409] on div "Name: Harsh Membership: No Active Membership Total Visits: 7 Card on file: 0 La…" at bounding box center [1317, 294] width 509 height 344
click at [1124, 288] on icon "button" at bounding box center [1125, 285] width 11 height 11
click at [1137, 361] on div "Name: Harsh Membership: No Active Membership Total Visits: 7 Card on file: 0 La…" at bounding box center [1317, 294] width 509 height 344
click at [228, 420] on select "Select Stylist Aarti [PERSON_NAME] Manager Pranshant [PERSON_NAME] V Admin" at bounding box center [233, 418] width 102 height 26
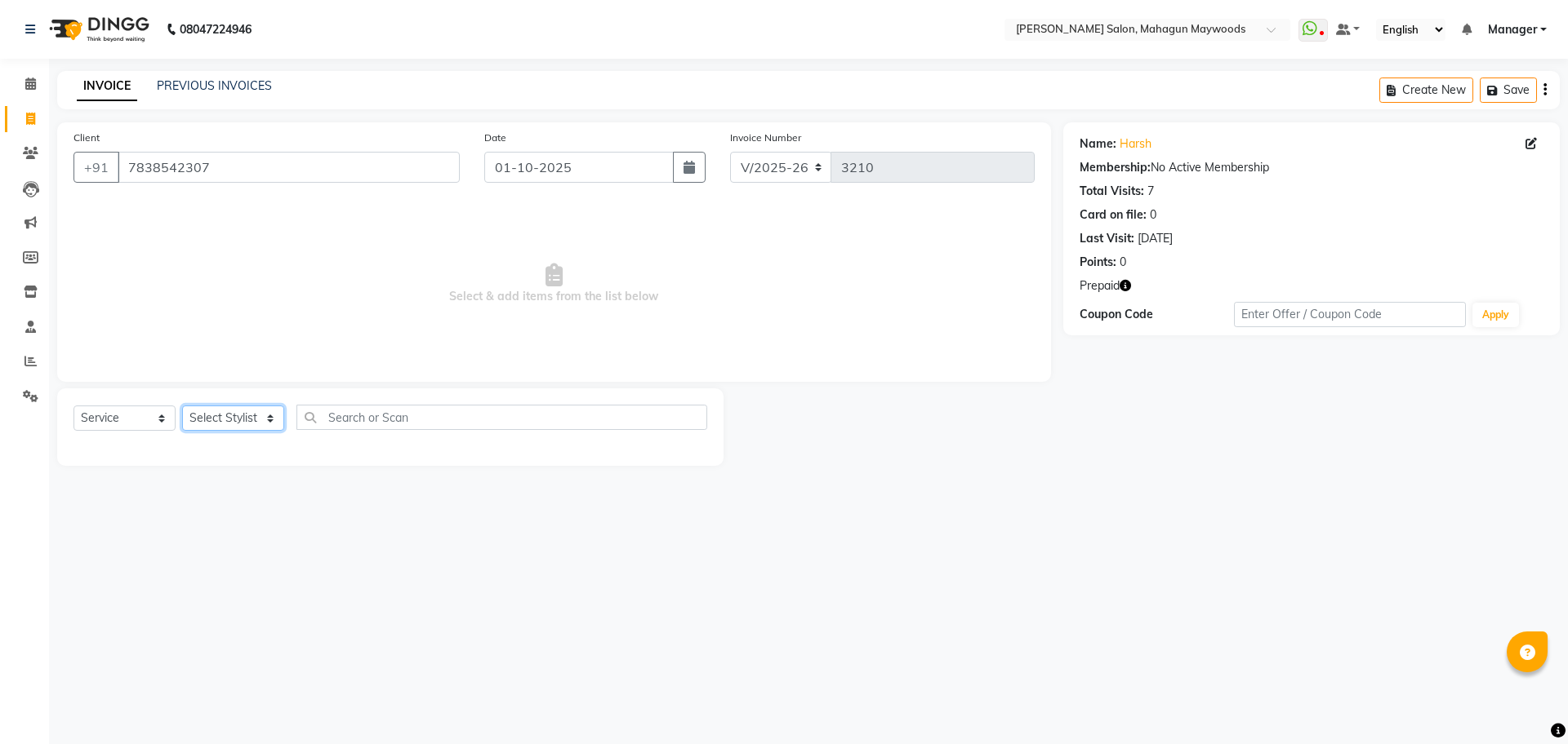
select select "48633"
click at [182, 406] on select "Select Stylist Aarti [PERSON_NAME] Manager Pranshant [PERSON_NAME] V Admin" at bounding box center [233, 418] width 102 height 26
click at [155, 417] on select "Select Service Product Membership Package Voucher Prepaid Gift Card" at bounding box center [124, 418] width 102 height 26
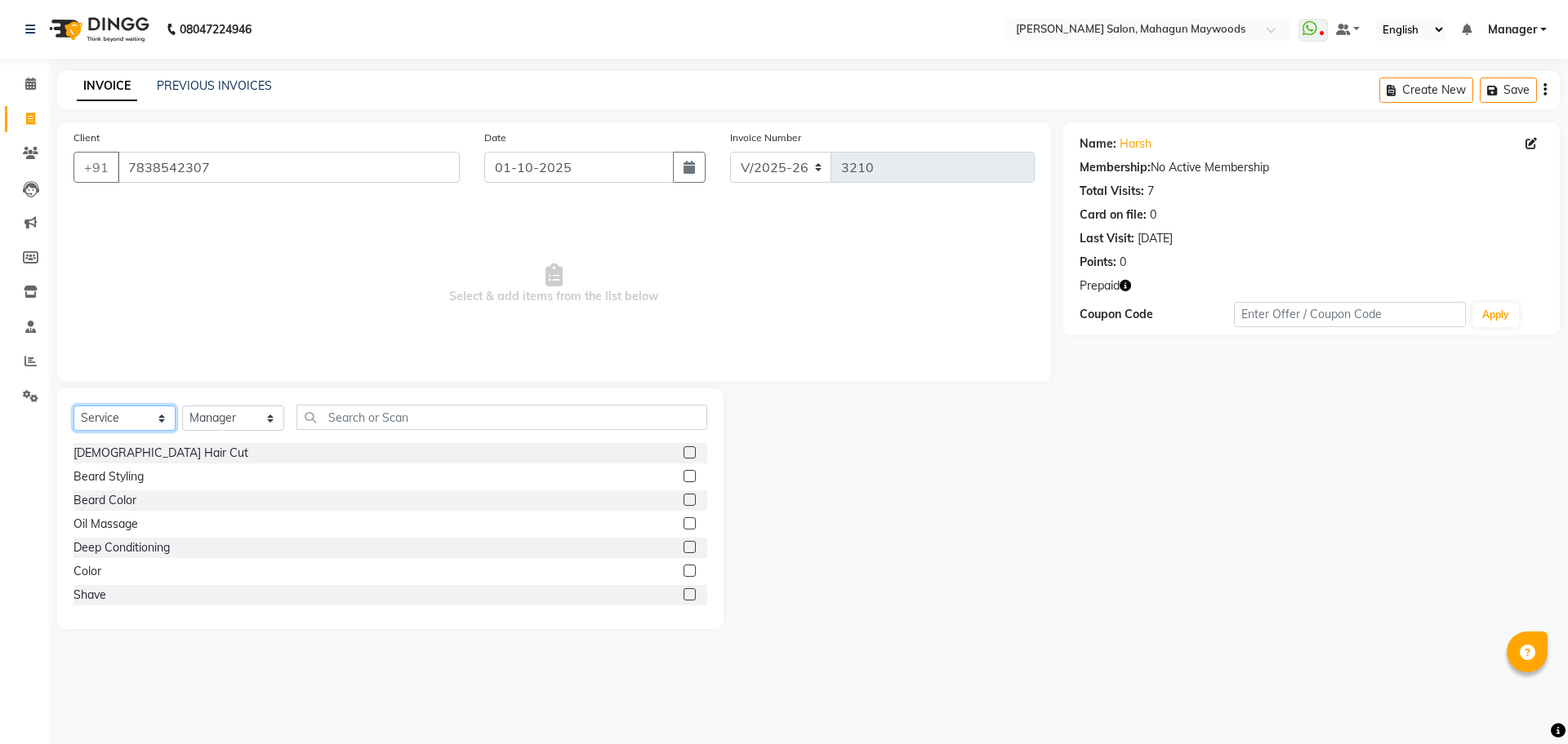
select select "P"
click at [74, 406] on select "Select Service Product Membership Package Voucher Prepaid Gift Card" at bounding box center [124, 418] width 102 height 26
click at [86, 556] on div "10k" at bounding box center [390, 548] width 634 height 20
click at [90, 548] on div "10k" at bounding box center [83, 548] width 18 height 17
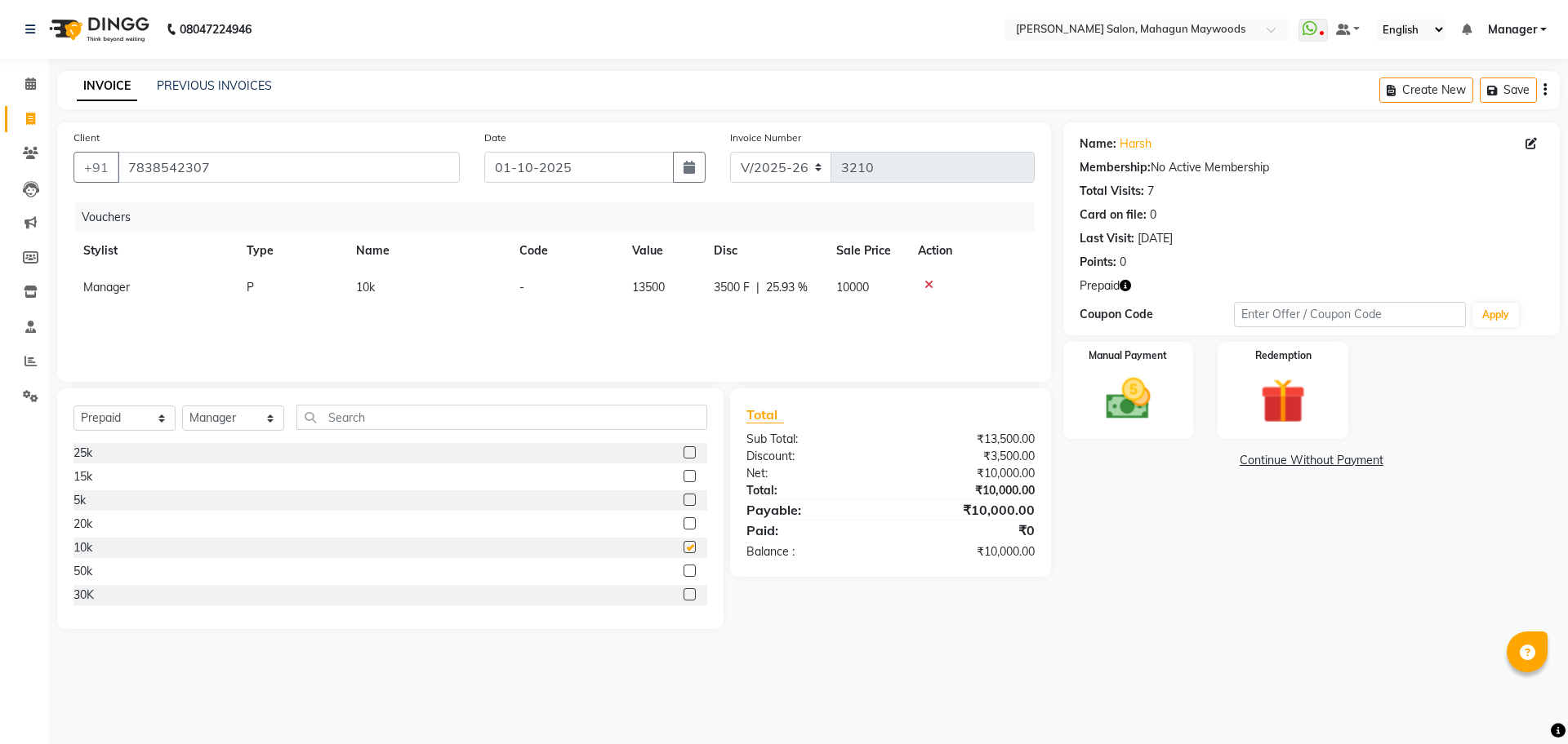
checkbox input "false"
click at [1143, 415] on img at bounding box center [1128, 399] width 76 height 54
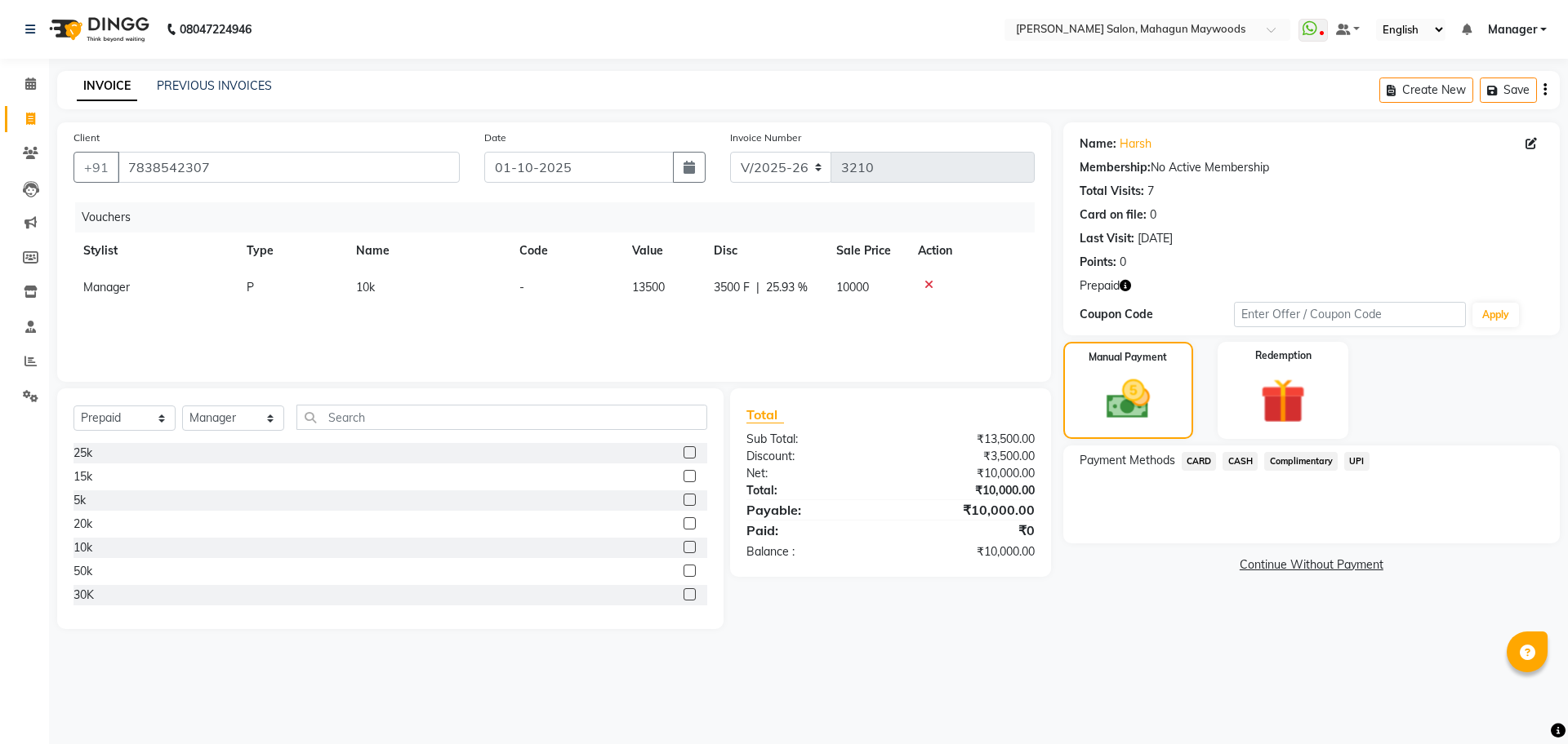
drag, startPoint x: 1197, startPoint y: 464, endPoint x: 1270, endPoint y: 561, distance: 121.4
click at [1199, 464] on span "CARD" at bounding box center [1199, 462] width 35 height 18
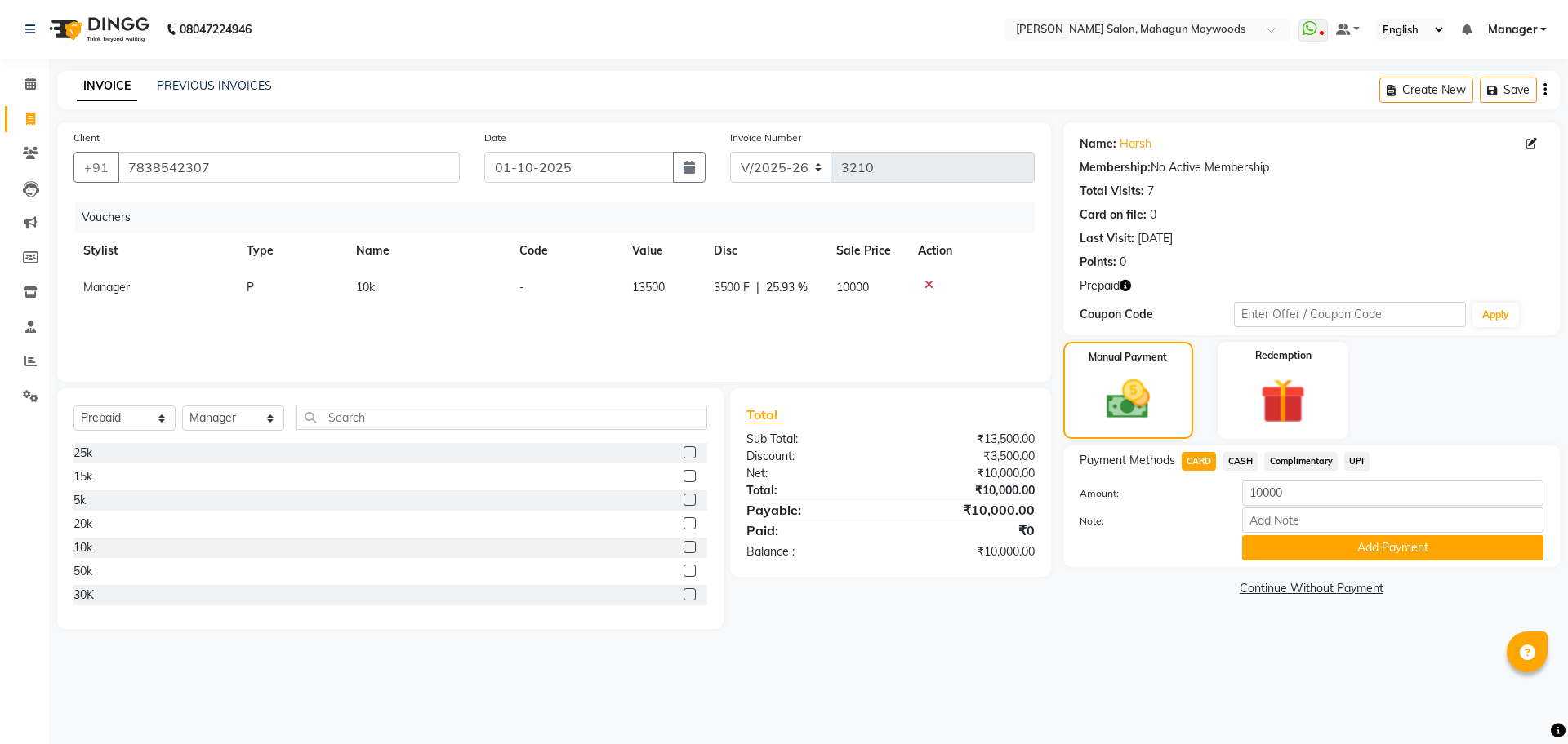
click at [1272, 564] on div "Payment Methods CARD CASH Complimentary UPI Amount: 10000 Note: Add Payment" at bounding box center [1310, 506] width 496 height 121
click at [1272, 555] on button "Add Payment" at bounding box center [1392, 548] width 301 height 26
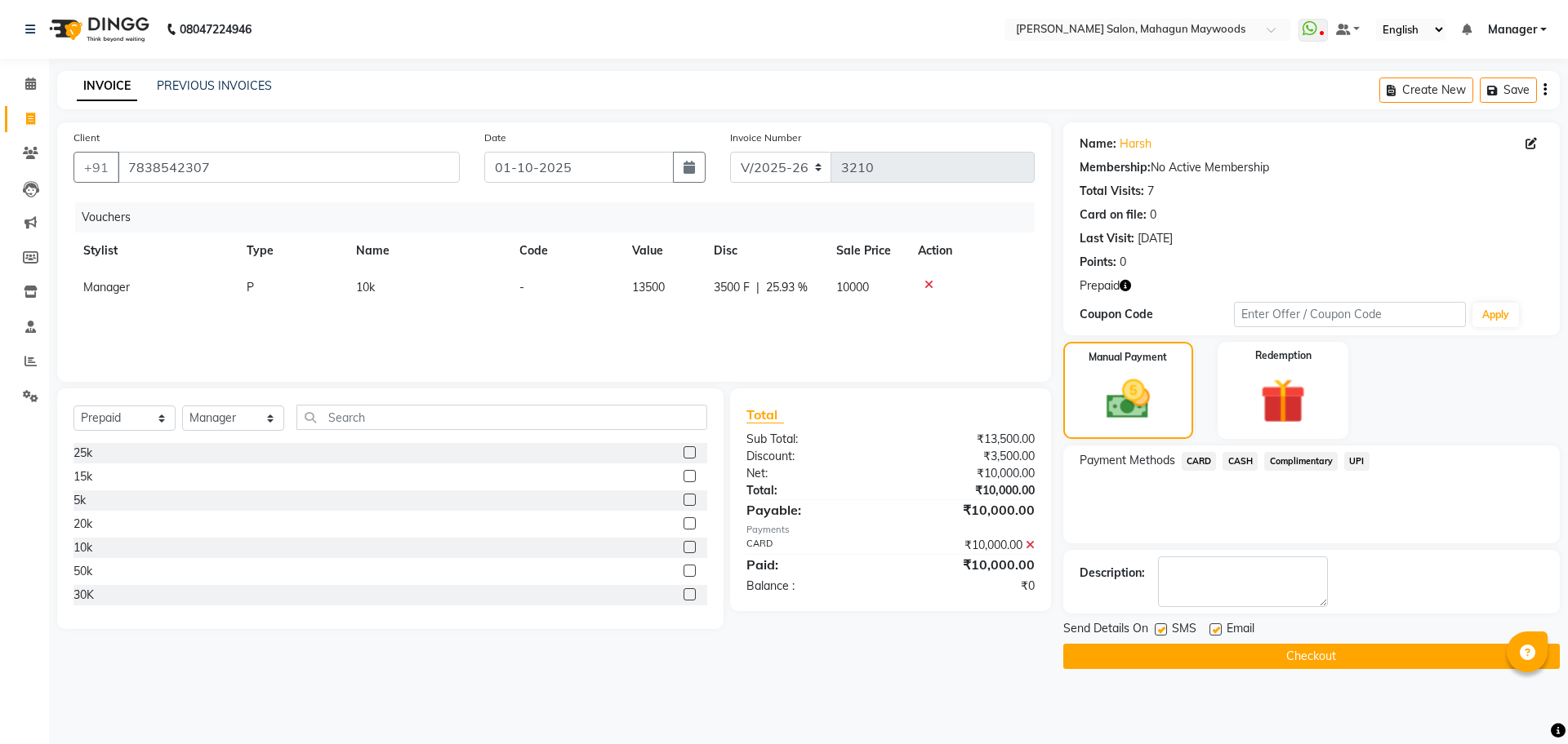
click at [1250, 655] on button "Checkout" at bounding box center [1310, 657] width 496 height 26
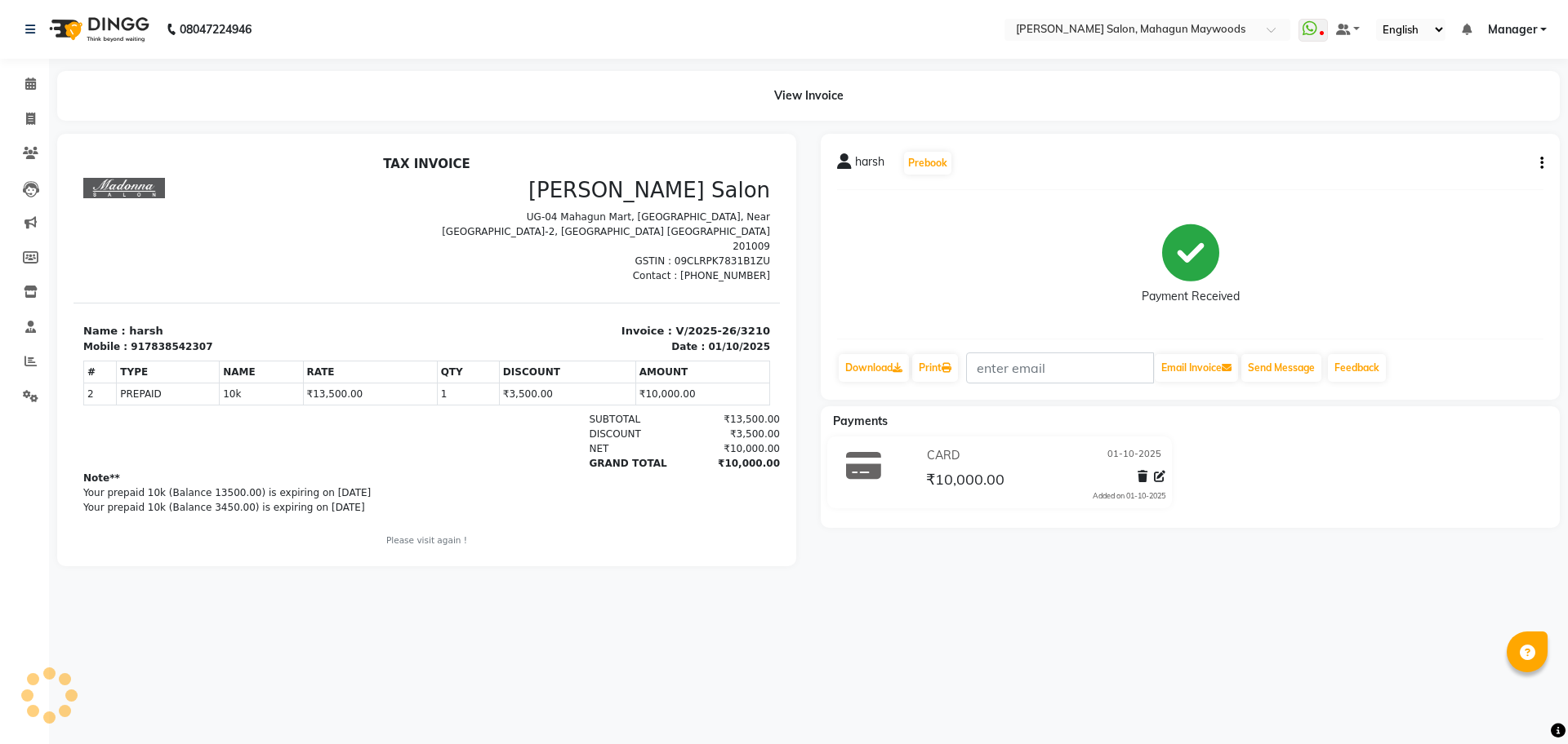
click at [177, 339] on div "917838542307" at bounding box center [171, 347] width 82 height 15
click at [1539, 163] on button "button" at bounding box center [1538, 164] width 10 height 17
click at [1483, 170] on div "Edit Invoice" at bounding box center [1475, 173] width 82 height 20
select select "service"
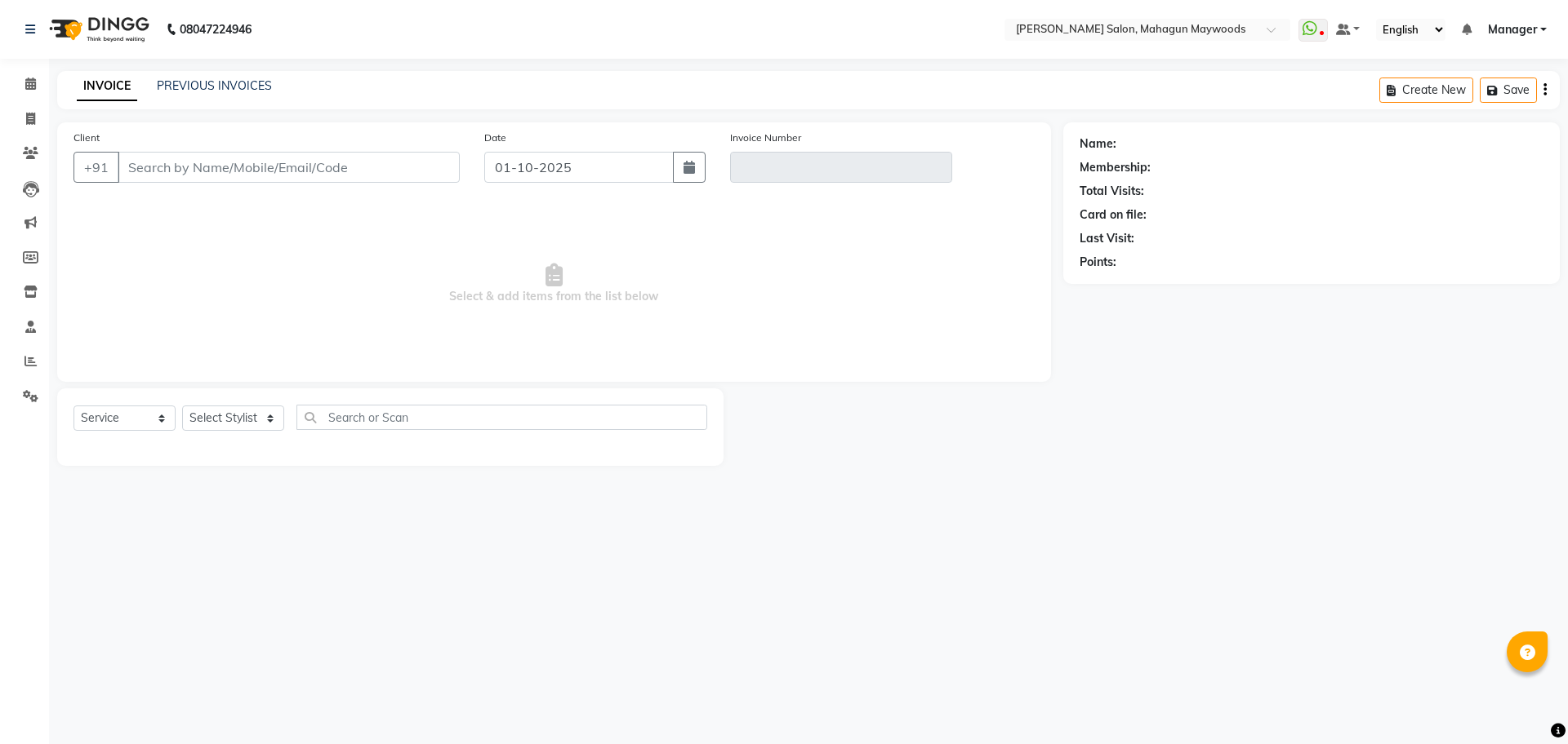
click at [608, 376] on div "Client +91 Date [DATE] Invoice Number Select & add items from the list below" at bounding box center [554, 252] width 994 height 259
type input "7838542307"
type input "V/2025-26/3210"
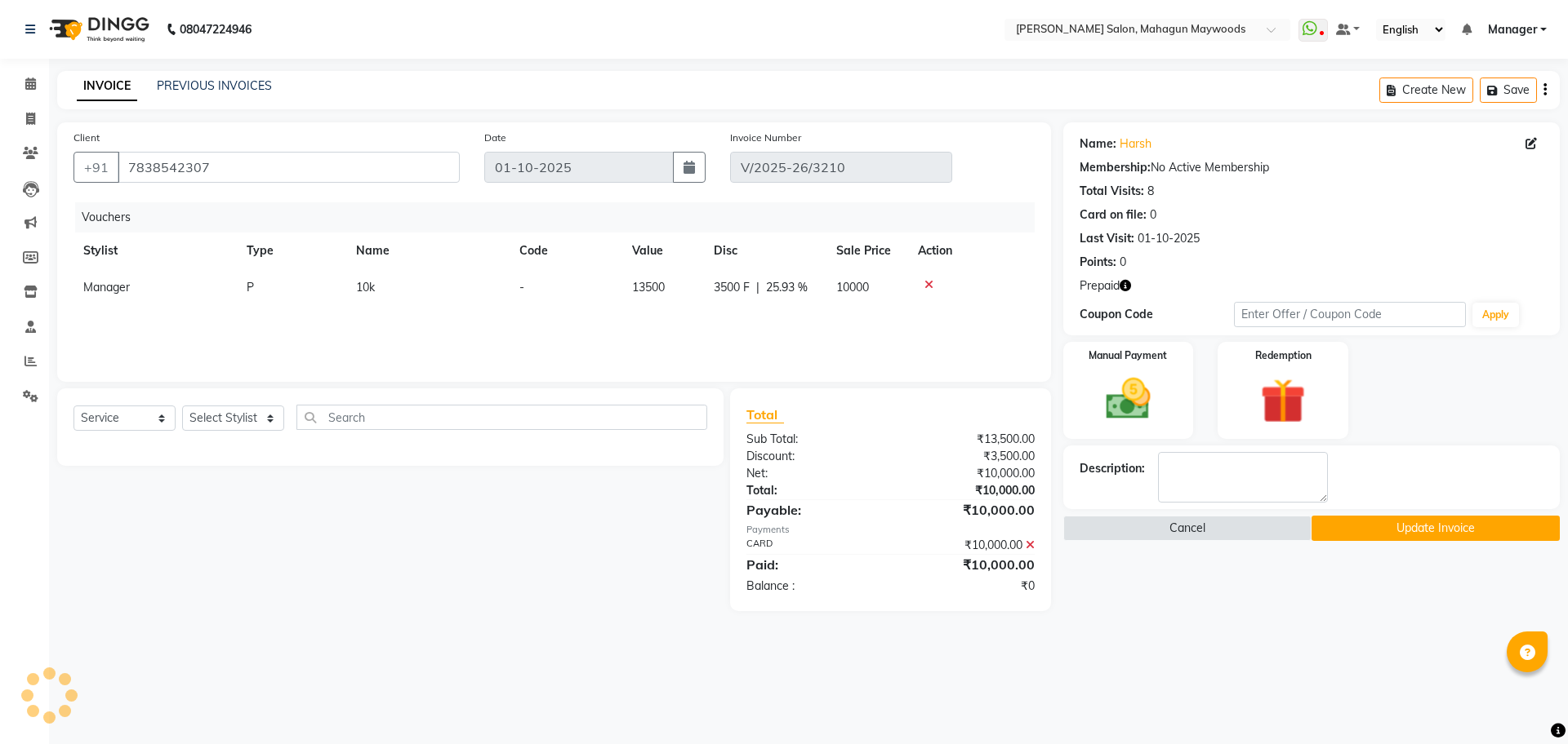
select select "select"
click at [925, 287] on icon at bounding box center [928, 284] width 9 height 11
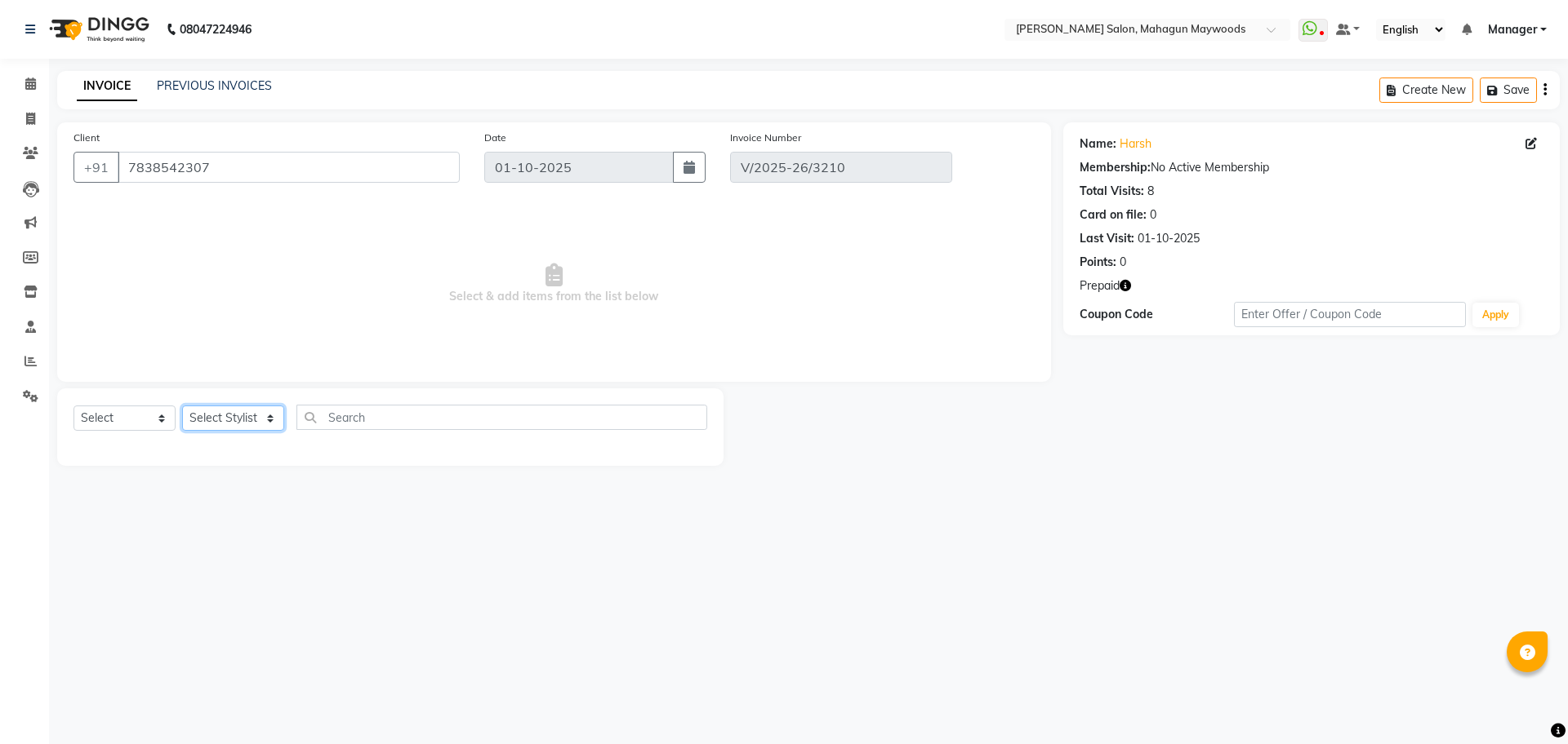
click at [264, 418] on select "Select Stylist Aarti [PERSON_NAME] Manager Pranshant [PERSON_NAME] V Admin" at bounding box center [233, 418] width 102 height 26
select select "48633"
click at [182, 406] on select "Select Stylist Aarti [PERSON_NAME] Manager Pranshant [PERSON_NAME] V Admin" at bounding box center [233, 418] width 102 height 26
click at [132, 420] on select "Select Service Product Membership Package Voucher Prepaid Gift Card" at bounding box center [124, 418] width 102 height 26
select select "P"
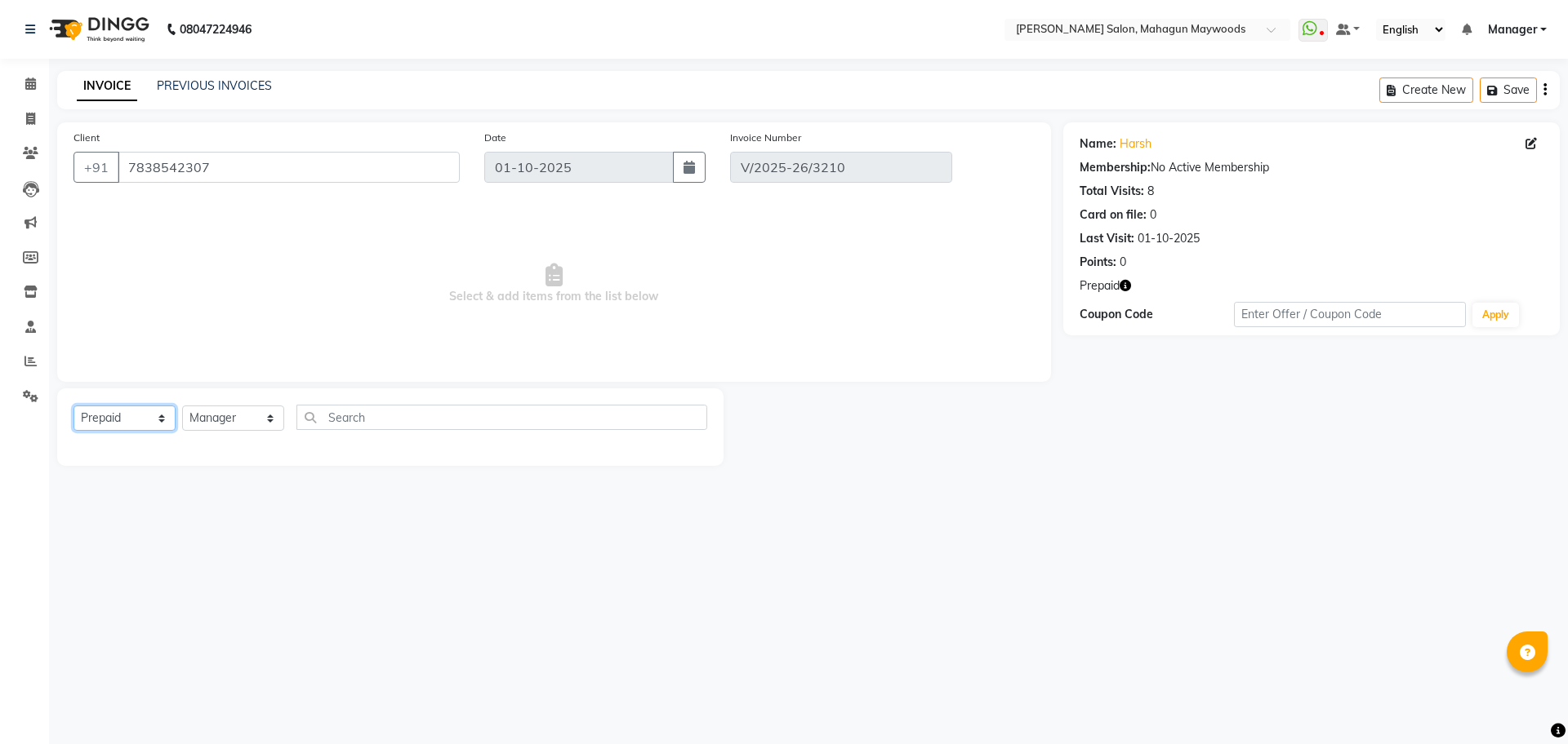
click at [74, 406] on select "Select Service Product Membership Package Voucher Prepaid Gift Card" at bounding box center [124, 418] width 102 height 26
click at [89, 571] on div "10K" at bounding box center [84, 569] width 20 height 17
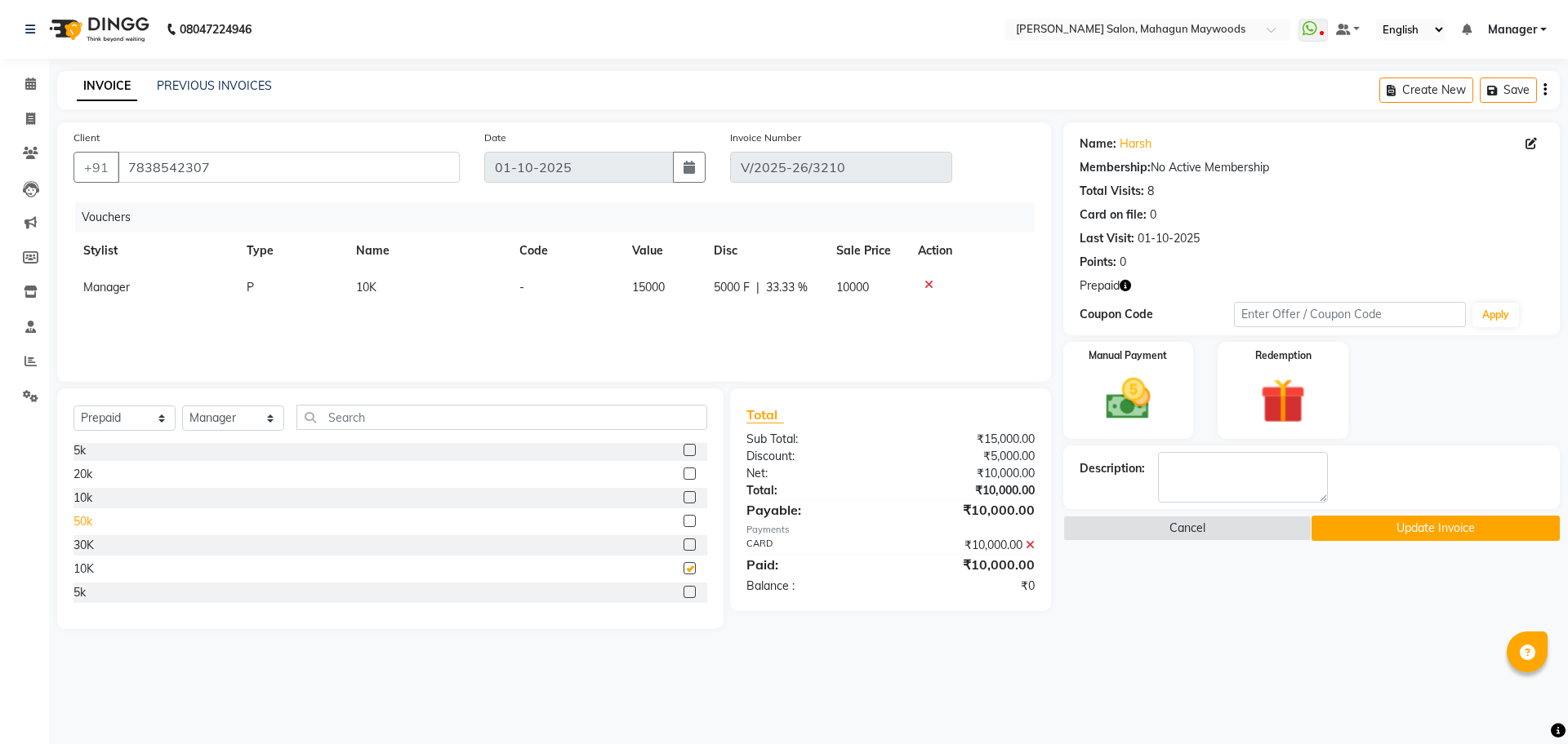
checkbox input "false"
click at [1355, 526] on button "Update Invoice" at bounding box center [1435, 529] width 248 height 26
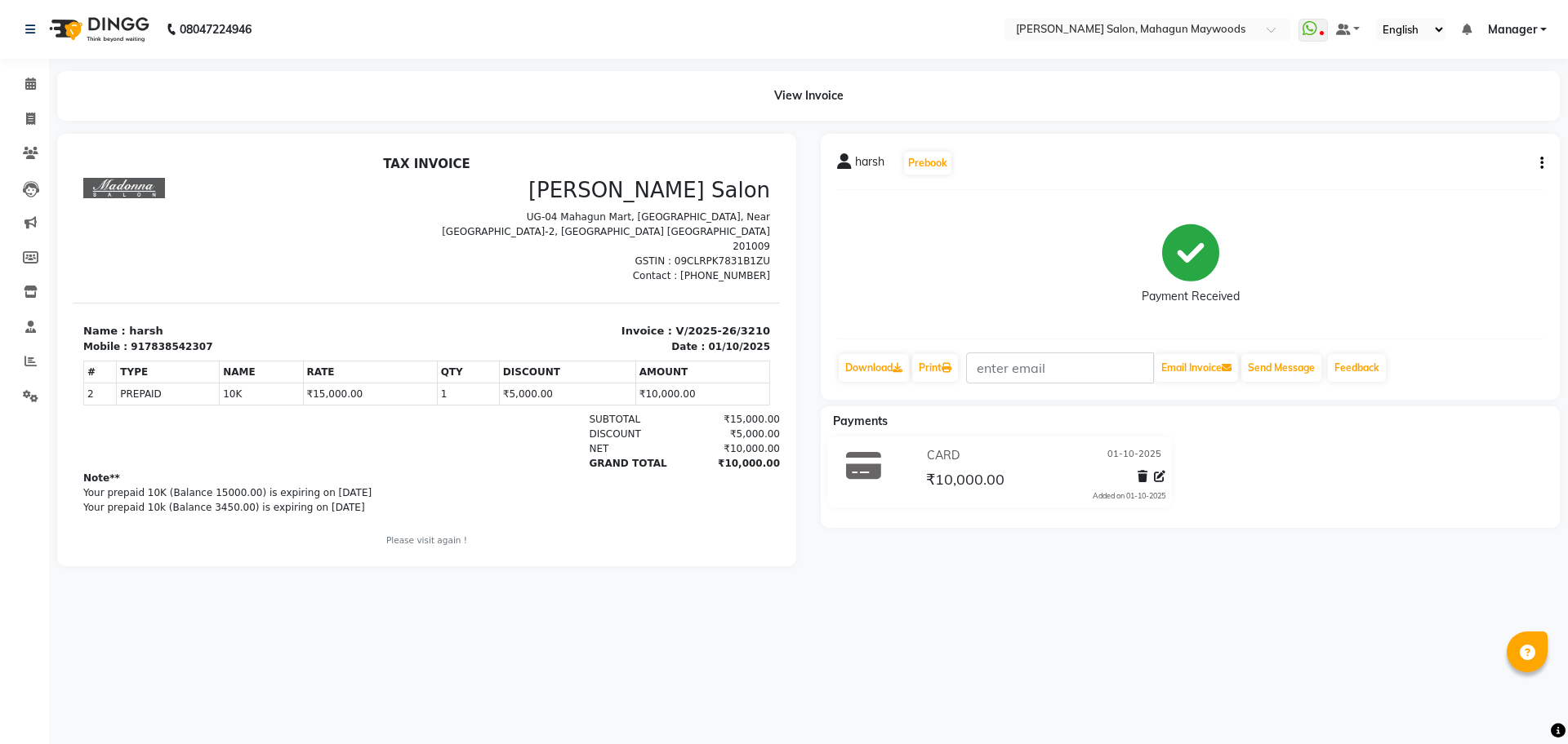
click at [170, 339] on div "917838542307" at bounding box center [171, 347] width 82 height 15
drag, startPoint x: 170, startPoint y: 331, endPoint x: 113, endPoint y: 284, distance: 73.9
click at [170, 339] on div "917838542307" at bounding box center [171, 347] width 82 height 15
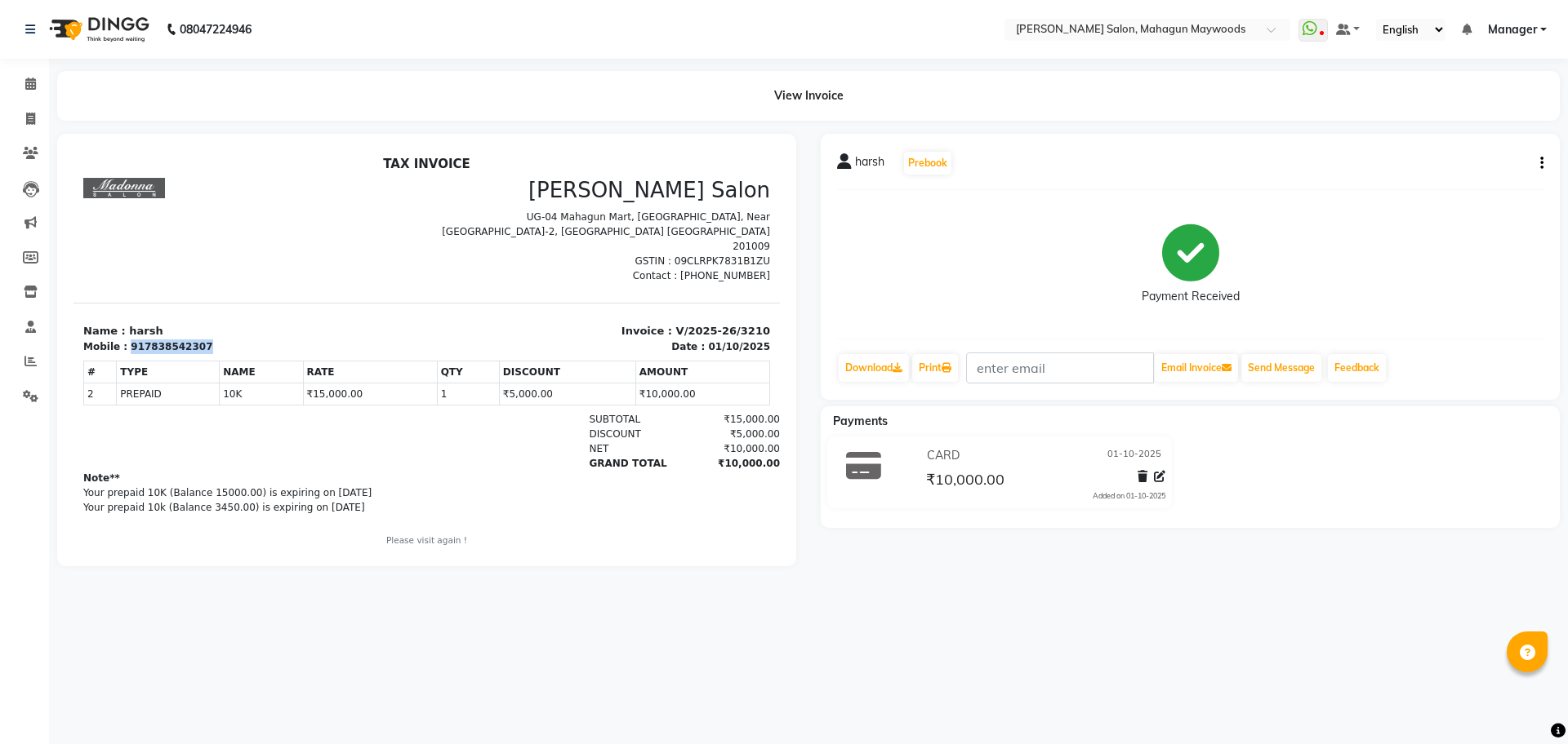
copy div "917838542307"
click at [38, 121] on span at bounding box center [30, 120] width 29 height 18
select select "service"
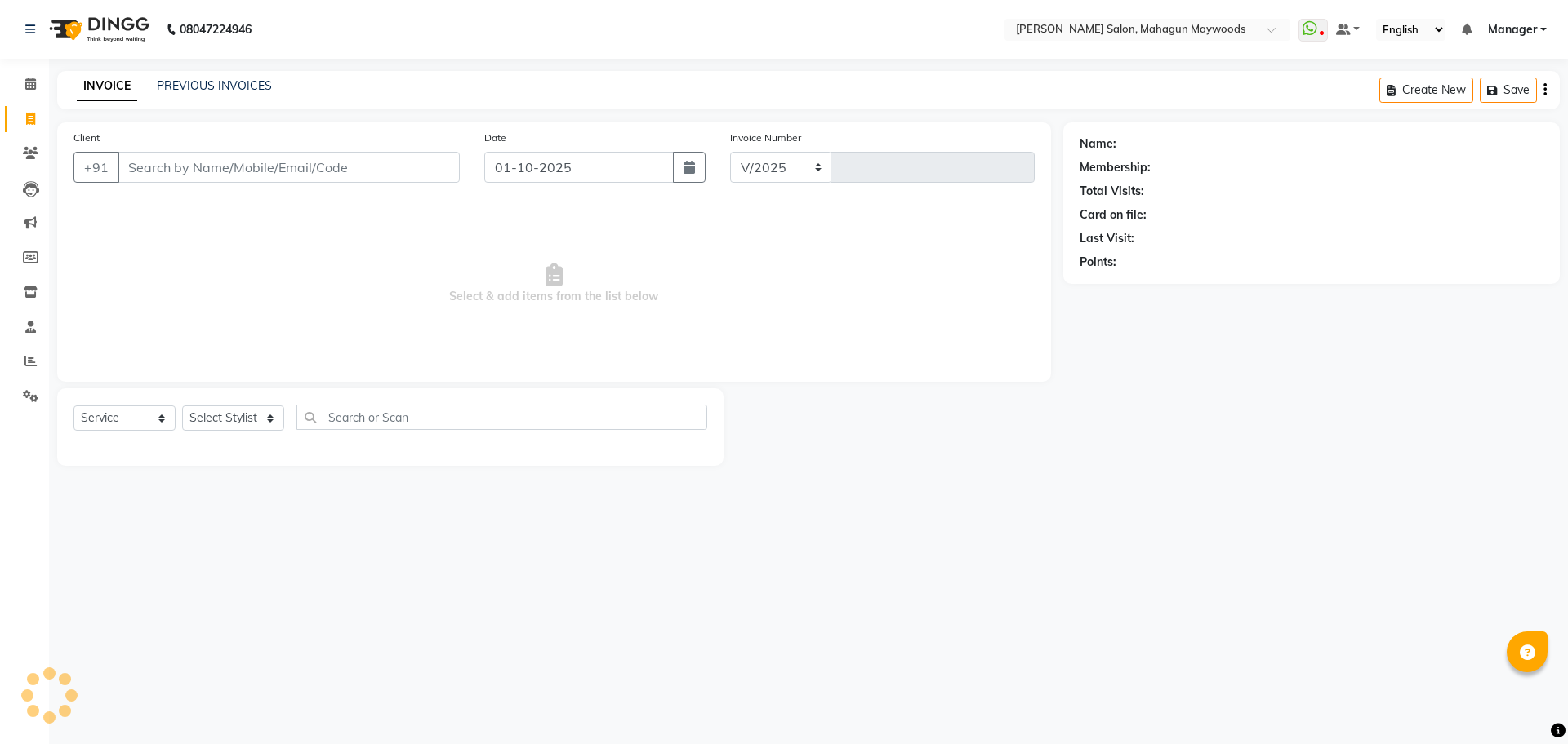
select select "6425"
type input "3211"
click at [246, 167] on input "Client" at bounding box center [289, 167] width 342 height 31
type input "917838542307"
click at [205, 415] on select "Select Stylist Aarti [PERSON_NAME] Manager Pranshant [PERSON_NAME] V Admin" at bounding box center [233, 418] width 102 height 26
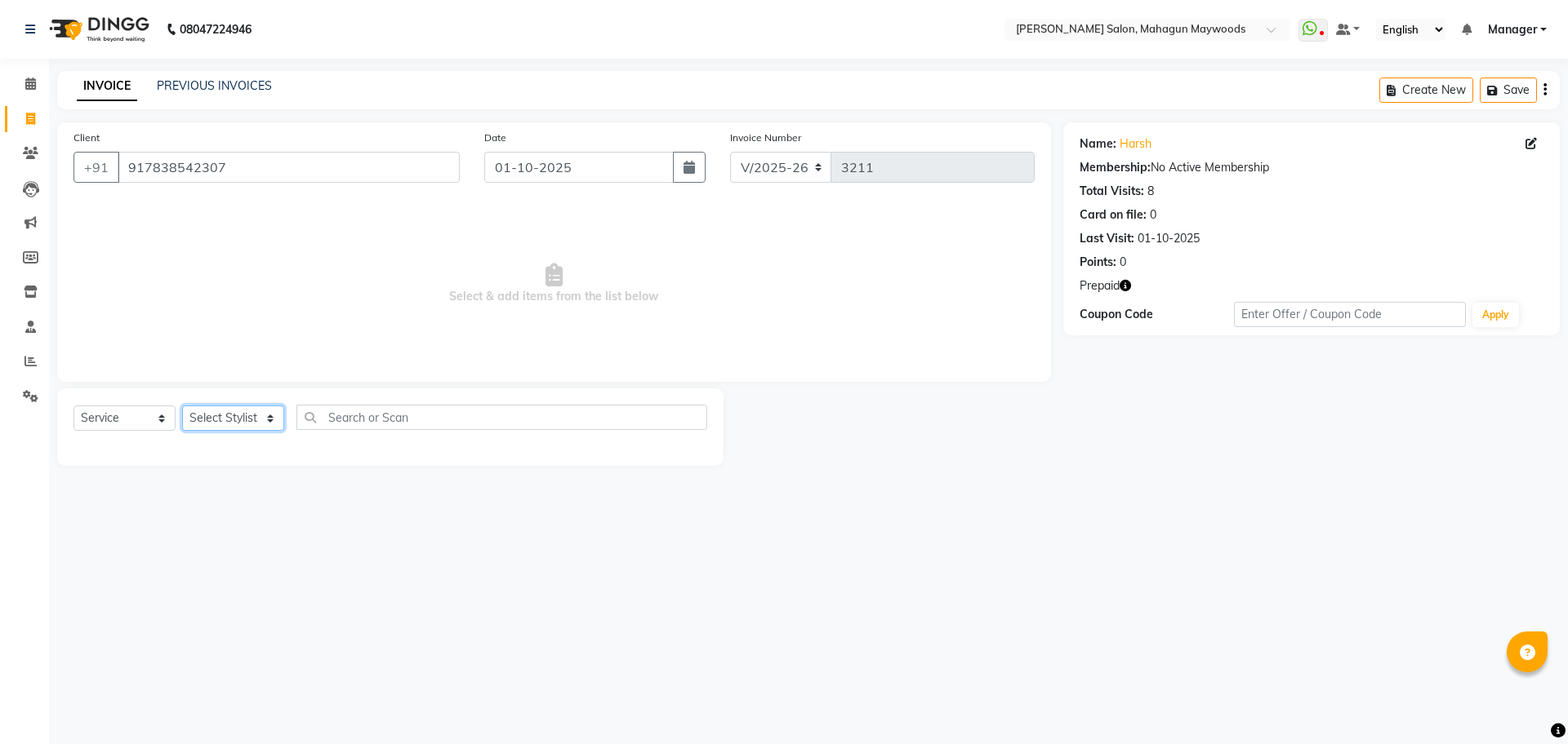
select select "48624"
click at [182, 406] on select "Select Stylist Aarti [PERSON_NAME] Manager Pranshant [PERSON_NAME] V Admin" at bounding box center [233, 418] width 102 height 26
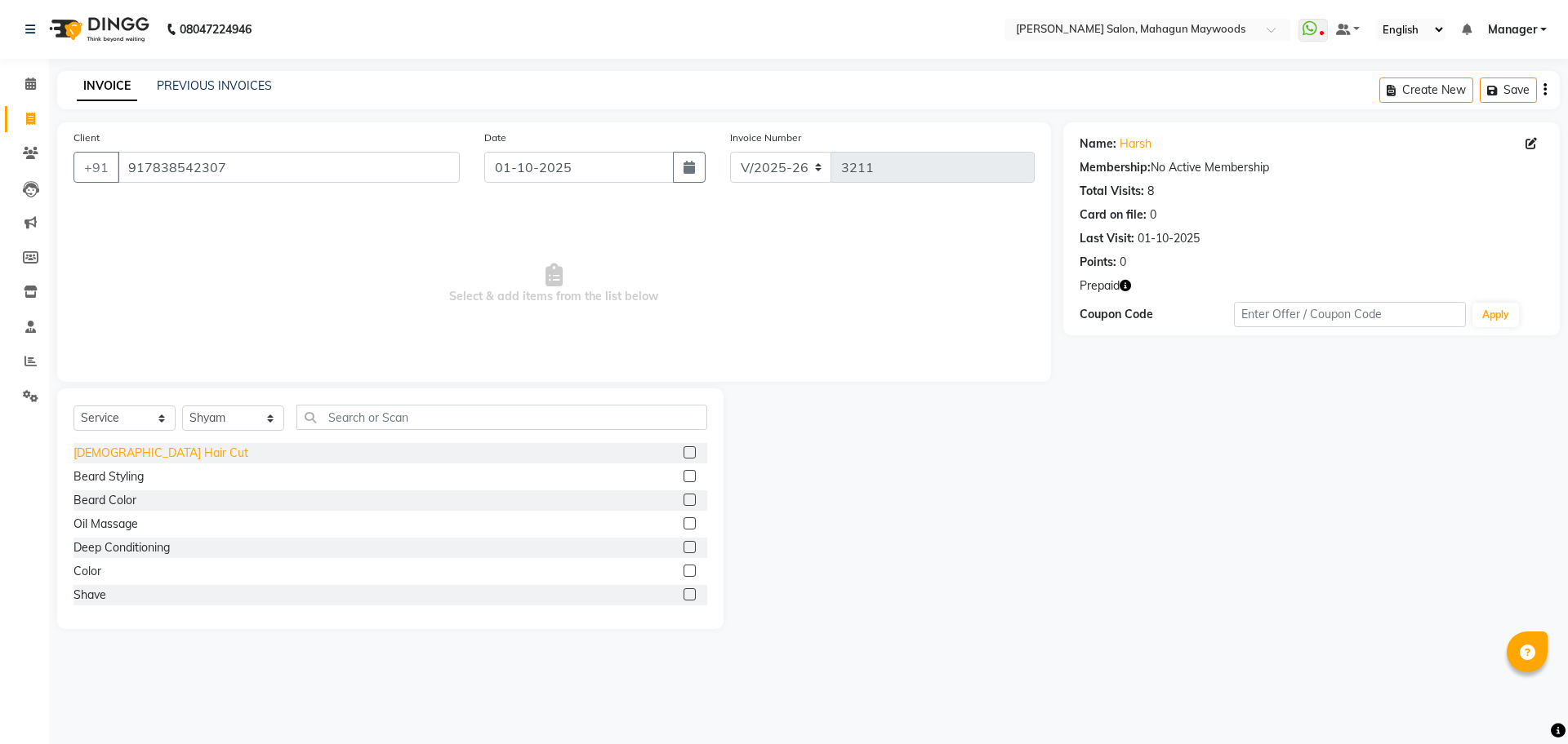
click at [133, 458] on div "[DEMOGRAPHIC_DATA] Hair Cut" at bounding box center [161, 453] width 175 height 17
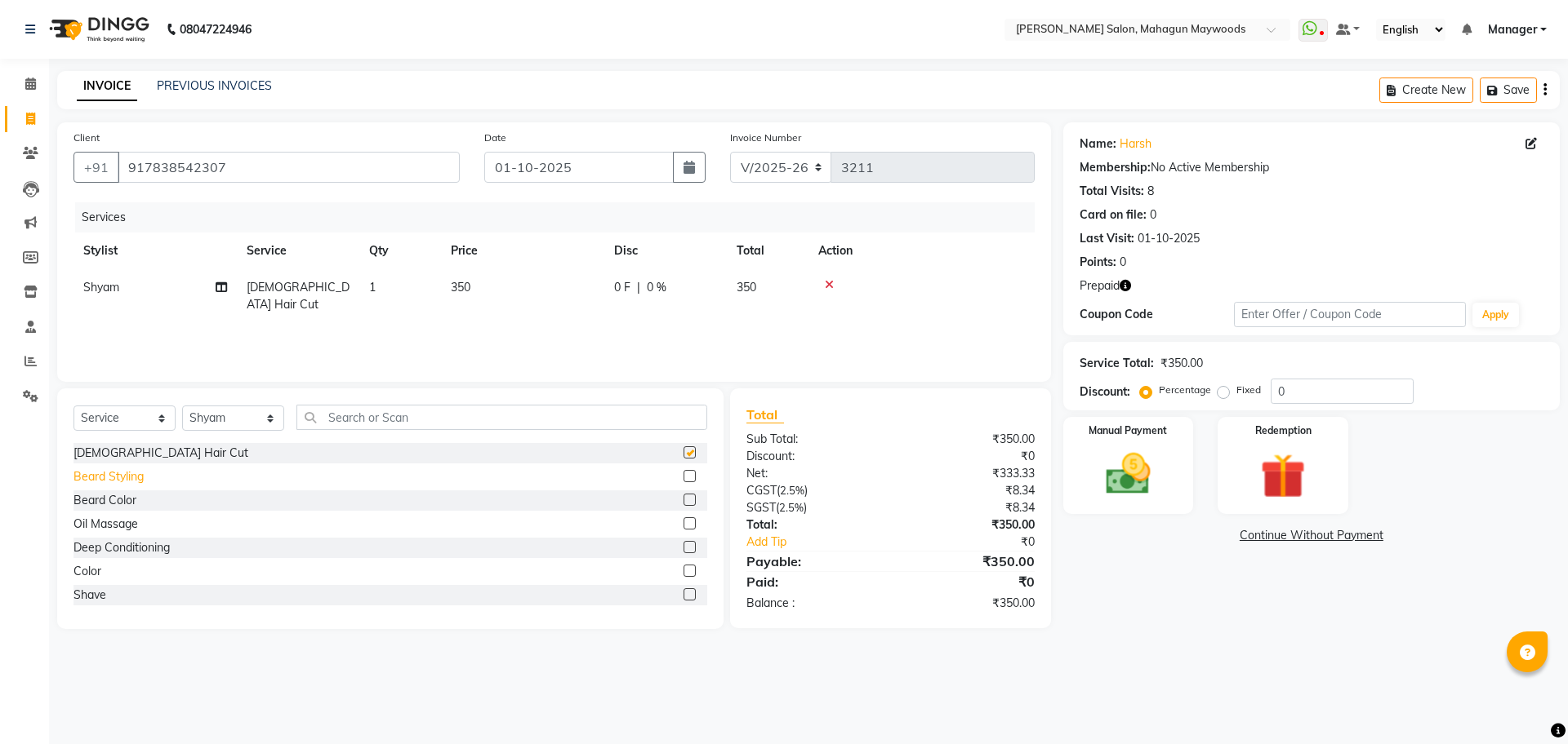
checkbox input "false"
click at [127, 473] on div "Beard Styling" at bounding box center [109, 476] width 70 height 17
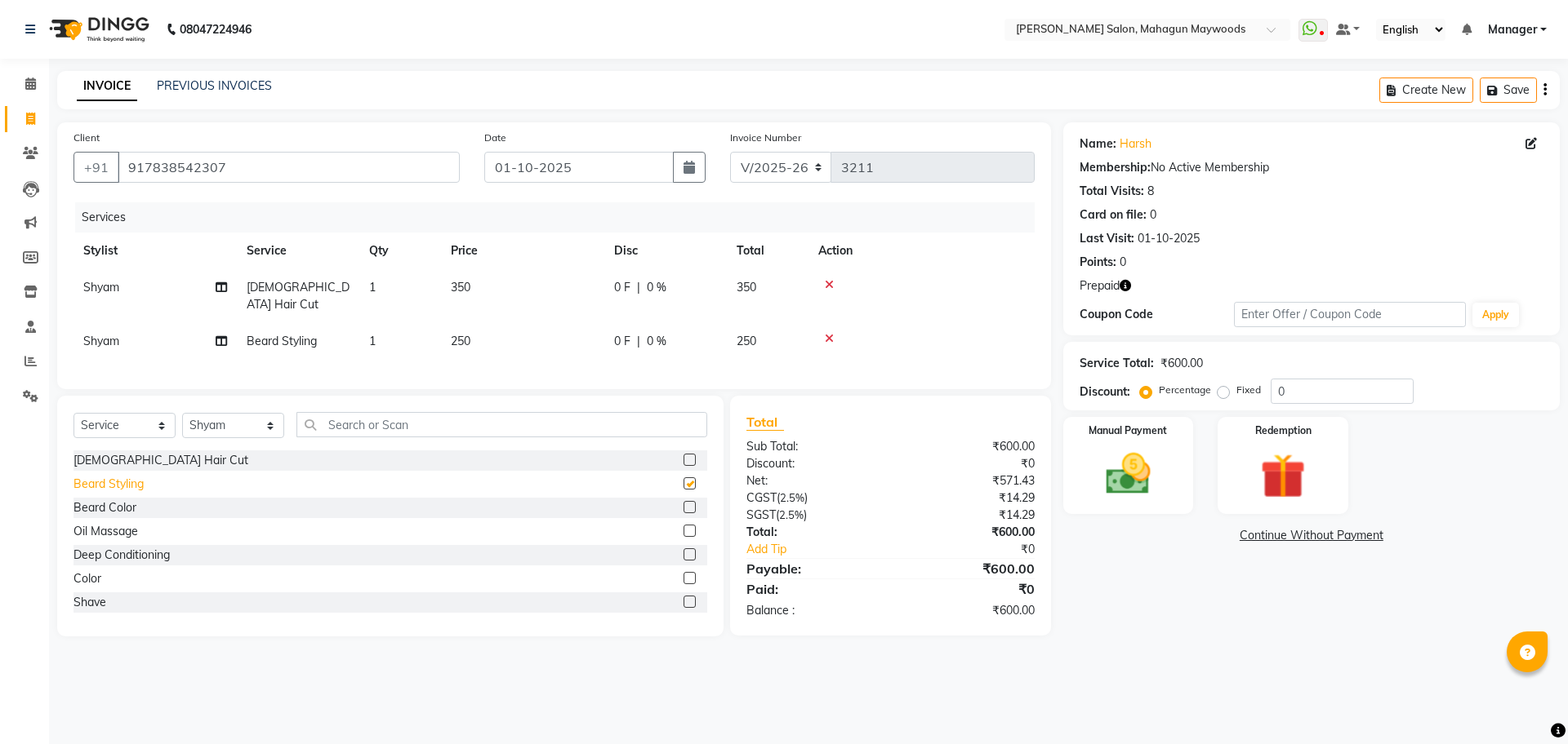
checkbox input "false"
click at [228, 86] on link "PREVIOUS INVOICES" at bounding box center [213, 86] width 115 height 15
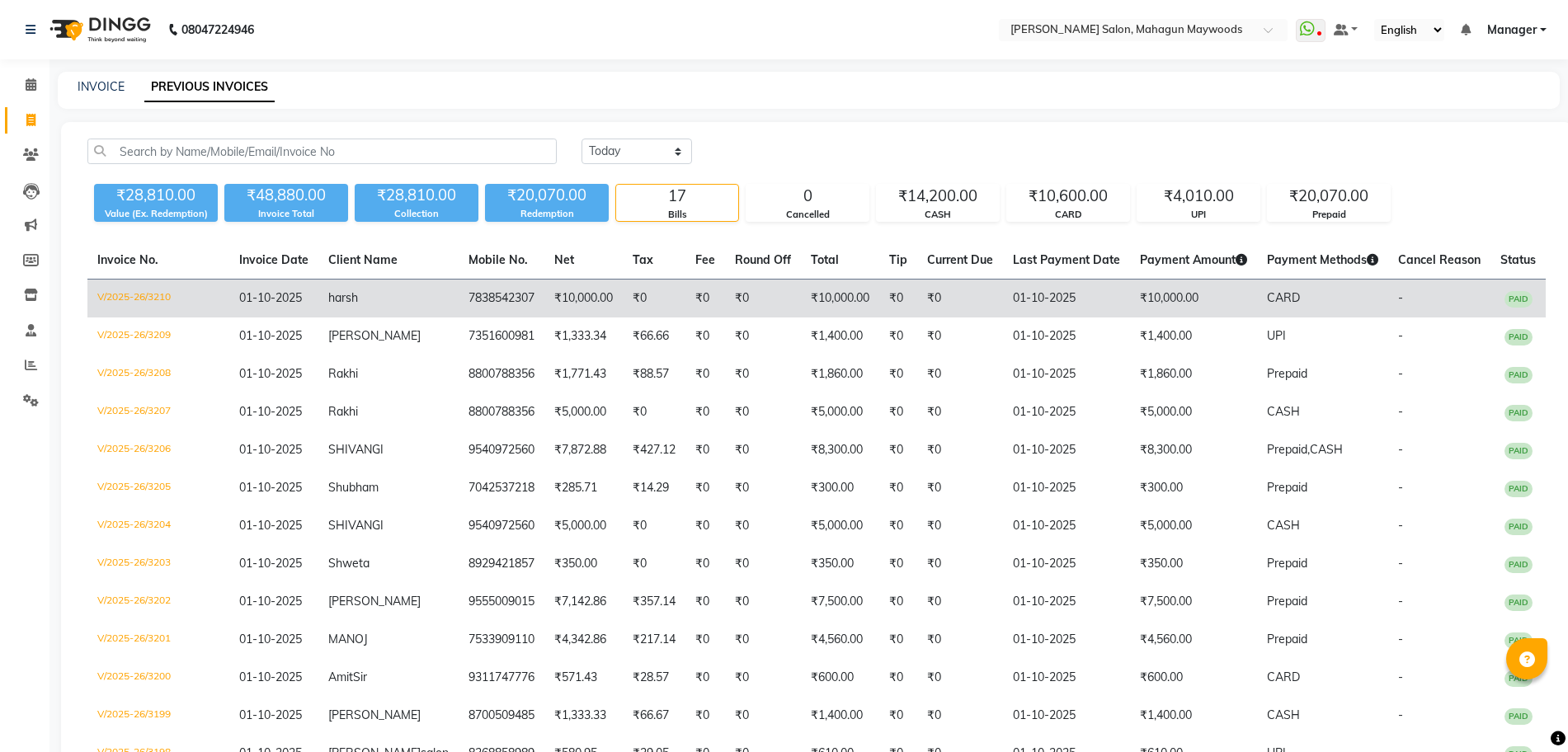
click at [494, 300] on td "7838542307" at bounding box center [501, 299] width 86 height 39
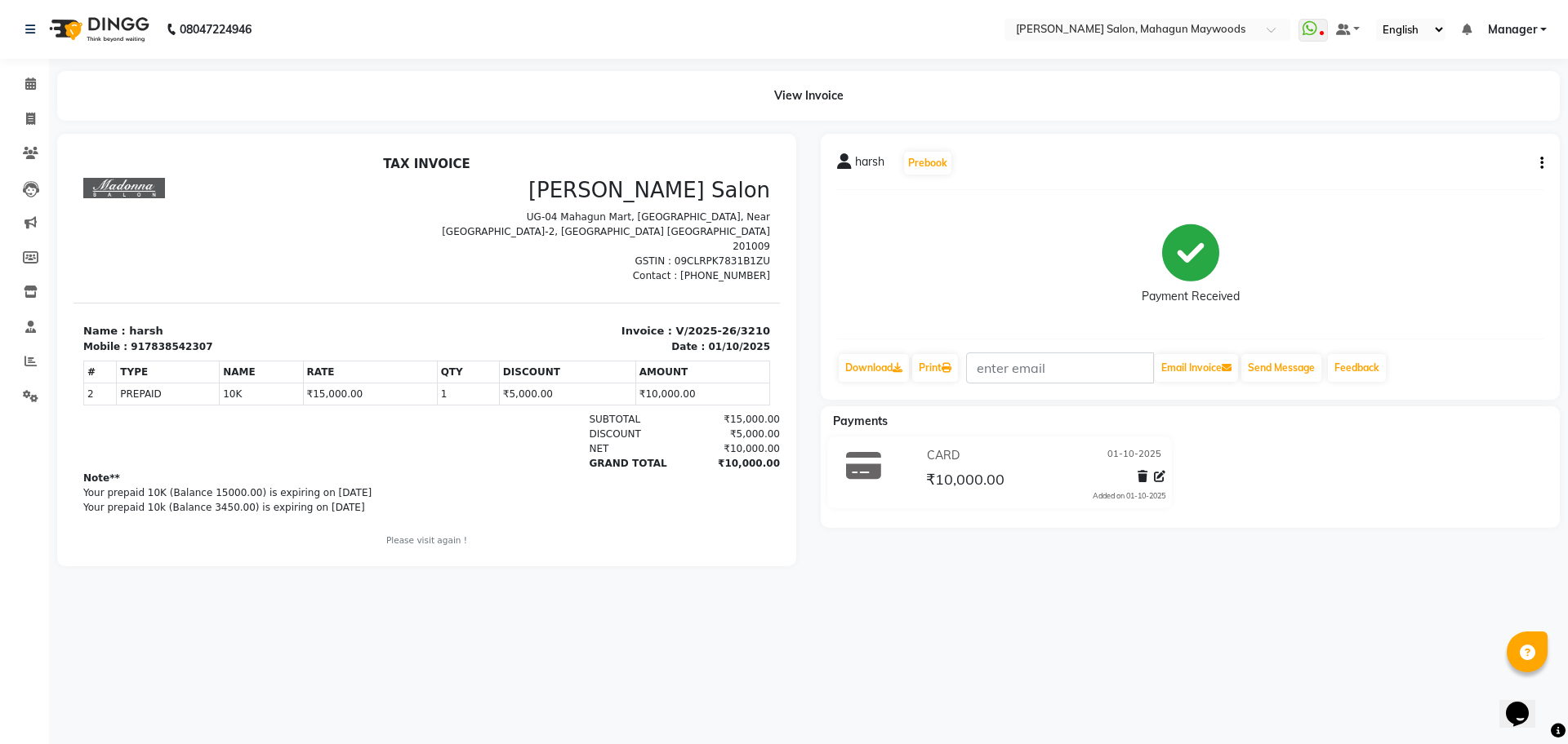
click at [168, 339] on div "917838542307" at bounding box center [171, 347] width 82 height 15
copy div "917838542307"
click at [29, 119] on icon at bounding box center [30, 118] width 9 height 12
select select "service"
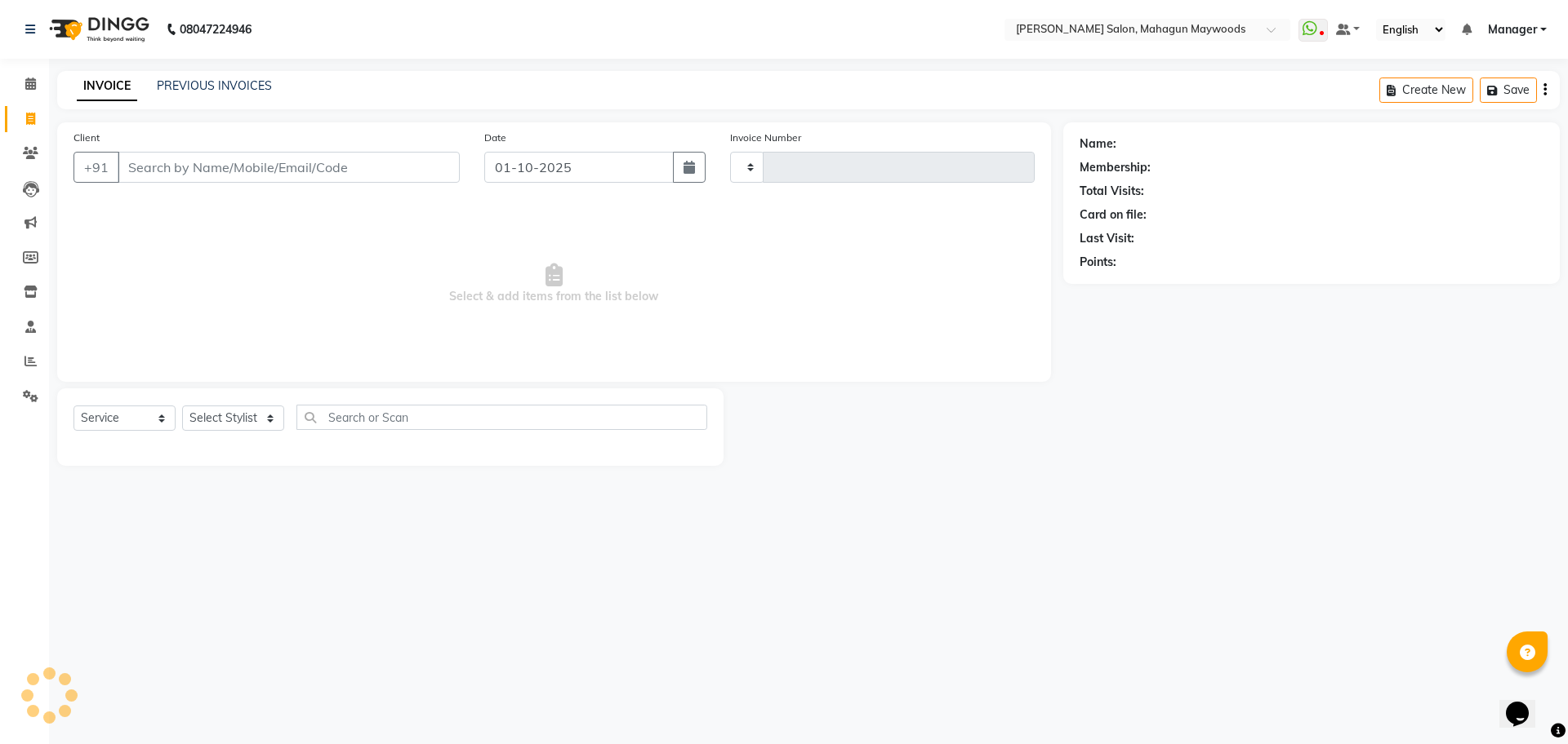
click at [245, 176] on input "Client" at bounding box center [289, 167] width 342 height 31
type input "917838542307"
select select "6425"
type input "3211"
type input "917838542307"
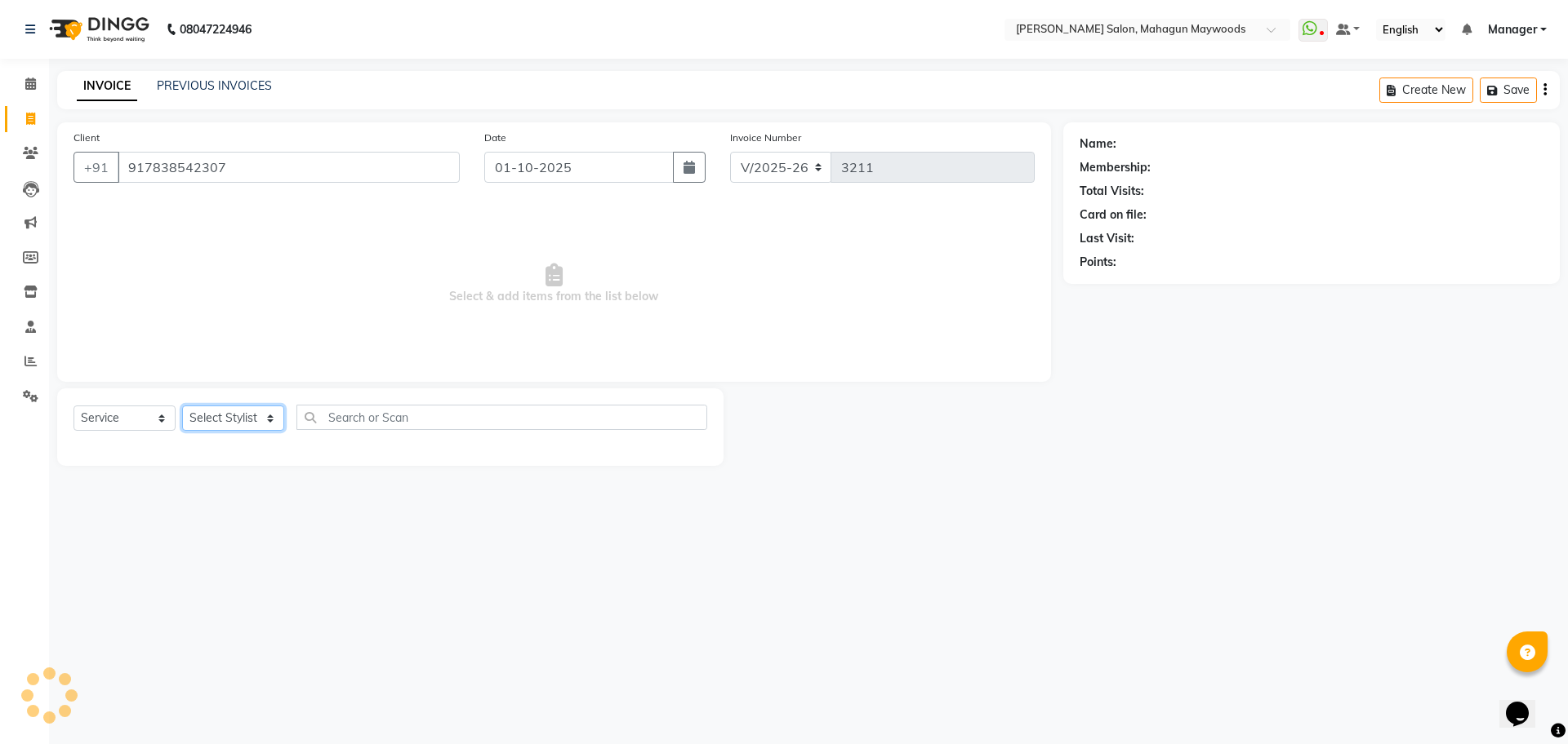
click at [210, 419] on select "Select Stylist" at bounding box center [233, 418] width 102 height 26
click at [246, 417] on select "Select Stylist" at bounding box center [233, 418] width 102 height 26
select select "48624"
click at [182, 406] on select "Select Stylist Aarti [PERSON_NAME] Manager Pranshant [PERSON_NAME] V Admin" at bounding box center [233, 418] width 102 height 26
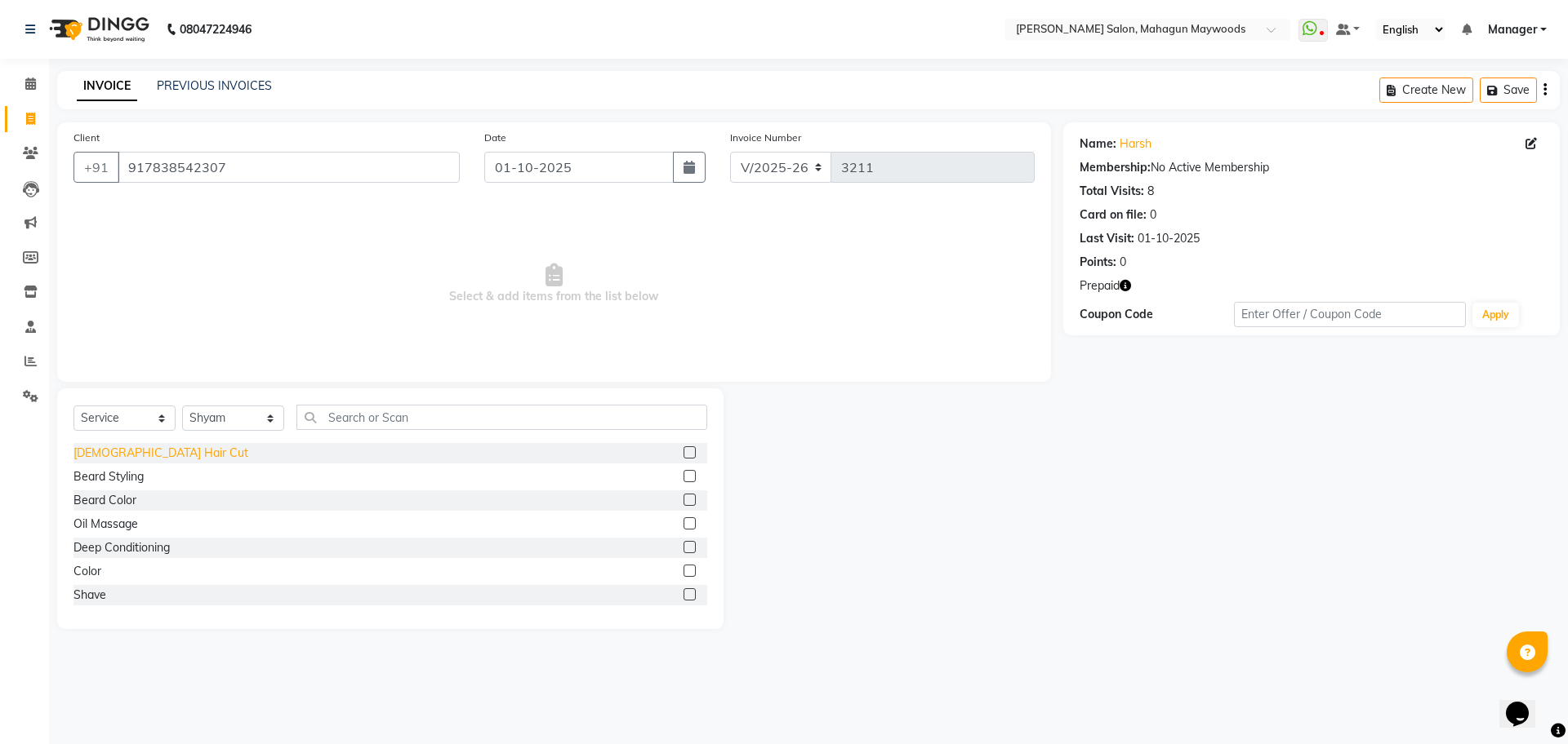
click at [112, 453] on div "[DEMOGRAPHIC_DATA] Hair Cut" at bounding box center [161, 453] width 175 height 17
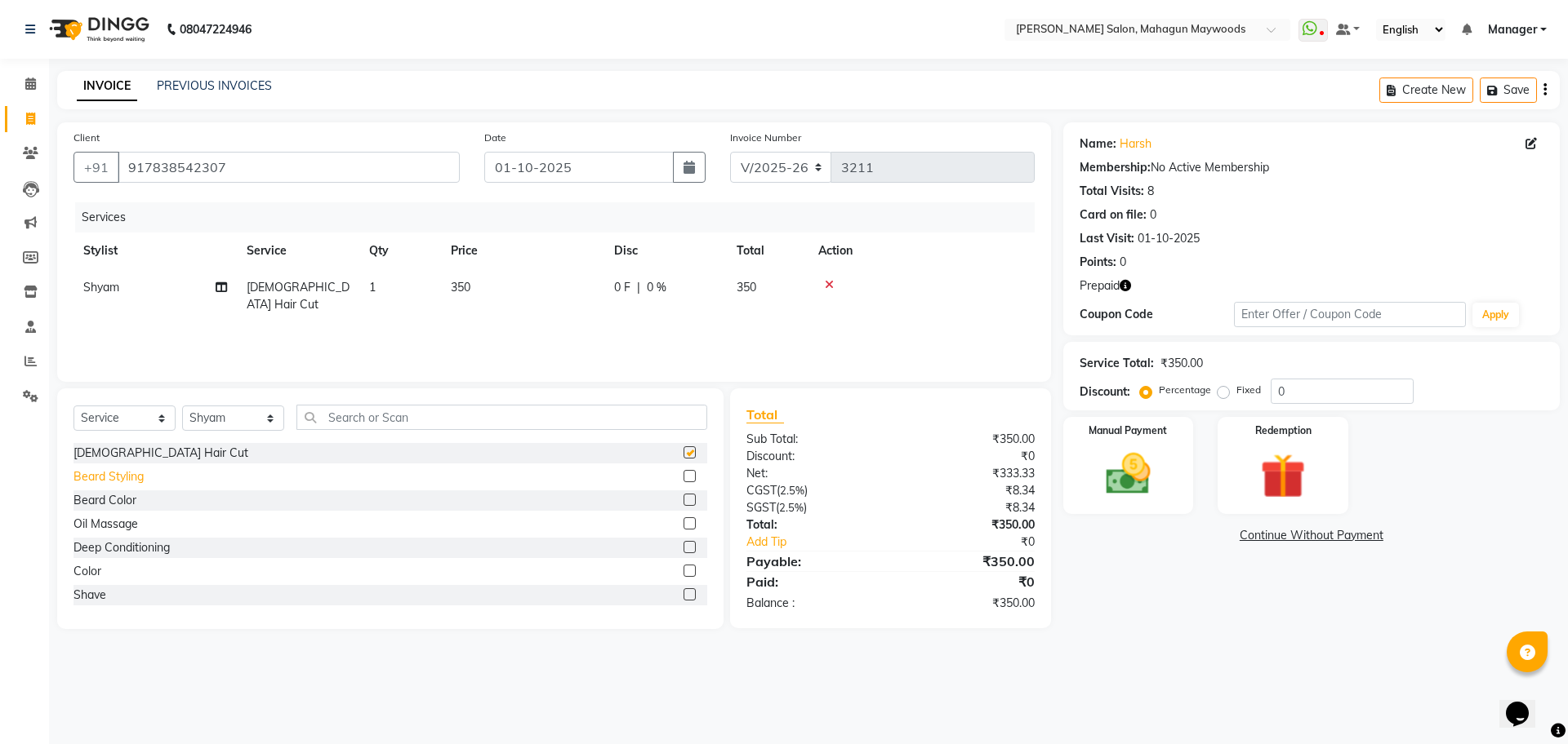
checkbox input "false"
click at [112, 477] on div "Beard Styling" at bounding box center [109, 476] width 70 height 17
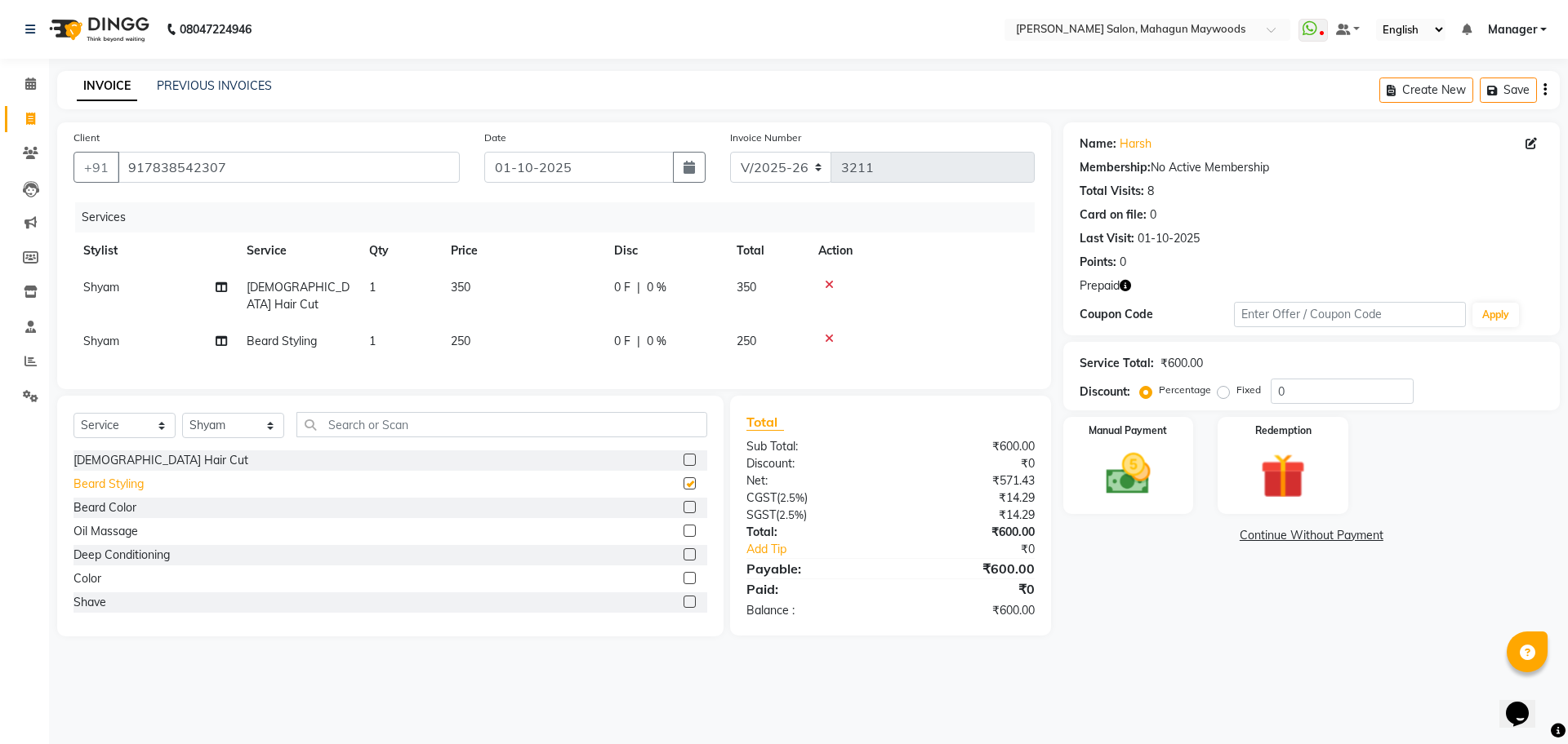
checkbox input "false"
click at [1223, 462] on div "Redemption" at bounding box center [1282, 465] width 135 height 100
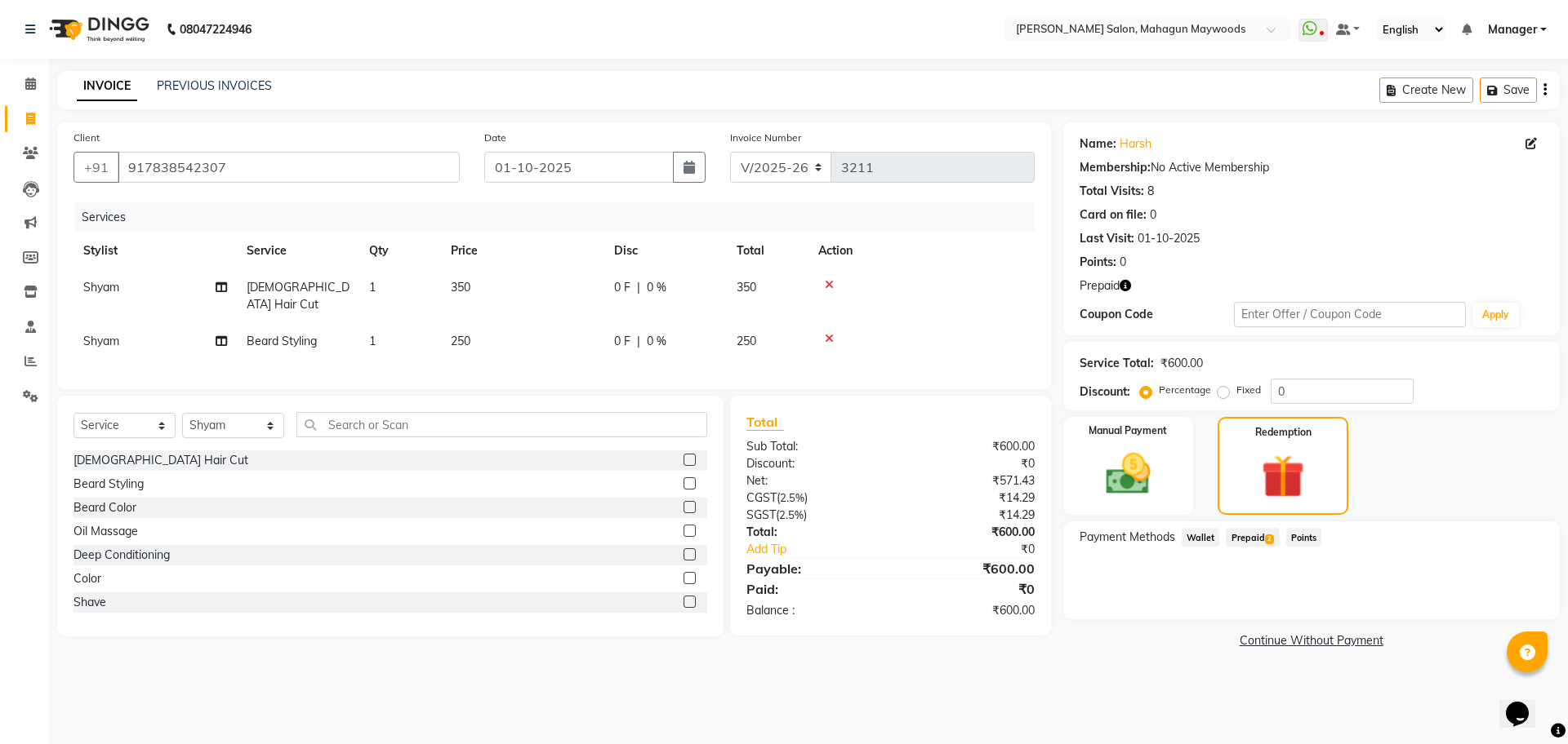
click at [1243, 542] on span "Prepaid 2" at bounding box center [1252, 537] width 53 height 18
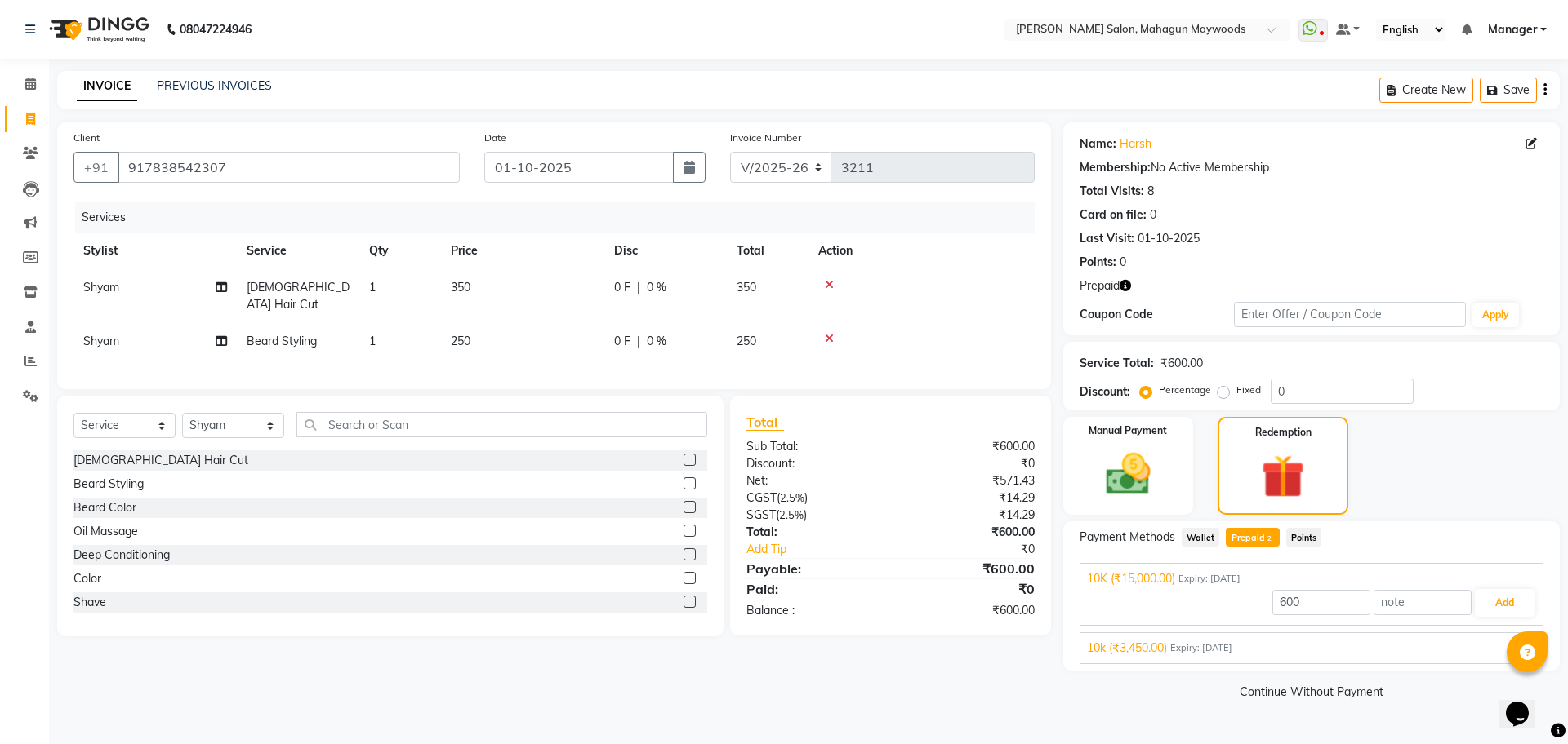
click at [1236, 659] on div "10k (₹3,450.00) Expiry: 04-10-2034 600 Add" at bounding box center [1311, 648] width 464 height 32
click at [1227, 647] on span "Expiry: 04-10-2034" at bounding box center [1201, 647] width 62 height 14
click at [1499, 641] on button "Add" at bounding box center [1505, 641] width 60 height 28
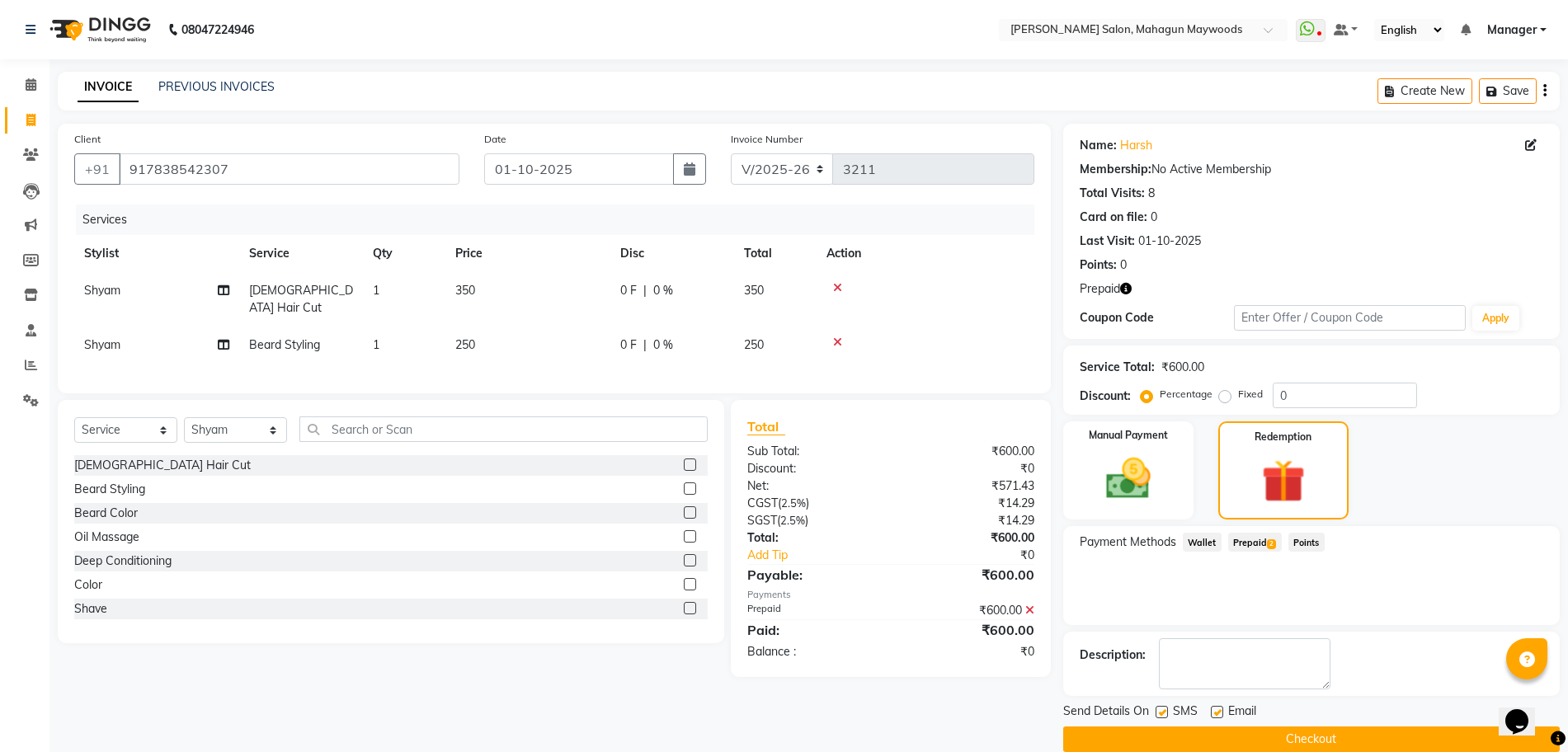
click at [1305, 729] on button "Checkout" at bounding box center [1311, 740] width 496 height 26
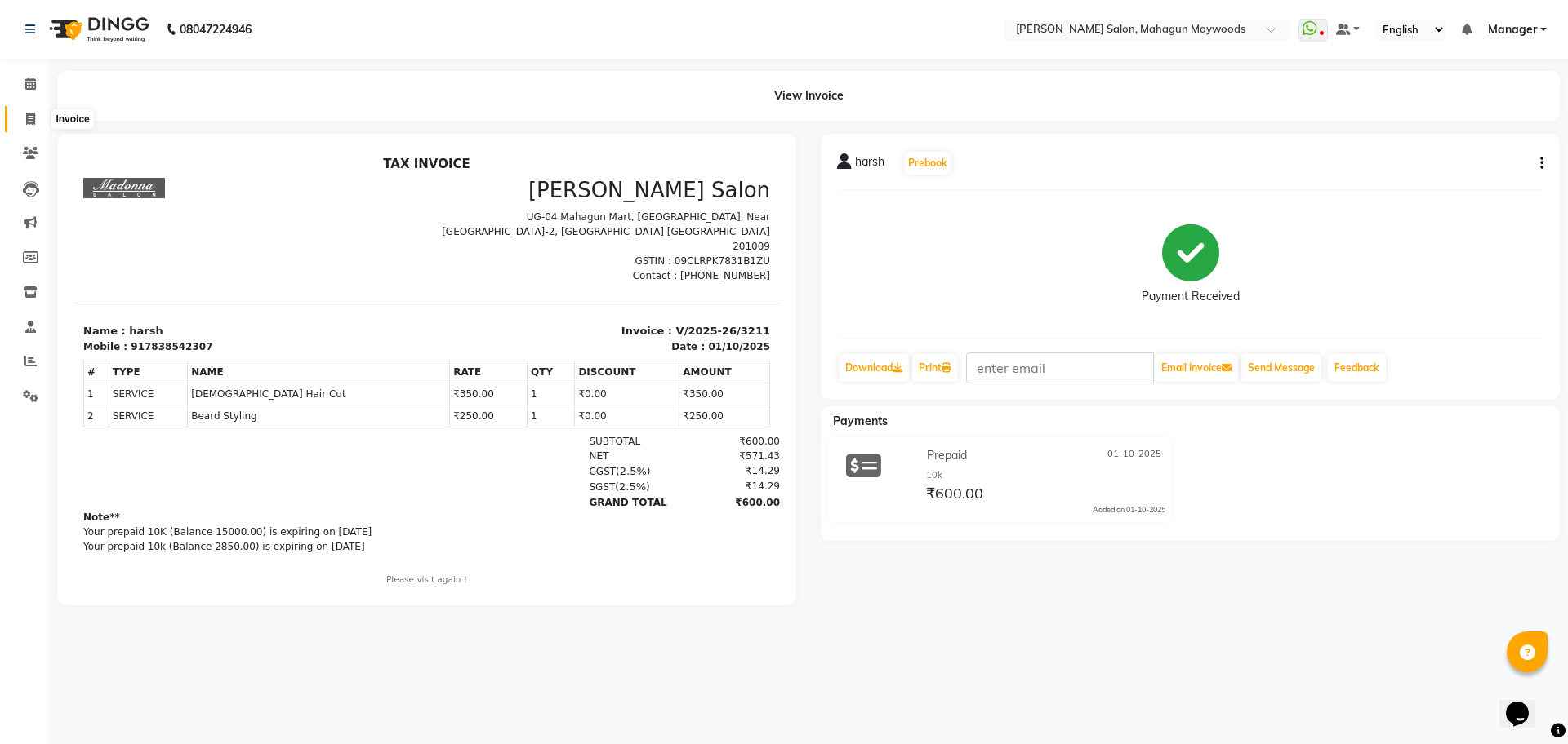
click at [29, 110] on span at bounding box center [30, 120] width 29 height 18
select select "service"
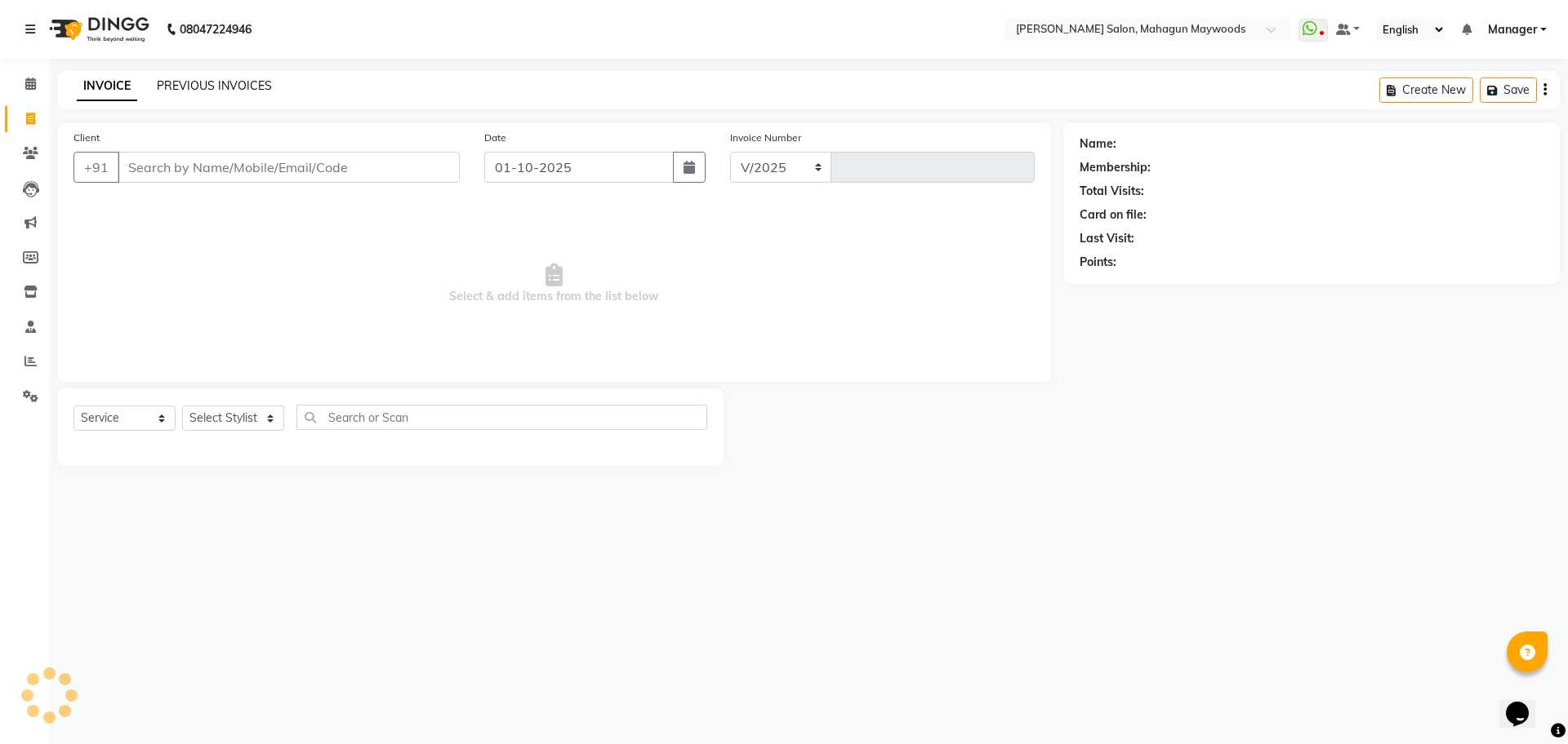
select select "6425"
type input "3212"
